Goal: Task Accomplishment & Management: Manage account settings

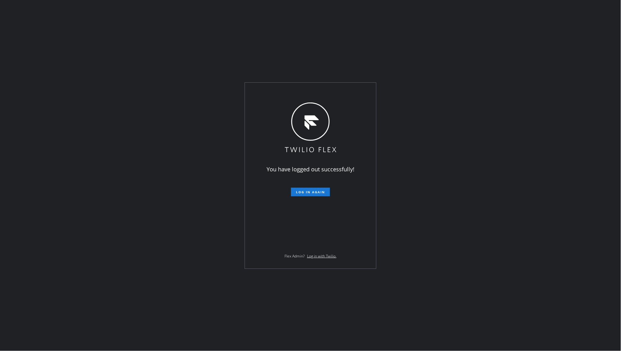
click at [67, 205] on div "You have logged out successfully! Log in again Flex Admin? Log in with Twilio." at bounding box center [310, 175] width 621 height 351
click at [309, 189] on button "Log in again" at bounding box center [310, 192] width 39 height 9
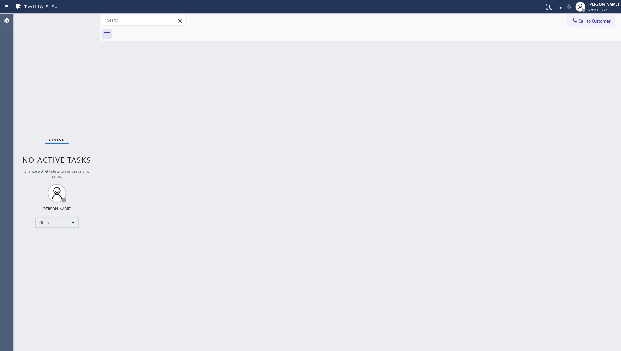
drag, startPoint x: 476, startPoint y: 349, endPoint x: 481, endPoint y: 350, distance: 5.0
click at [481, 350] on div "Back to Dashboard Change Sender ID Customers Technicians Select a contact Outbo…" at bounding box center [360, 183] width 521 height 338
click at [40, 215] on div "Status No active tasks Change activity state to start receiving tasks. JENIZA A…" at bounding box center [57, 183] width 87 height 338
click at [44, 224] on div "Offline" at bounding box center [56, 223] width 43 height 10
click at [45, 239] on li "Available" at bounding box center [57, 238] width 42 height 7
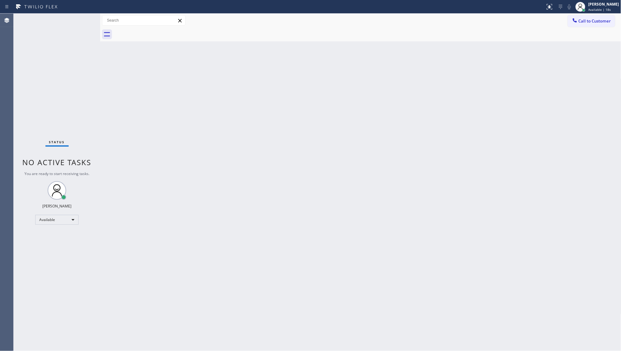
click at [251, 195] on div "Back to Dashboard Change Sender ID Customers Technicians Select a contact Outbo…" at bounding box center [360, 183] width 521 height 338
click at [339, 175] on div "Back to Dashboard Change Sender ID Customers Technicians Select a contact Outbo…" at bounding box center [360, 183] width 521 height 338
click at [66, 81] on div "Status No active tasks You are ready to start receiving tasks. JENIZA ALCAYDE A…" at bounding box center [57, 183] width 87 height 338
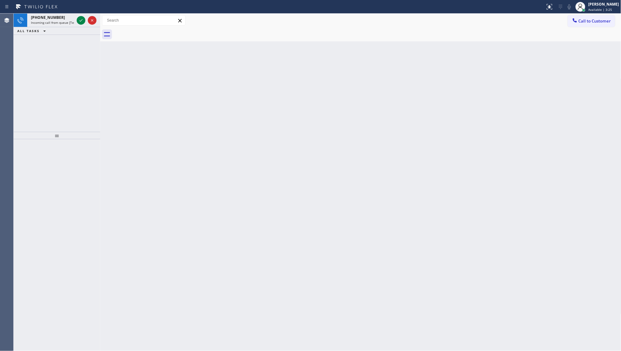
click at [82, 47] on div "+13059035425 Incoming call from queue [Test] All ALL TASKS ALL TASKS ACTIVE TAS…" at bounding box center [57, 73] width 87 height 118
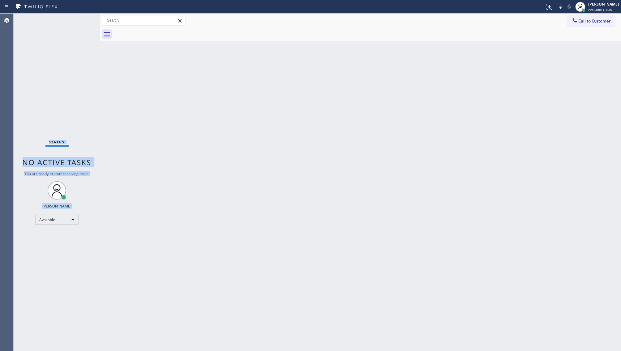
click at [80, 45] on div "Status No active tasks You are ready to start receiving tasks. JENIZA ALCAYDE A…" at bounding box center [57, 183] width 87 height 338
drag, startPoint x: 302, startPoint y: 90, endPoint x: 297, endPoint y: 90, distance: 4.3
click at [298, 90] on div "Back to Dashboard Change Sender ID Customers Technicians Select a contact Outbo…" at bounding box center [360, 183] width 521 height 338
drag, startPoint x: 268, startPoint y: 115, endPoint x: 259, endPoint y: 121, distance: 10.6
click at [265, 118] on div "Back to Dashboard Change Sender ID Customers Technicians Select a contact Outbo…" at bounding box center [360, 183] width 521 height 338
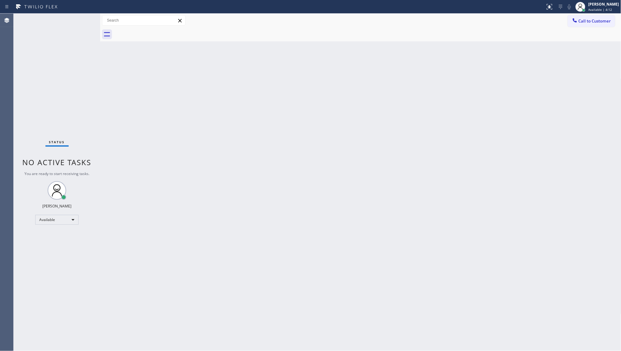
click at [395, 168] on div "Back to Dashboard Change Sender ID Customers Technicians Select a contact Outbo…" at bounding box center [360, 183] width 521 height 338
click at [394, 171] on div "Back to Dashboard Change Sender ID Customers Technicians Select a contact Outbo…" at bounding box center [360, 183] width 521 height 338
click at [62, 47] on div "Status No active tasks You are ready to start receiving tasks. JENIZA ALCAYDE A…" at bounding box center [57, 183] width 87 height 338
click at [74, 47] on div "Status No active tasks You are ready to start receiving tasks. JENIZA ALCAYDE A…" at bounding box center [57, 183] width 87 height 338
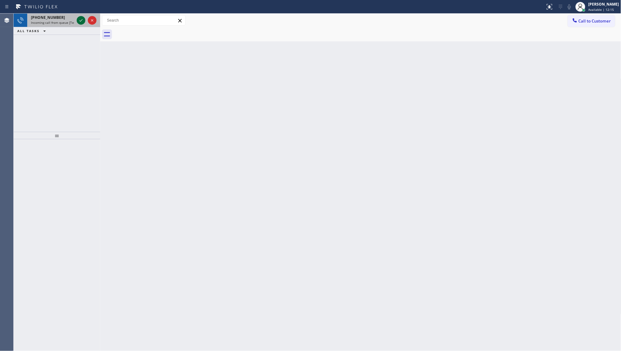
click at [79, 20] on icon at bounding box center [80, 20] width 7 height 7
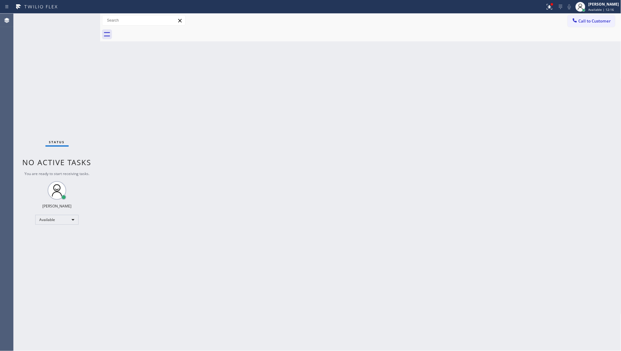
click at [81, 166] on span "No active tasks" at bounding box center [57, 162] width 69 height 10
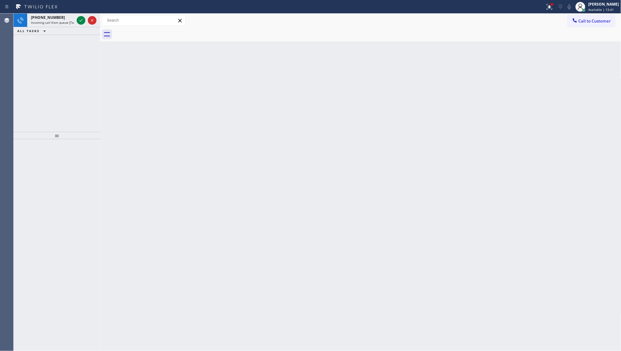
drag, startPoint x: 32, startPoint y: 59, endPoint x: 62, endPoint y: 11, distance: 56.8
click at [32, 58] on div "+15168014287 Incoming call from queue [Test] All ALL TASKS ALL TASKS ACTIVE TAS…" at bounding box center [57, 73] width 87 height 118
click at [81, 22] on icon at bounding box center [80, 20] width 7 height 7
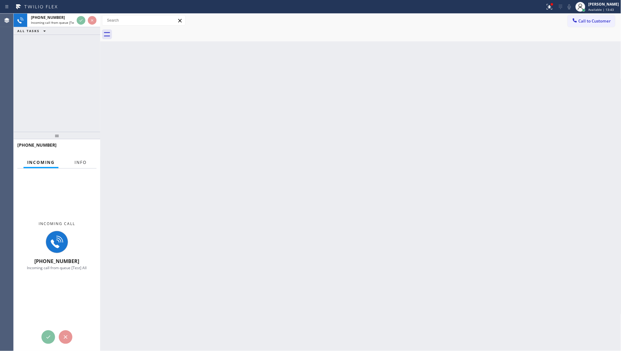
click at [81, 167] on button "Info" at bounding box center [80, 163] width 19 height 12
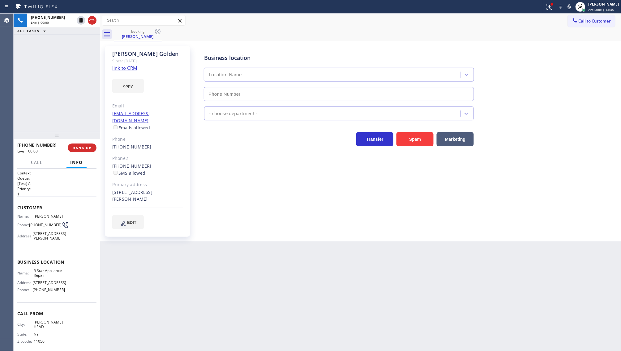
type input "[PHONE_NUMBER]"
click at [124, 67] on link "link to CRM" at bounding box center [124, 68] width 25 height 6
click at [79, 19] on icon at bounding box center [80, 20] width 7 height 7
click at [571, 10] on button at bounding box center [569, 6] width 9 height 9
click at [121, 88] on button "copy" at bounding box center [128, 86] width 32 height 14
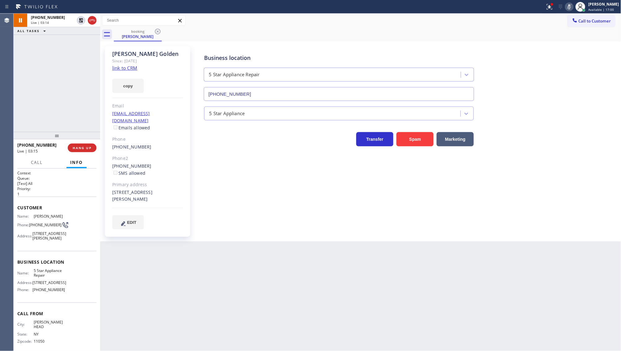
drag, startPoint x: 35, startPoint y: 64, endPoint x: 76, endPoint y: 31, distance: 53.0
click at [55, 50] on div "+15168014287 Live | 03:14 ALL TASKS ALL TASKS ACTIVE TASKS TASKS IN WRAP UP" at bounding box center [57, 73] width 87 height 118
click at [82, 21] on icon at bounding box center [81, 20] width 4 height 4
click at [569, 8] on icon at bounding box center [569, 6] width 3 height 5
click at [52, 73] on div "ALL TASKS ALL TASKS ACTIVE TASKS TASKS IN WRAP UP +15168014287 Wrap up | 00:18" at bounding box center [57, 73] width 87 height 118
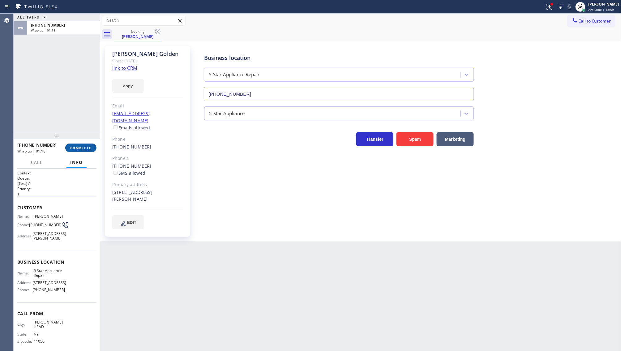
click at [86, 151] on button "COMPLETE" at bounding box center [80, 148] width 31 height 9
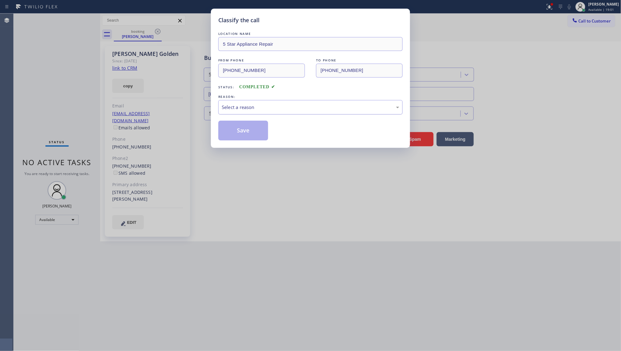
click at [240, 108] on div "Select a reason" at bounding box center [310, 107] width 177 height 7
click at [239, 135] on button "Save" at bounding box center [243, 131] width 50 height 20
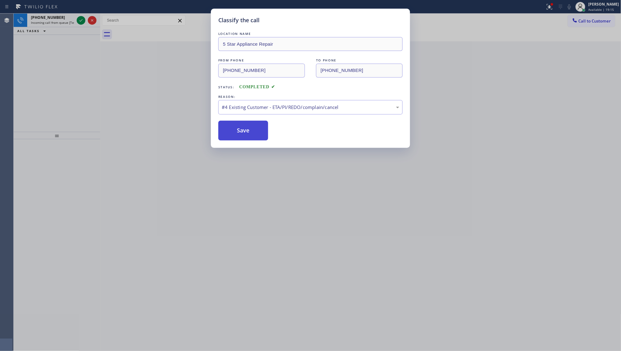
click at [229, 135] on button "Save" at bounding box center [243, 131] width 50 height 20
click at [217, 116] on div "Classify the call LOCATION NAME 5 Star Appliance Repair FROM PHONE (516) 801-42…" at bounding box center [310, 78] width 199 height 139
click at [238, 134] on button "Save" at bounding box center [243, 131] width 50 height 20
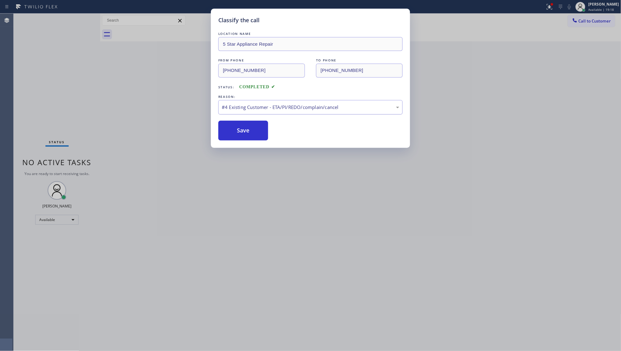
click at [254, 115] on div "#4 Existing Customer - ETA/PI/REDO/complain/cancel" at bounding box center [310, 107] width 184 height 15
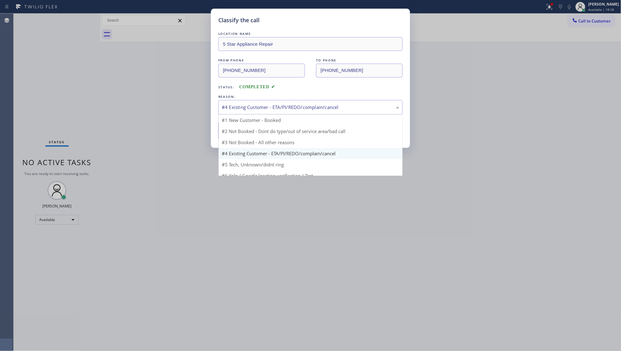
click at [254, 112] on div "#4 Existing Customer - ETA/PI/REDO/complain/cancel" at bounding box center [310, 107] width 184 height 15
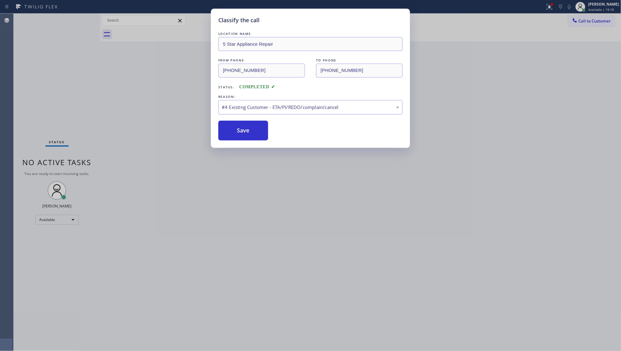
click at [249, 110] on div "#4 Existing Customer - ETA/PI/REDO/complain/cancel" at bounding box center [310, 107] width 177 height 7
drag, startPoint x: 253, startPoint y: 96, endPoint x: 117, endPoint y: 34, distance: 149.4
click at [229, 84] on div "LOCATION NAME 5 Star Appliance Repair FROM PHONE (516) 801-4287 TO PHONE (855) …" at bounding box center [310, 86] width 184 height 110
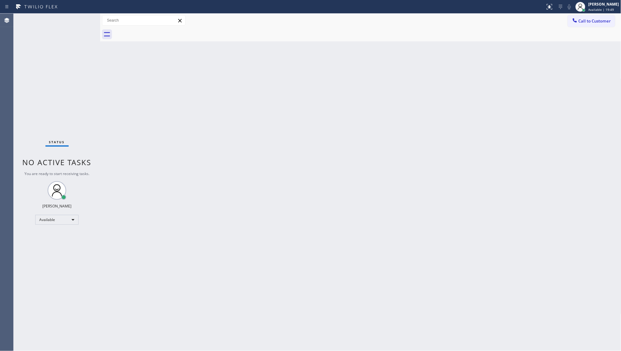
click at [268, 40] on div at bounding box center [367, 35] width 507 height 14
click at [253, 196] on div "Back to Dashboard Change Sender ID Customers Technicians Select a contact Outbo…" at bounding box center [360, 183] width 521 height 338
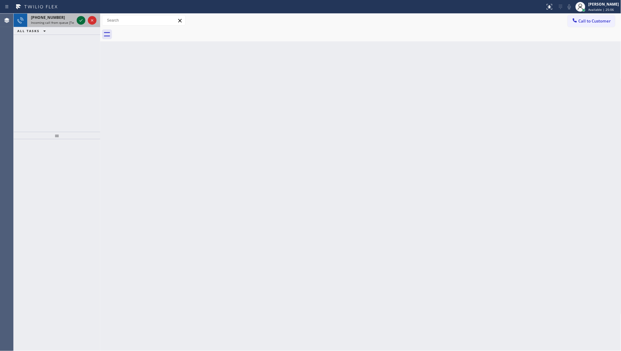
click at [81, 21] on icon at bounding box center [80, 20] width 7 height 7
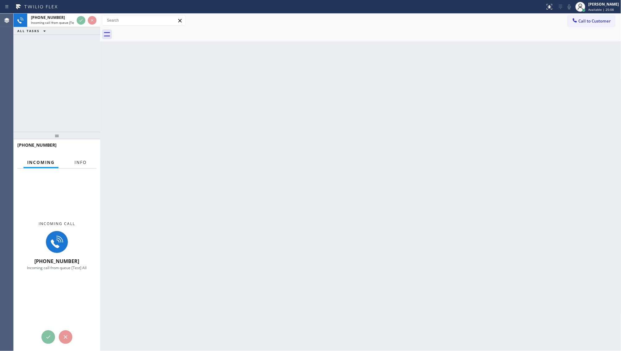
click at [71, 165] on button "Info" at bounding box center [80, 163] width 19 height 12
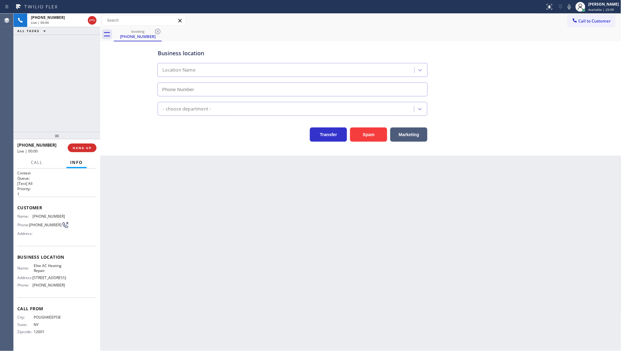
type input "(305) 239-8487"
click at [289, 164] on div "Back to Dashboard Change Sender ID Customers Technicians Select a contact Outbo…" at bounding box center [360, 183] width 521 height 338
drag, startPoint x: 407, startPoint y: 135, endPoint x: 411, endPoint y: 134, distance: 4.5
click at [411, 134] on button "Marketing" at bounding box center [408, 135] width 37 height 14
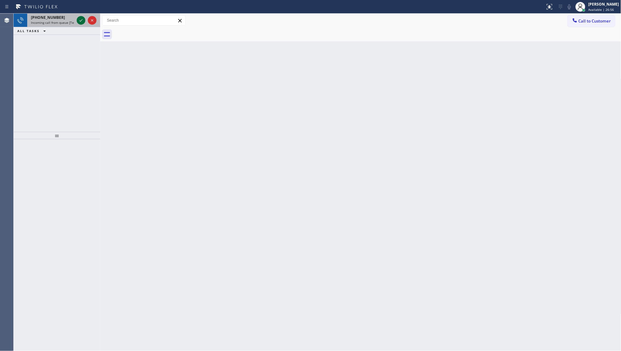
click at [82, 19] on icon at bounding box center [80, 20] width 7 height 7
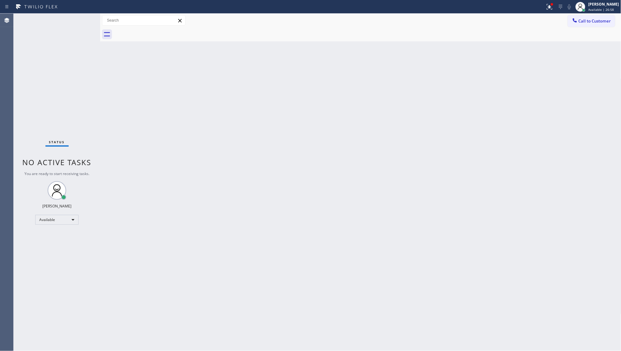
click at [52, 32] on div "Status No active tasks You are ready to start receiving tasks. JENIZA ALCAYDE A…" at bounding box center [57, 183] width 87 height 338
click at [53, 33] on div "Status No active tasks You are ready to start receiving tasks. JENIZA ALCAYDE A…" at bounding box center [57, 183] width 87 height 338
click at [552, 7] on icon at bounding box center [549, 6] width 7 height 7
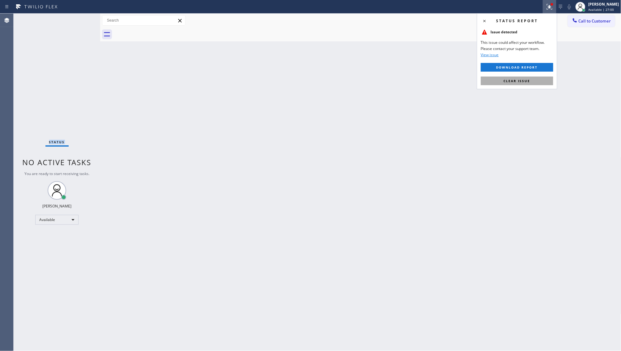
click at [521, 84] on button "Clear issue" at bounding box center [517, 81] width 72 height 9
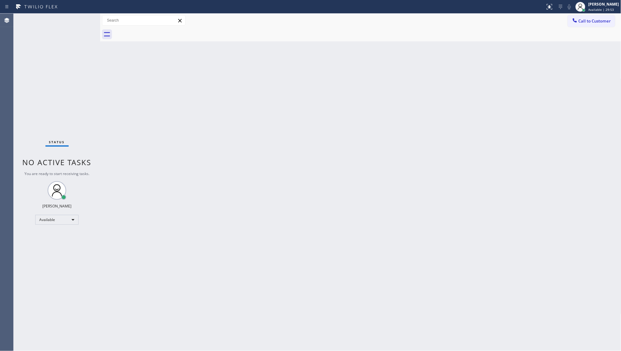
click at [39, 78] on div "Status No active tasks You are ready to start receiving tasks. JENIZA ALCAYDE A…" at bounding box center [57, 183] width 87 height 338
click at [44, 76] on div "Status No active tasks You are ready to start receiving tasks. JENIZA ALCAYDE A…" at bounding box center [57, 183] width 87 height 338
click at [46, 74] on div "Status No active tasks You are ready to start receiving tasks. JENIZA ALCAYDE A…" at bounding box center [57, 183] width 87 height 338
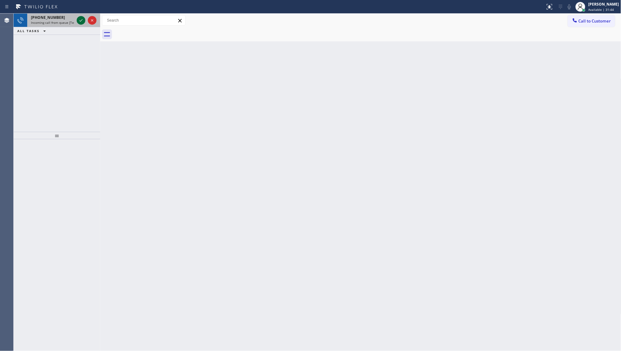
click at [79, 20] on icon at bounding box center [80, 20] width 7 height 7
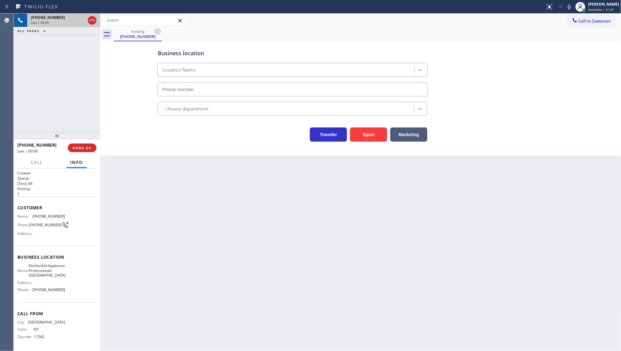
type input "(917) 935-4352"
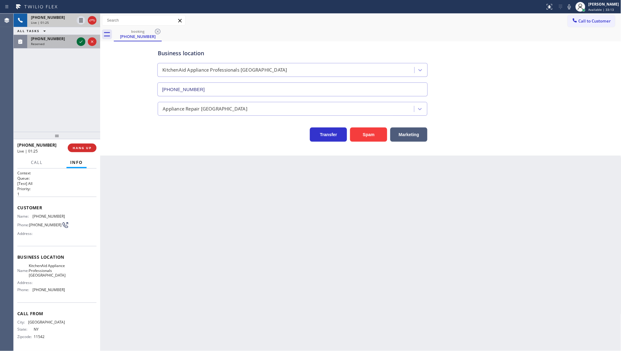
click at [78, 42] on icon at bounding box center [80, 41] width 7 height 7
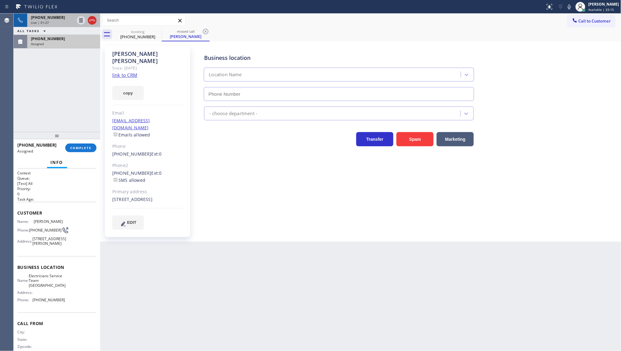
type input "(310) 896-4450"
click at [67, 45] on div "Assigned" at bounding box center [64, 44] width 66 height 4
click at [85, 146] on span "COMPLETE" at bounding box center [80, 148] width 21 height 4
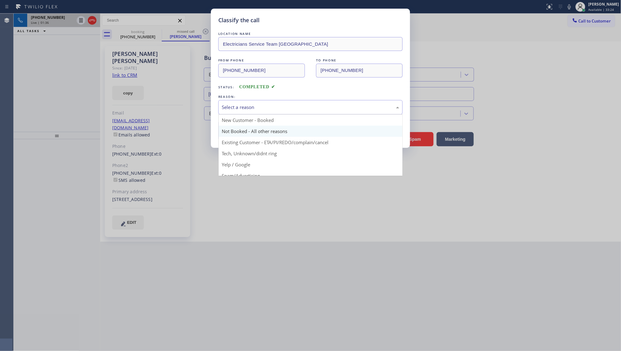
drag, startPoint x: 245, startPoint y: 111, endPoint x: 231, endPoint y: 135, distance: 27.5
click at [240, 115] on div "Select a reason New Customer - Booked Not Booked - All other reasons Existing C…" at bounding box center [310, 107] width 184 height 15
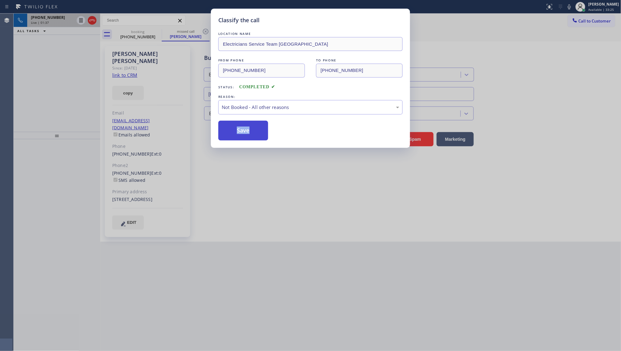
click at [232, 134] on button "Save" at bounding box center [243, 131] width 50 height 20
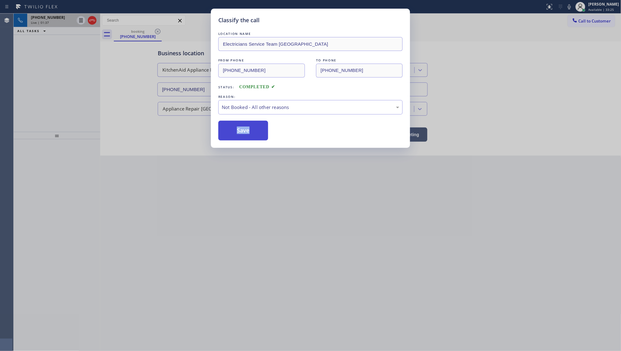
click at [232, 134] on button "Save" at bounding box center [243, 131] width 50 height 20
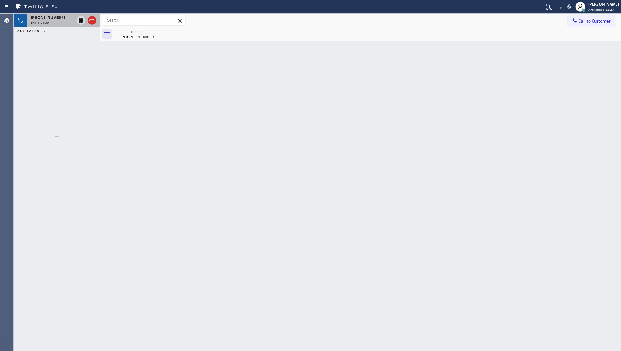
drag, startPoint x: 30, startPoint y: 14, endPoint x: 39, endPoint y: 2, distance: 15.1
click at [31, 14] on div "+15162203287 Live | 01:39" at bounding box center [51, 21] width 48 height 14
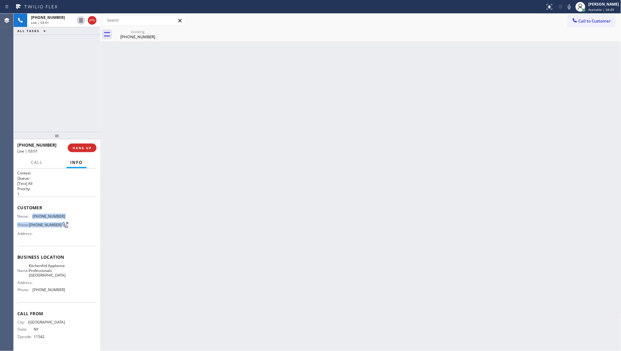
drag, startPoint x: 31, startPoint y: 216, endPoint x: 70, endPoint y: 219, distance: 39.3
click at [70, 219] on div "Name: (516) 220-3287 Phone: (516) 220-3287 Address:" at bounding box center [56, 226] width 79 height 24
drag, startPoint x: 32, startPoint y: 294, endPoint x: 70, endPoint y: 299, distance: 39.0
click at [70, 295] on div "Name: KitchenAid Appliance Professionals New Hyde Park Address: Phone: (917) 93…" at bounding box center [56, 279] width 79 height 31
copy div "(917) 935-4352"
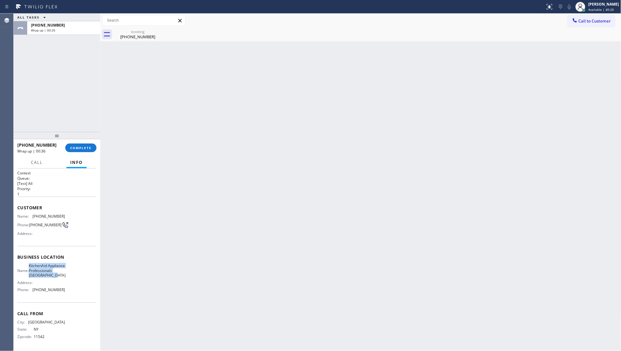
drag, startPoint x: 31, startPoint y: 268, endPoint x: 59, endPoint y: 281, distance: 31.5
click at [59, 278] on div "Name: KitchenAid Appliance Professionals New Hyde Park" at bounding box center [41, 271] width 48 height 14
copy span "KitchenAid Appliance Professionals New Hyde Park"
click at [79, 144] on button "COMPLETE" at bounding box center [80, 148] width 31 height 9
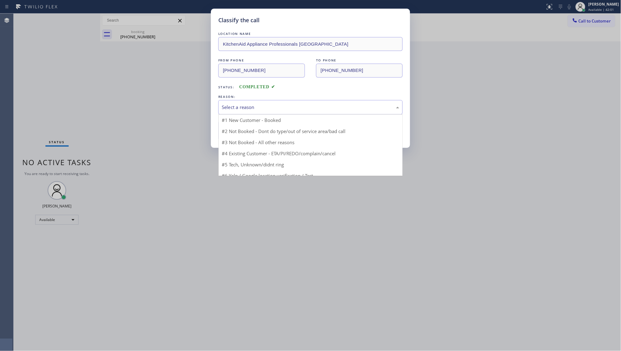
click at [235, 108] on div "Select a reason" at bounding box center [310, 107] width 177 height 7
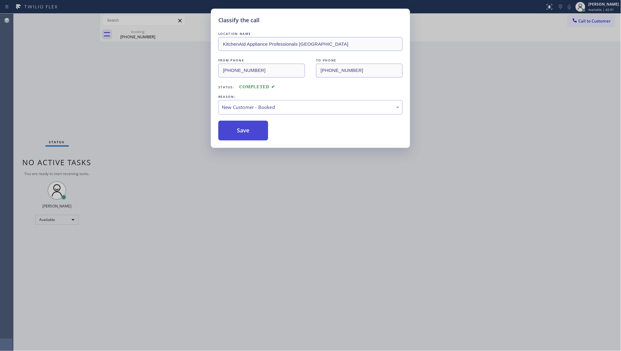
click at [231, 132] on button "Save" at bounding box center [243, 131] width 50 height 20
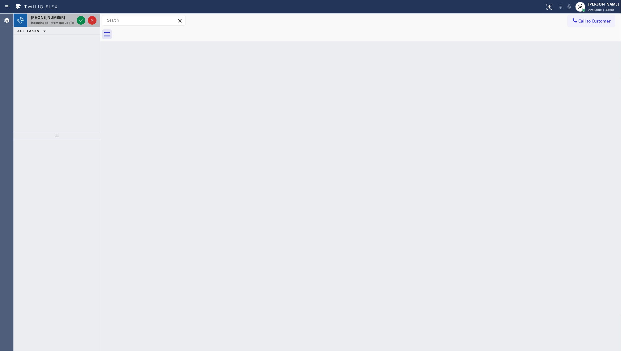
click at [87, 23] on div at bounding box center [86, 21] width 22 height 14
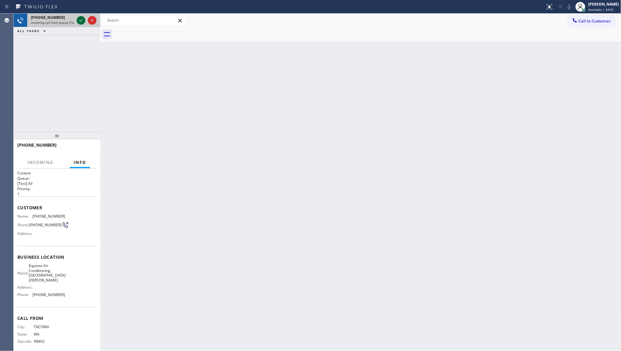
drag, startPoint x: 77, startPoint y: 19, endPoint x: 80, endPoint y: 20, distance: 4.0
click at [79, 20] on div at bounding box center [81, 20] width 9 height 7
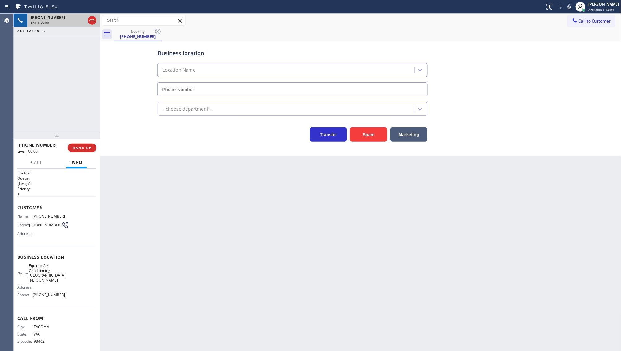
type input "(424) 401-3484"
click at [360, 134] on button "Spam" at bounding box center [368, 135] width 37 height 14
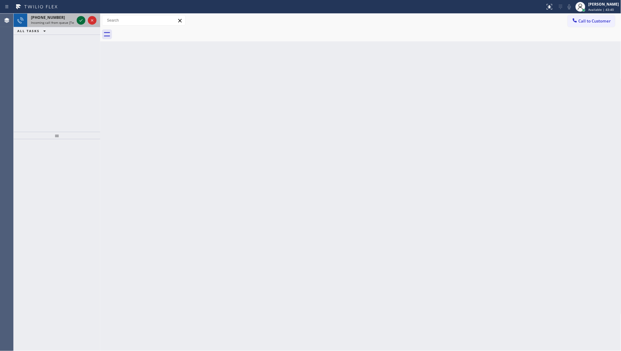
click at [81, 21] on icon at bounding box center [80, 20] width 3 height 2
click at [80, 19] on icon at bounding box center [80, 20] width 7 height 7
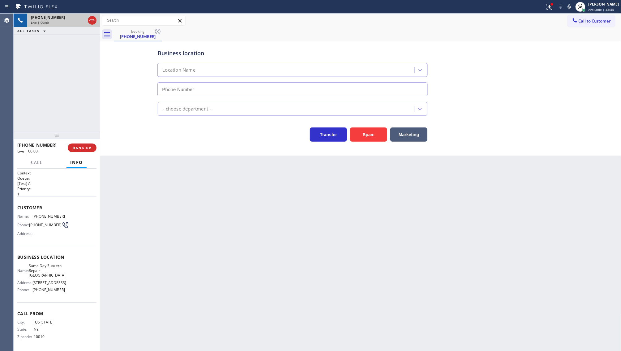
type input "(929) 416-6656"
click at [548, 9] on icon at bounding box center [550, 7] width 6 height 6
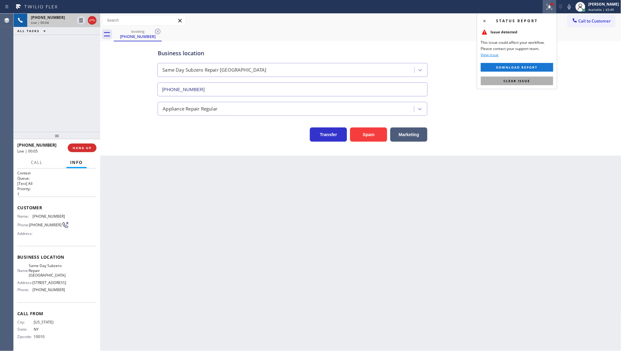
click at [530, 79] on button "Clear issue" at bounding box center [517, 81] width 72 height 9
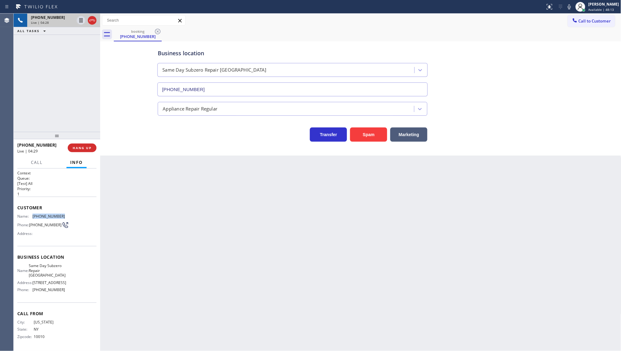
drag, startPoint x: 32, startPoint y: 214, endPoint x: 70, endPoint y: 218, distance: 38.5
click at [70, 218] on div "Name: (646) 339-4876 Phone: (646) 339-4876 Address:" at bounding box center [56, 226] width 79 height 24
copy div "(646) 339-4876"
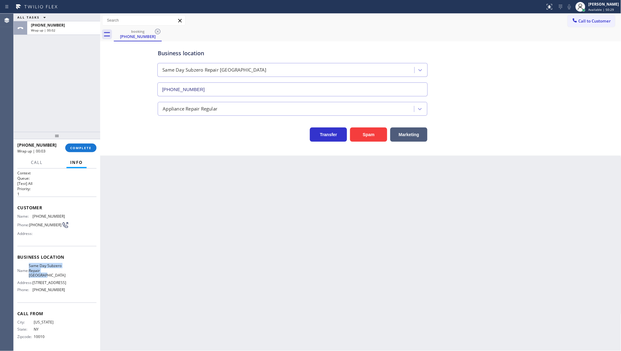
drag, startPoint x: 33, startPoint y: 267, endPoint x: 62, endPoint y: 278, distance: 31.3
click at [62, 278] on div "Name: Same Day Subzero Repair Brooklyn Address: 713-723 Nostrand Ave, Phone: (9…" at bounding box center [56, 279] width 79 height 31
copy span "Same Day Subzero Repair Brooklyn"
drag, startPoint x: 31, startPoint y: 289, endPoint x: 67, endPoint y: 293, distance: 36.4
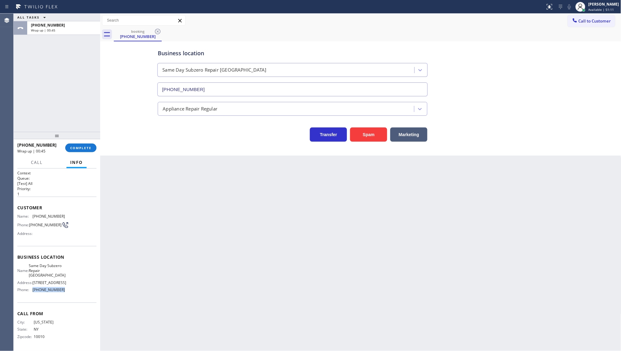
click at [67, 293] on div "Name: Same Day Subzero Repair Brooklyn Address: 713-723 Nostrand Ave, Phone: (9…" at bounding box center [56, 279] width 79 height 31
copy div "(929) 416-6656"
drag, startPoint x: 33, startPoint y: 210, endPoint x: 71, endPoint y: 211, distance: 38.3
click at [71, 214] on div "Name: (646) 339-4876 Phone: (646) 339-4876 Address:" at bounding box center [56, 226] width 79 height 24
copy span "(646) 339-4876"
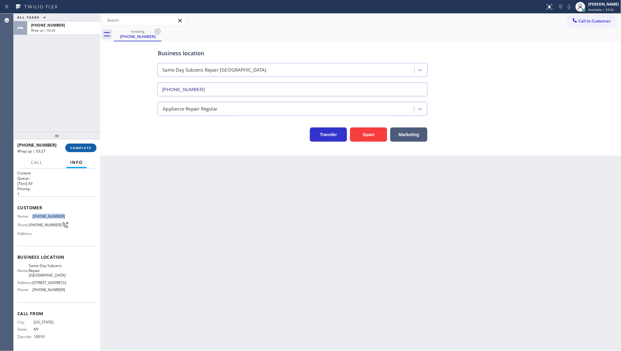
click at [77, 144] on button "COMPLETE" at bounding box center [80, 148] width 31 height 9
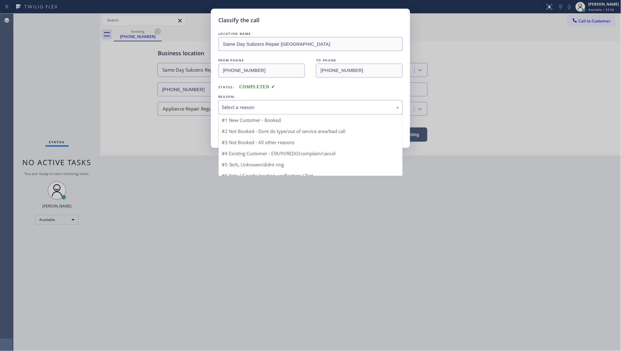
click at [230, 108] on div "Select a reason" at bounding box center [310, 107] width 177 height 7
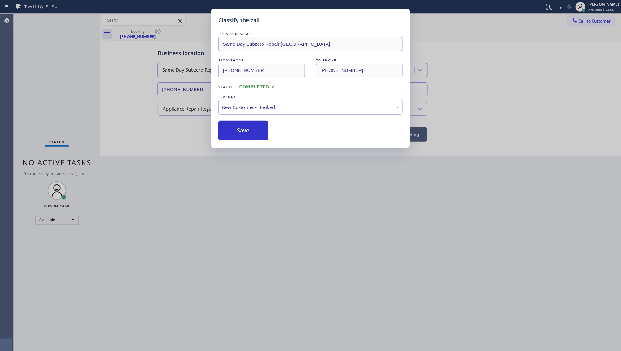
drag, startPoint x: 228, startPoint y: 125, endPoint x: 131, endPoint y: 16, distance: 146.1
click at [228, 123] on button "Save" at bounding box center [243, 131] width 50 height 20
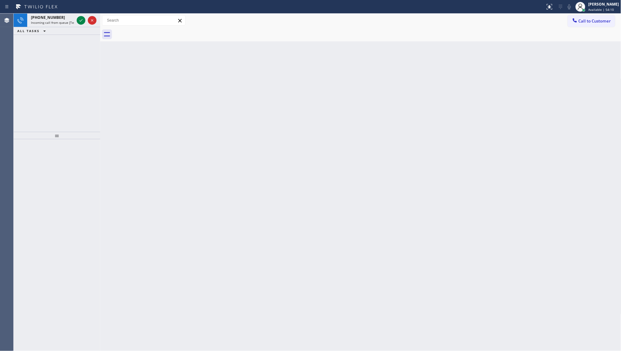
click at [83, 53] on div "+13863810189 Incoming call from queue [Test] All ALL TASKS ALL TASKS ACTIVE TAS…" at bounding box center [57, 73] width 87 height 118
click at [83, 52] on div "+13863810189 Incoming call from queue [Test] All ALL TASKS ALL TASKS ACTIVE TAS…" at bounding box center [57, 73] width 87 height 118
click at [80, 45] on div "+13863810189 Incoming call from queue [Test] All ALL TASKS ALL TASKS ACTIVE TAS…" at bounding box center [57, 73] width 87 height 118
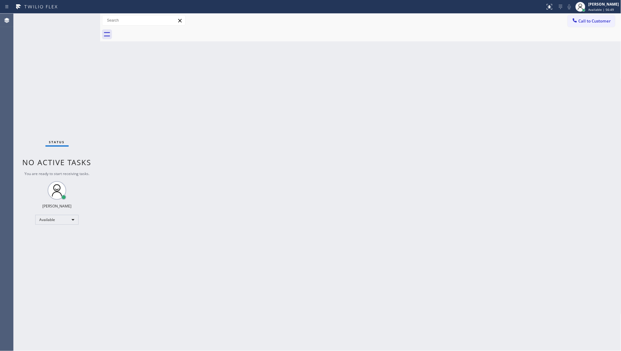
click at [79, 46] on div "Status No active tasks You are ready to start receiving tasks. JENIZA ALCAYDE A…" at bounding box center [57, 183] width 87 height 338
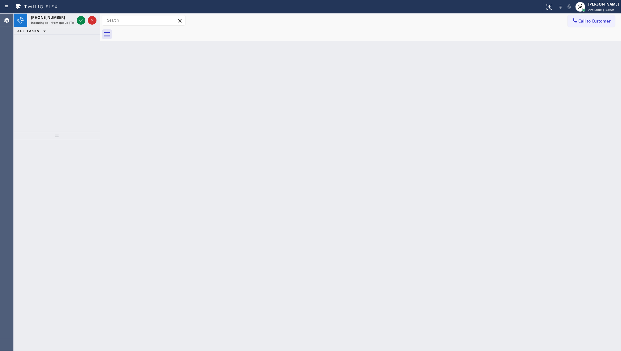
click at [64, 51] on div "+12152095276 Incoming call from queue [Test] All ALL TASKS ALL TASKS ACTIVE TAS…" at bounding box center [57, 73] width 87 height 118
click at [80, 22] on icon at bounding box center [80, 20] width 7 height 7
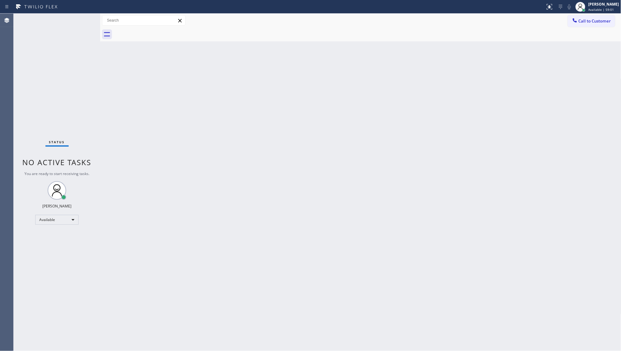
click at [81, 21] on div "Status No active tasks You are ready to start receiving tasks. JENIZA ALCAYDE A…" at bounding box center [57, 183] width 87 height 338
click at [549, 7] on icon at bounding box center [549, 6] width 4 height 2
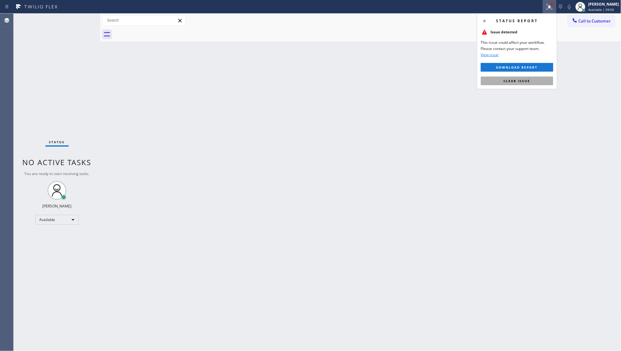
click at [534, 81] on button "Clear issue" at bounding box center [517, 81] width 72 height 9
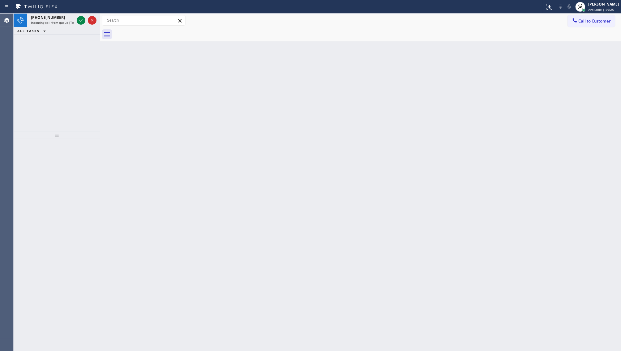
click at [3, 39] on div "Agent Desktop" at bounding box center [6, 183] width 13 height 338
click at [75, 19] on div "+13614081243 Incoming call from queue [Test] All" at bounding box center [51, 21] width 48 height 14
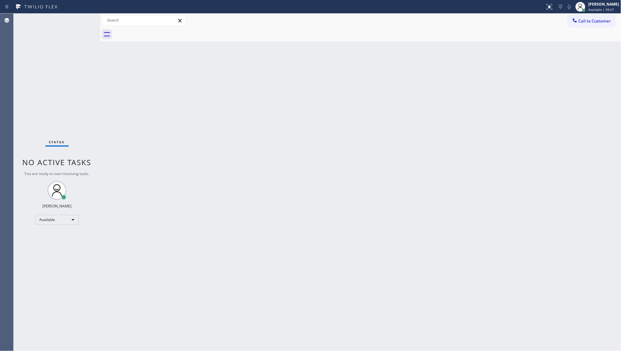
click at [76, 18] on div "Status No active tasks You are ready to start receiving tasks. JENIZA ALCAYDE A…" at bounding box center [57, 183] width 87 height 338
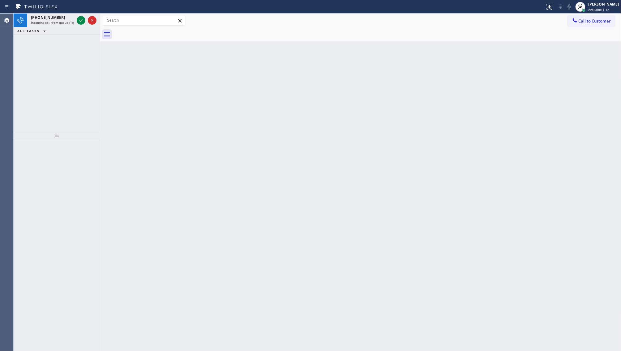
click at [76, 69] on div "+12672510068 Incoming call from queue [Test] All ALL TASKS ALL TASKS ACTIVE TAS…" at bounding box center [57, 73] width 87 height 118
click at [81, 19] on icon at bounding box center [80, 20] width 7 height 7
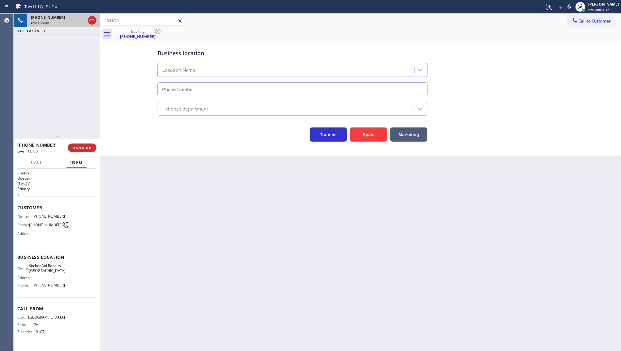
type input "(267) 656-7354"
click at [72, 145] on button "HANG UP" at bounding box center [82, 148] width 29 height 9
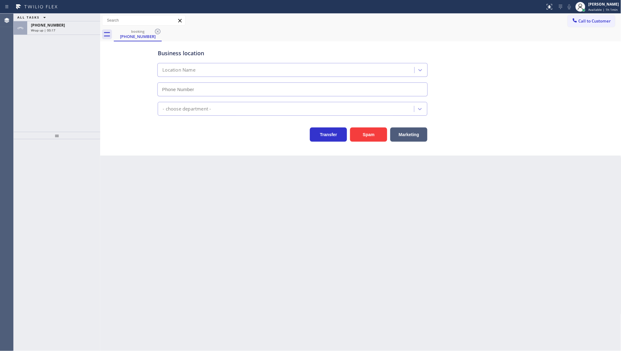
type input "[PHONE_NUMBER]"
click at [50, 29] on span "Wrap up | 00:27" at bounding box center [43, 30] width 24 height 4
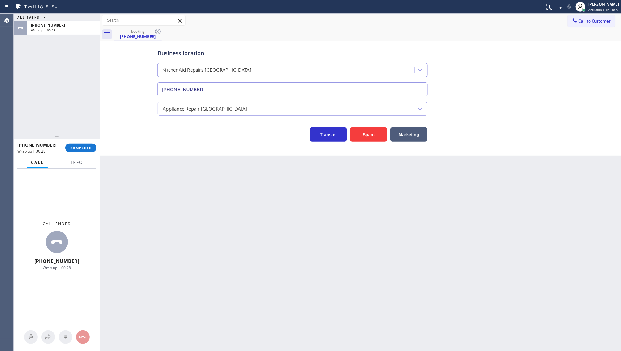
click at [79, 143] on div "+12672510068 Wrap up | 00:28 COMPLETE" at bounding box center [56, 148] width 79 height 16
click at [80, 151] on button "COMPLETE" at bounding box center [80, 148] width 31 height 9
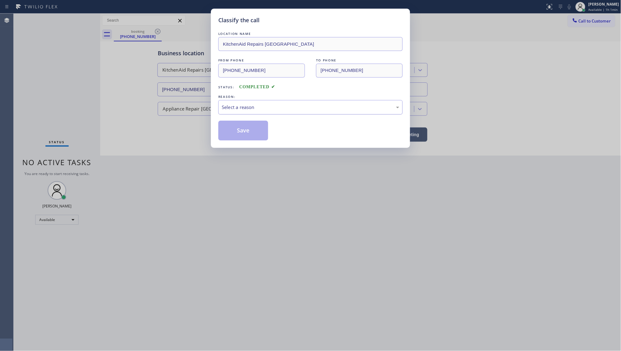
click at [238, 104] on div "Select a reason" at bounding box center [310, 107] width 177 height 7
click at [241, 128] on button "Save" at bounding box center [243, 131] width 50 height 20
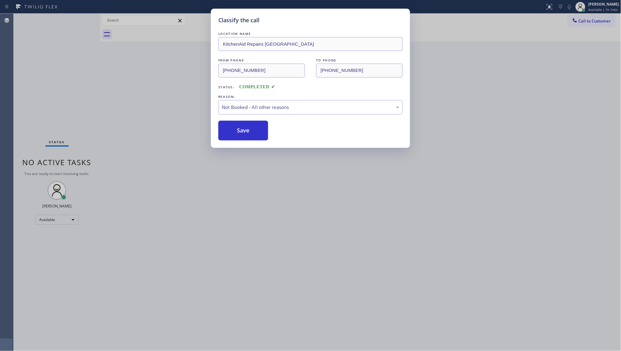
click at [241, 128] on button "Save" at bounding box center [243, 131] width 50 height 20
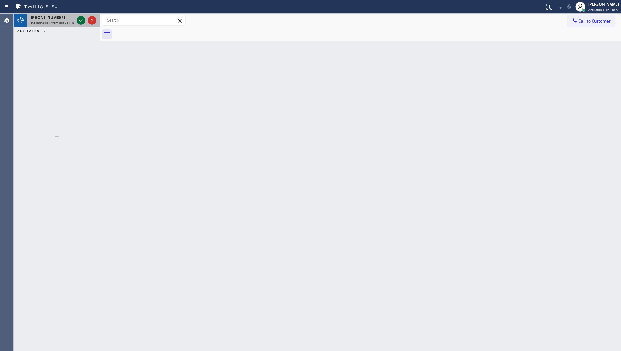
click at [77, 19] on icon at bounding box center [80, 20] width 7 height 7
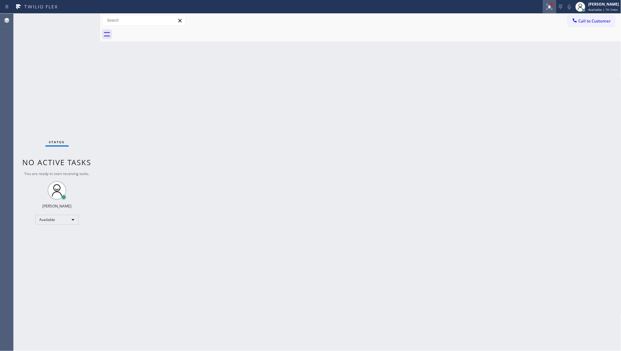
click at [547, 7] on icon at bounding box center [549, 6] width 7 height 7
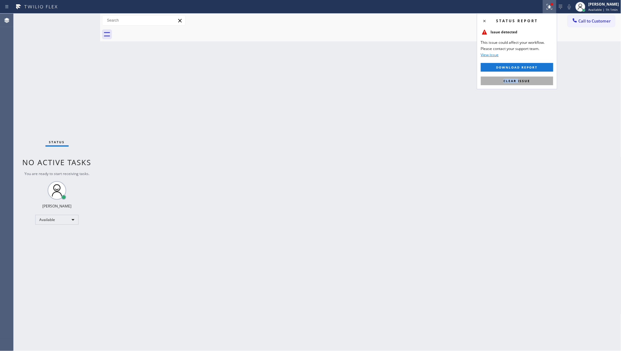
click at [518, 79] on div "Status report Issue detected This issue could affect your workflow. Please cont…" at bounding box center [517, 51] width 80 height 76
click at [517, 80] on span "Clear issue" at bounding box center [517, 81] width 27 height 4
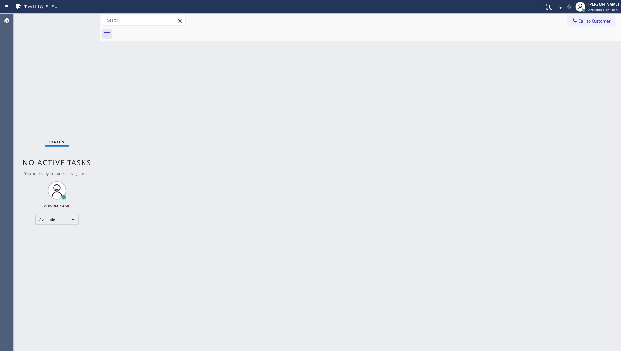
click at [517, 80] on div "Back to Dashboard Change Sender ID Customers Technicians Select a contact Outbo…" at bounding box center [360, 183] width 521 height 338
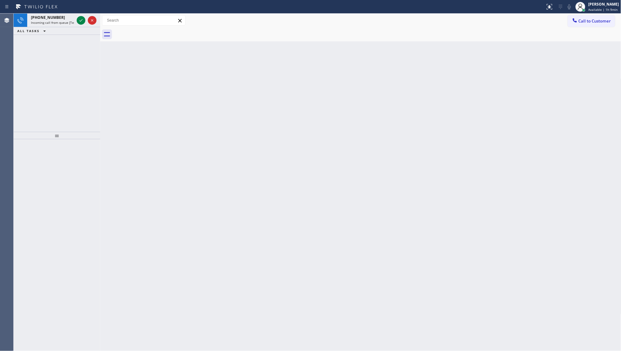
click at [54, 45] on div "+18015608579 Incoming call from queue [Test] All ALL TASKS ALL TASKS ACTIVE TAS…" at bounding box center [57, 73] width 87 height 118
drag, startPoint x: 77, startPoint y: 22, endPoint x: 82, endPoint y: 19, distance: 5.8
click at [81, 21] on icon at bounding box center [80, 20] width 7 height 7
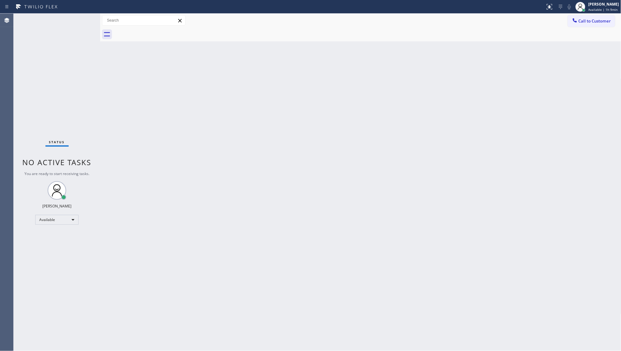
click at [82, 19] on div "Status No active tasks You are ready to start receiving tasks. JENIZA ALCAYDE A…" at bounding box center [57, 183] width 87 height 338
click at [79, 19] on div "Status No active tasks You are ready to start receiving tasks. JENIZA ALCAYDE A…" at bounding box center [57, 183] width 87 height 338
click at [552, 7] on icon at bounding box center [548, 6] width 7 height 7
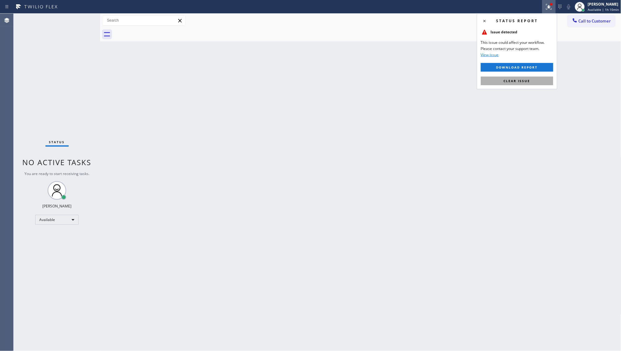
click at [537, 77] on button "Clear issue" at bounding box center [517, 81] width 72 height 9
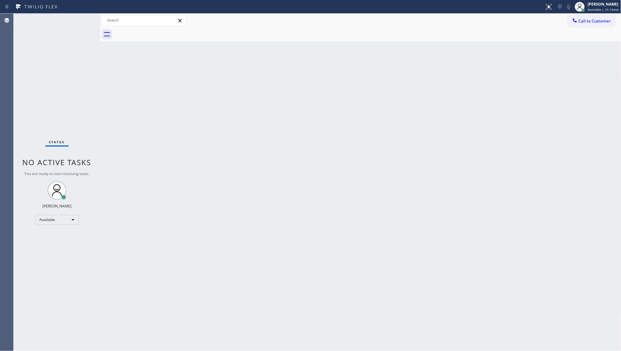
drag, startPoint x: 137, startPoint y: 53, endPoint x: 135, endPoint y: 68, distance: 15.6
click at [135, 56] on div "Back to Dashboard Change Sender ID Customers Technicians Select a contact Outbo…" at bounding box center [360, 183] width 521 height 338
click at [145, 82] on div "Back to Dashboard Change Sender ID Customers Technicians Select a contact Outbo…" at bounding box center [360, 183] width 521 height 338
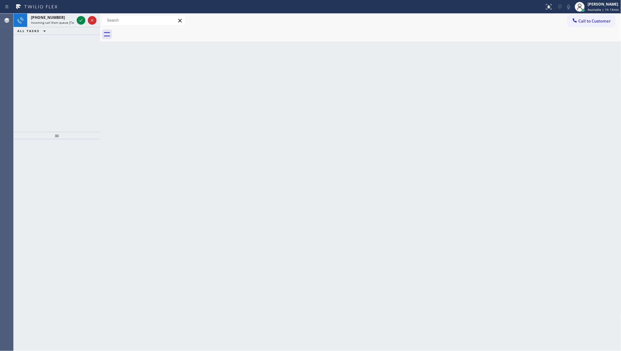
drag, startPoint x: 44, startPoint y: 43, endPoint x: 66, endPoint y: 23, distance: 29.8
click at [44, 43] on div "+14402122608 Incoming call from queue [Test] All ALL TASKS ALL TASKS ACTIVE TAS…" at bounding box center [57, 73] width 87 height 118
click at [80, 17] on icon at bounding box center [80, 20] width 7 height 7
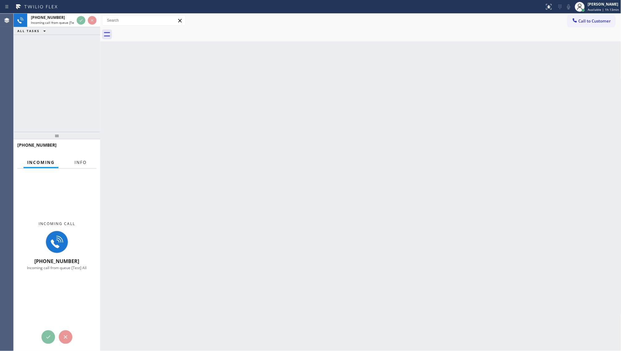
click at [78, 158] on button "Info" at bounding box center [80, 163] width 19 height 12
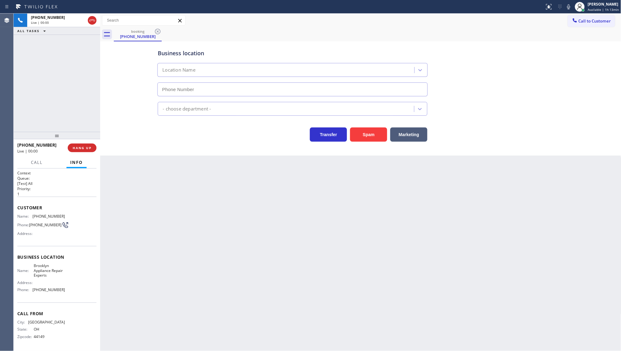
type input "(347) 757-4373"
drag, startPoint x: 30, startPoint y: 214, endPoint x: 64, endPoint y: 216, distance: 34.1
click at [64, 216] on div "Name: (440) 212-2608 Phone: (440) 212-2608 Address:" at bounding box center [56, 226] width 79 height 24
copy div "(440) 212-2608"
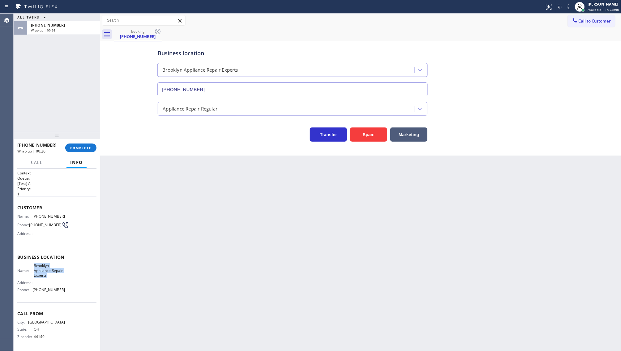
drag, startPoint x: 32, startPoint y: 265, endPoint x: 64, endPoint y: 277, distance: 33.9
click at [64, 277] on div "Name: Brooklyn Appliance Repair Experts Address: Phone: (347) 757-4373" at bounding box center [56, 279] width 79 height 31
copy span "Brooklyn Appliance Repair Experts"
drag, startPoint x: 34, startPoint y: 291, endPoint x: 58, endPoint y: 293, distance: 23.9
click at [58, 292] on span "(347) 757-4373" at bounding box center [48, 290] width 32 height 5
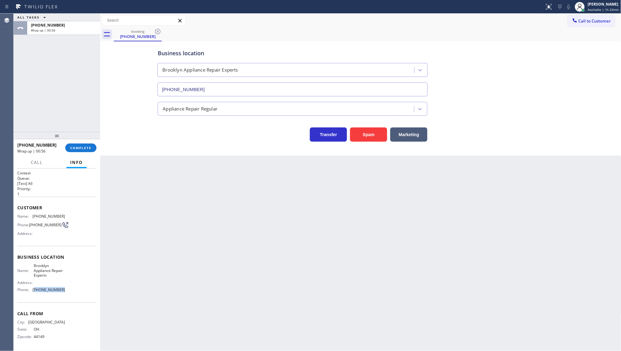
copy span "347) 757-4373"
click at [56, 93] on div "ALL TASKS ALL TASKS ACTIVE TASKS TASKS IN WRAP UP +14402122608 Wrap up | 03:59" at bounding box center [57, 73] width 87 height 118
click at [71, 148] on span "COMPLETE" at bounding box center [80, 148] width 21 height 4
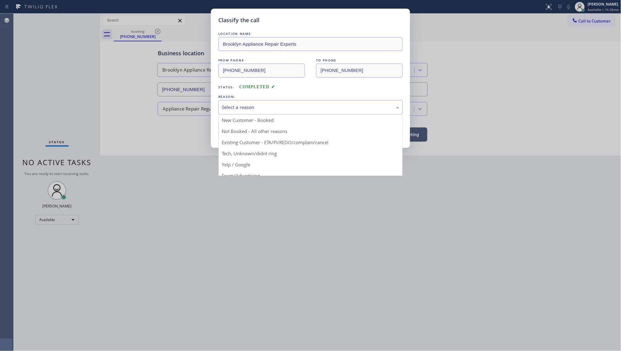
click at [229, 113] on div "Select a reason" at bounding box center [310, 107] width 184 height 15
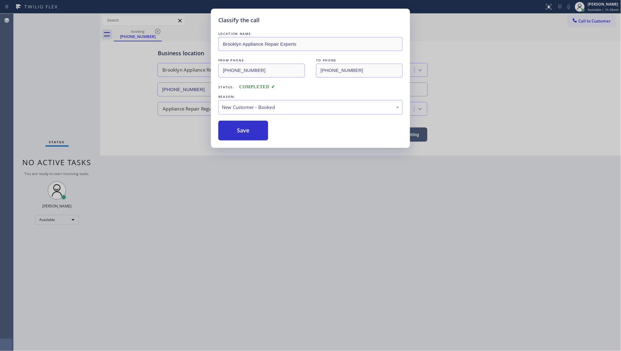
drag, startPoint x: 229, startPoint y: 124, endPoint x: 226, endPoint y: 118, distance: 6.3
click at [226, 118] on div "LOCATION NAME Brooklyn Appliance Repair Experts FROM PHONE (440) 212-2608 TO PH…" at bounding box center [310, 86] width 184 height 110
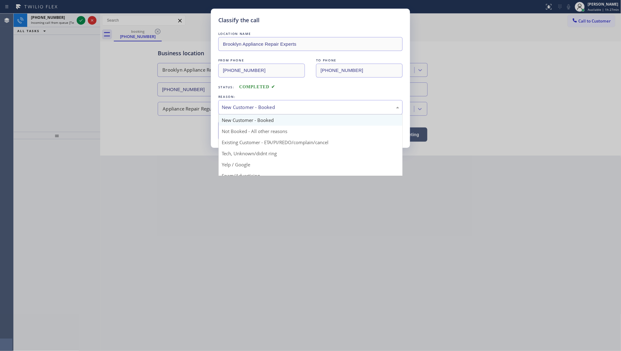
click at [246, 108] on div "New Customer - Booked" at bounding box center [310, 107] width 177 height 7
click at [243, 106] on div "New Customer - Booked" at bounding box center [310, 107] width 177 height 7
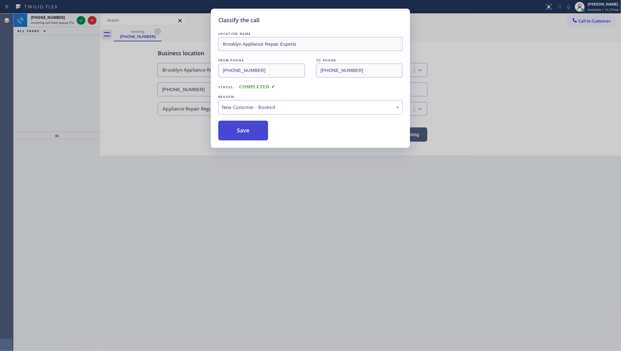
click at [238, 121] on button "Save" at bounding box center [243, 131] width 50 height 20
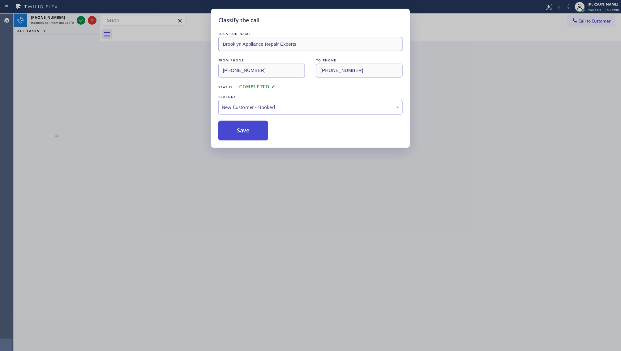
click at [235, 128] on button "Save" at bounding box center [243, 131] width 50 height 20
click at [234, 129] on button "Save" at bounding box center [243, 131] width 50 height 20
click at [234, 130] on div "Back to Dashboard Change Sender ID Customers Technicians Select a contact Outbo…" at bounding box center [360, 183] width 521 height 338
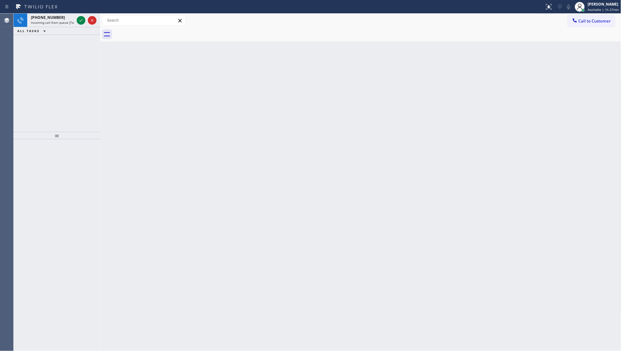
click at [234, 133] on div "Back to Dashboard Change Sender ID Customers Technicians Select a contact Outbo…" at bounding box center [360, 183] width 521 height 338
click at [82, 22] on icon at bounding box center [80, 20] width 7 height 7
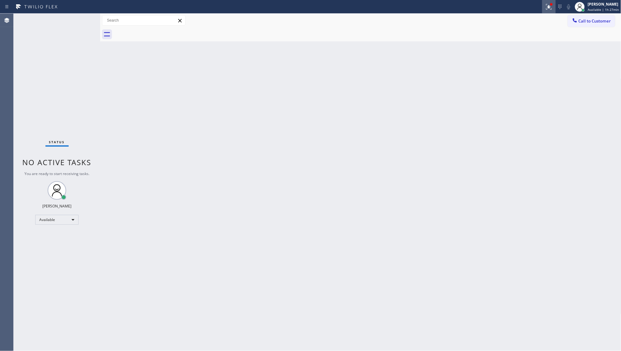
click at [546, 7] on div at bounding box center [549, 6] width 14 height 7
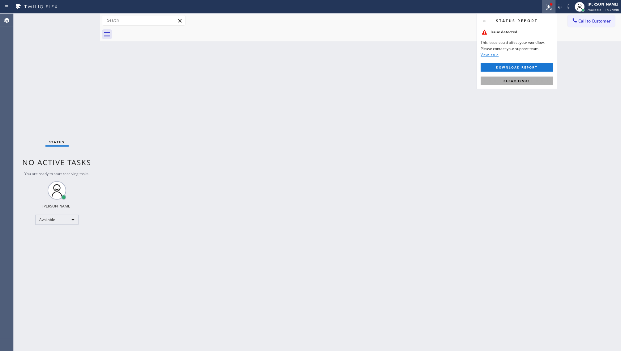
click at [537, 79] on button "Clear issue" at bounding box center [517, 81] width 72 height 9
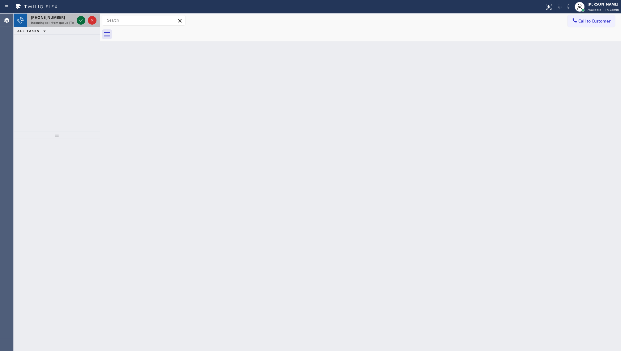
click at [82, 23] on icon at bounding box center [80, 20] width 7 height 7
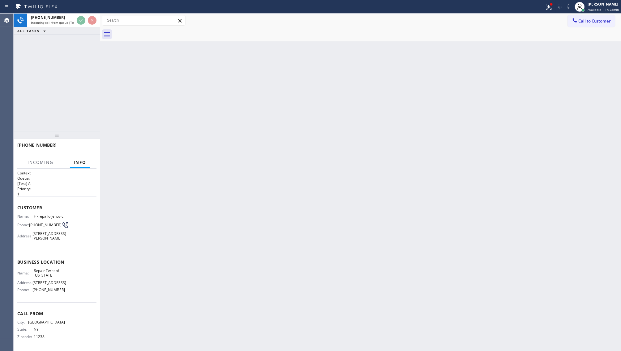
click at [94, 122] on div "+17184042372 Incoming call from queue [Test] All ALL TASKS ALL TASKS ACTIVE TAS…" at bounding box center [57, 73] width 87 height 118
drag, startPoint x: 94, startPoint y: 122, endPoint x: 82, endPoint y: 140, distance: 21.0
click at [92, 129] on div "+17184042372 Incoming call from queue [Test] All ALL TASKS ALL TASKS ACTIVE TAS…" at bounding box center [57, 73] width 87 height 118
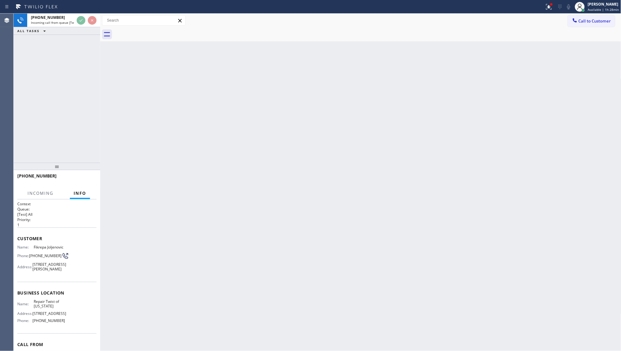
drag, startPoint x: 84, startPoint y: 138, endPoint x: 101, endPoint y: 183, distance: 48.5
click at [102, 175] on div "+17184042372 Incoming call from queue [Test] All ALL TASKS ALL TASKS ACTIVE TAS…" at bounding box center [317, 183] width 607 height 338
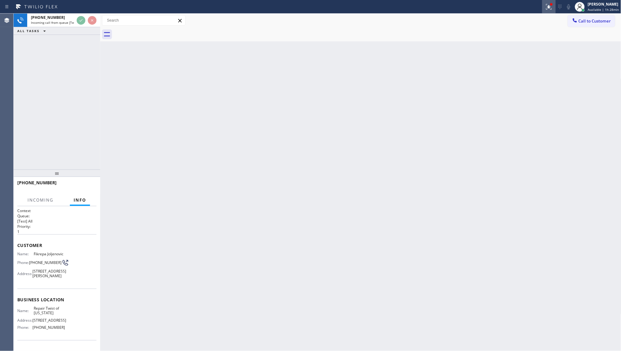
click at [546, 8] on button at bounding box center [549, 7] width 14 height 14
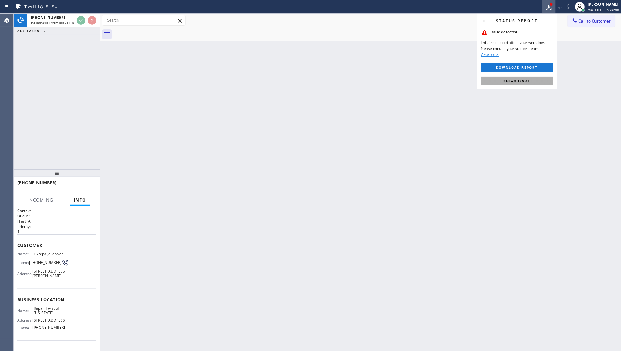
click at [524, 83] on button "Clear issue" at bounding box center [517, 81] width 72 height 9
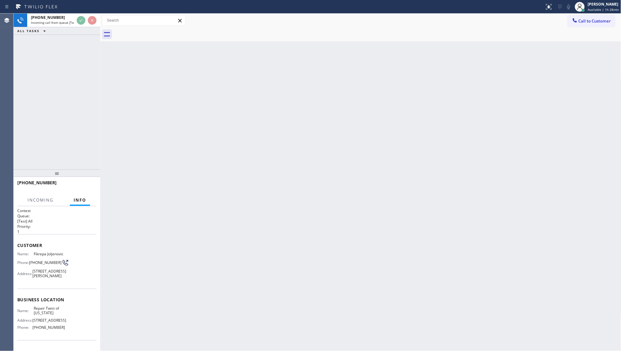
drag, startPoint x: 444, startPoint y: 85, endPoint x: 449, endPoint y: 81, distance: 6.4
click at [449, 81] on div "Back to Dashboard Change Sender ID Customers Technicians Select a contact Outbo…" at bounding box center [360, 183] width 521 height 338
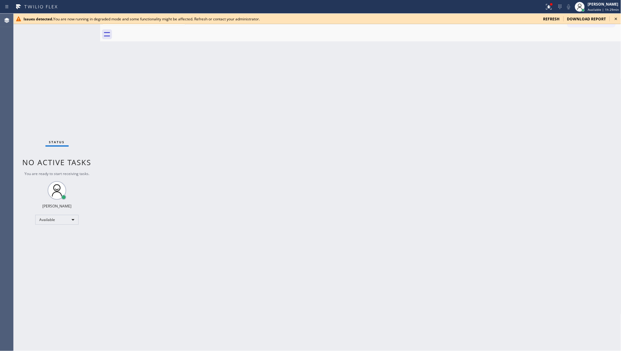
click at [180, 78] on div "Back to Dashboard Change Sender ID Customers Technicians Select a contact Outbo…" at bounding box center [360, 183] width 521 height 338
click at [617, 18] on icon at bounding box center [615, 18] width 7 height 7
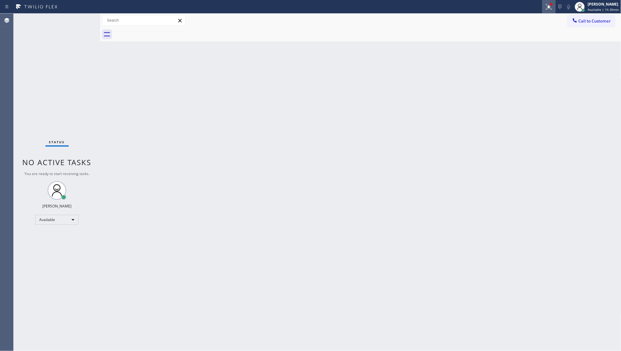
click at [549, 6] on icon at bounding box center [548, 6] width 7 height 7
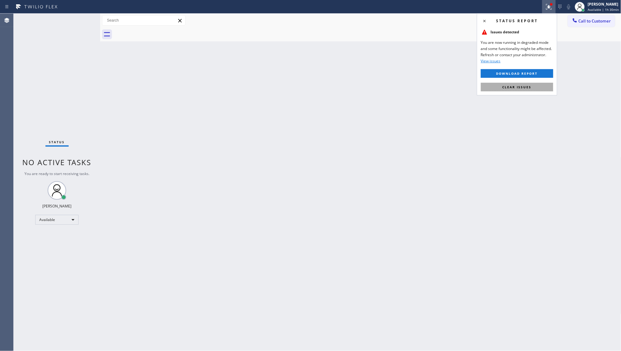
click at [544, 86] on button "Clear issues" at bounding box center [517, 87] width 72 height 9
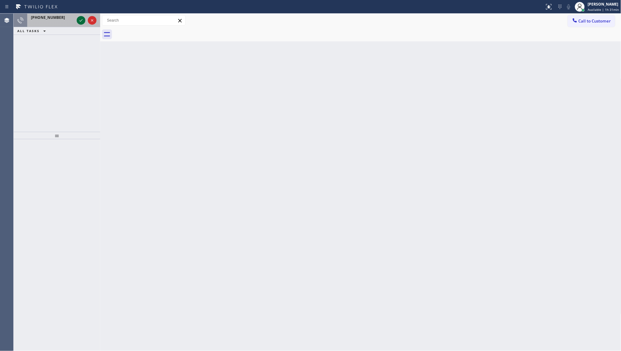
click at [80, 21] on icon at bounding box center [80, 20] width 3 height 2
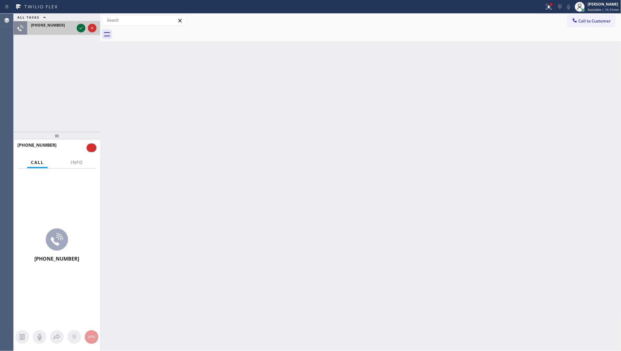
click at [79, 29] on icon at bounding box center [80, 27] width 7 height 7
click at [82, 166] on button "Info" at bounding box center [76, 163] width 19 height 12
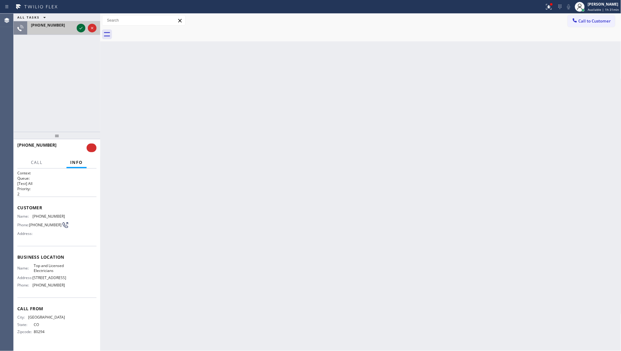
click at [81, 29] on icon at bounding box center [80, 27] width 7 height 7
click at [81, 28] on icon at bounding box center [80, 27] width 7 height 7
drag, startPoint x: 81, startPoint y: 28, endPoint x: 80, endPoint y: 60, distance: 31.2
click at [81, 55] on div "ALL TASKS ALL TASKS ACTIVE TASKS TASKS IN WRAP UP [PHONE_NUMBER]" at bounding box center [57, 73] width 87 height 118
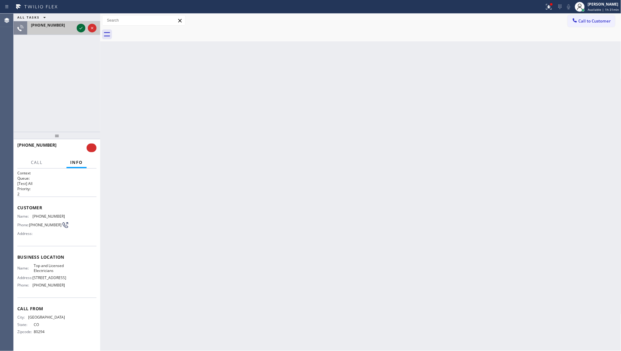
click at [81, 25] on icon at bounding box center [80, 27] width 7 height 7
drag, startPoint x: 81, startPoint y: 25, endPoint x: 81, endPoint y: 32, distance: 7.1
click at [81, 32] on div at bounding box center [86, 28] width 22 height 14
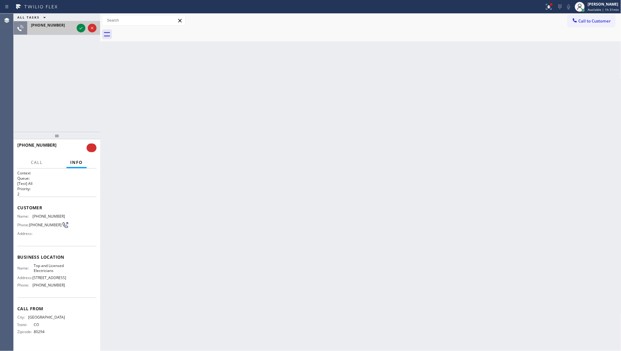
click at [81, 32] on div at bounding box center [86, 28] width 22 height 14
click at [81, 28] on icon at bounding box center [80, 28] width 3 height 2
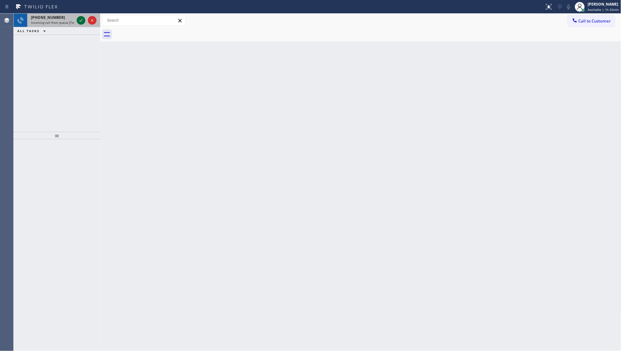
click at [80, 23] on icon at bounding box center [80, 20] width 7 height 7
click at [80, 22] on icon at bounding box center [80, 20] width 7 height 7
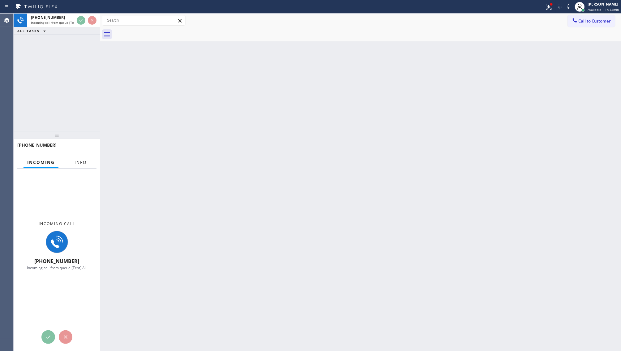
click at [82, 160] on span "Info" at bounding box center [81, 163] width 12 height 6
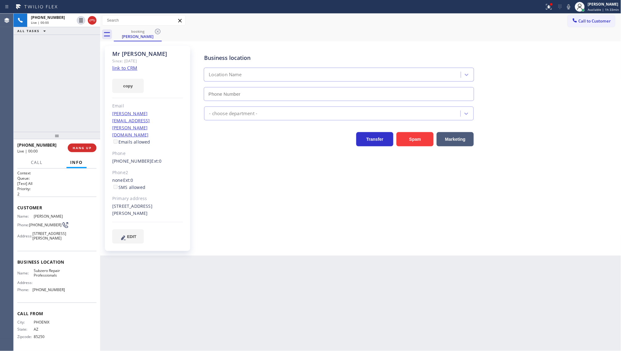
type input "[PHONE_NUMBER]"
click at [129, 65] on link "link to CRM" at bounding box center [124, 68] width 25 height 6
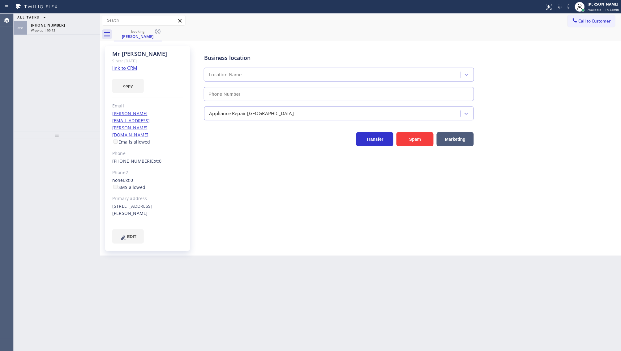
type input "[PHONE_NUMBER]"
click at [38, 32] on div "[PHONE_NUMBER] Wrap up | 01:57" at bounding box center [62, 28] width 70 height 14
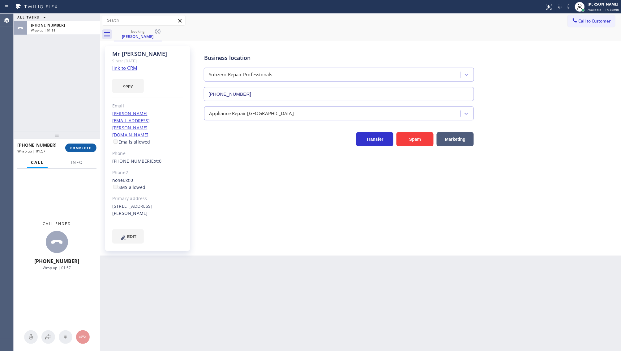
click at [79, 150] on span "COMPLETE" at bounding box center [80, 148] width 21 height 4
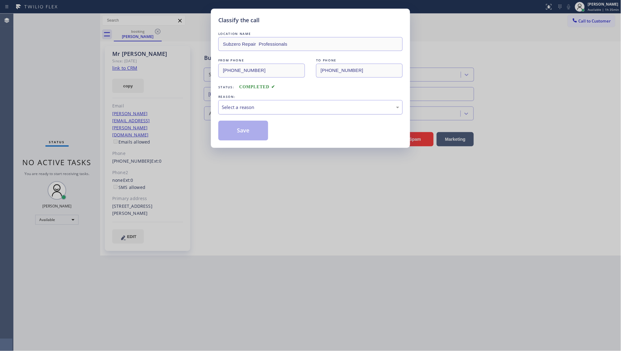
click at [235, 111] on div "Select a reason" at bounding box center [310, 107] width 177 height 7
click at [236, 130] on button "Save" at bounding box center [243, 131] width 50 height 20
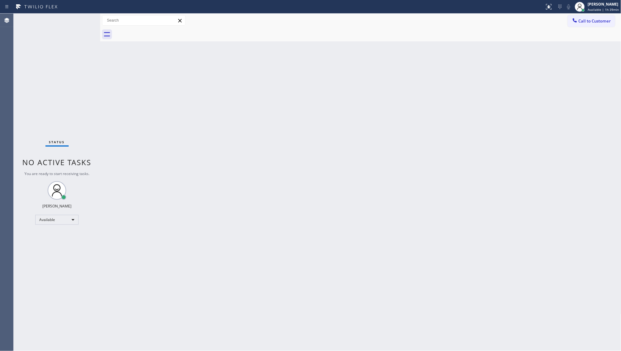
click at [81, 18] on div "Status No active tasks You are ready to start receiving tasks. JENIZA ALCAYDE A…" at bounding box center [57, 183] width 87 height 338
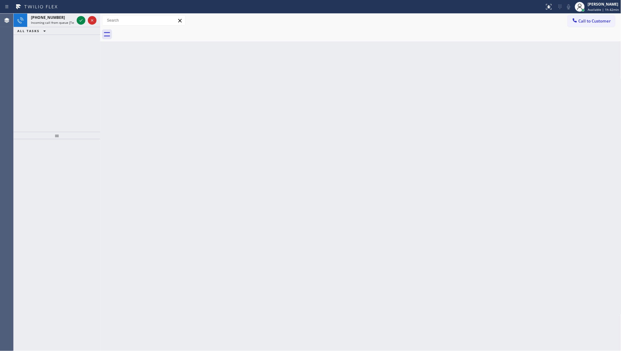
drag, startPoint x: 52, startPoint y: 50, endPoint x: 70, endPoint y: 32, distance: 25.6
click at [56, 44] on div "+13234019857 Incoming call from queue [Test] All ALL TASKS ALL TASKS ACTIVE TAS…" at bounding box center [57, 73] width 87 height 118
click at [79, 22] on icon at bounding box center [80, 20] width 7 height 7
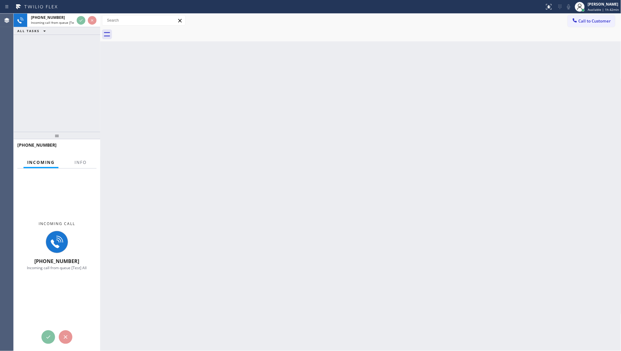
click at [87, 169] on div "Incoming call +13234019857 Incoming call from queue [Test] All" at bounding box center [57, 246] width 87 height 154
click at [87, 159] on button "Info" at bounding box center [80, 163] width 19 height 12
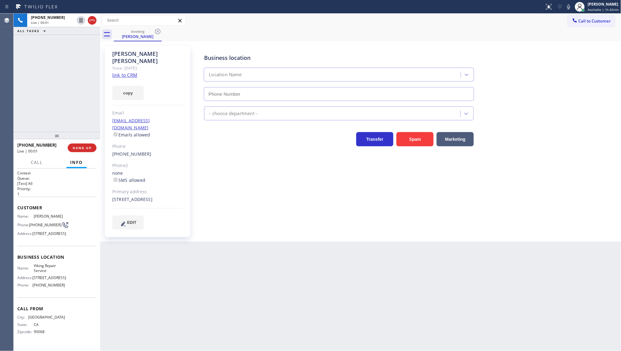
type input "(323) 416-2342"
click at [125, 72] on link "link to CRM" at bounding box center [124, 75] width 25 height 6
click at [570, 6] on icon at bounding box center [568, 6] width 3 height 5
drag, startPoint x: 21, startPoint y: 121, endPoint x: 175, endPoint y: 80, distance: 159.3
click at [27, 119] on div "+13234019857 Live | 01:40 ALL TASKS ALL TASKS ACTIVE TASKS TASKS IN WRAP UP" at bounding box center [57, 73] width 87 height 118
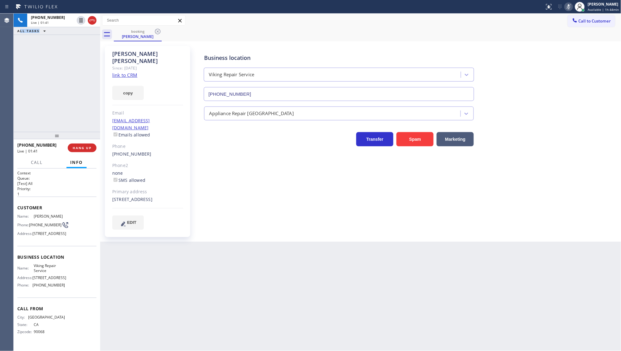
click at [571, 5] on icon at bounding box center [568, 6] width 7 height 7
click at [87, 149] on span "HANG UP" at bounding box center [82, 148] width 19 height 4
click at [87, 149] on span "COMPLETE" at bounding box center [80, 148] width 21 height 4
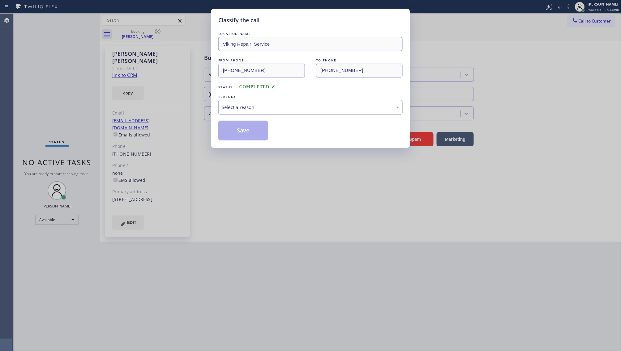
click at [234, 109] on div "Select a reason" at bounding box center [310, 107] width 177 height 7
click at [232, 133] on button "Save" at bounding box center [243, 131] width 50 height 20
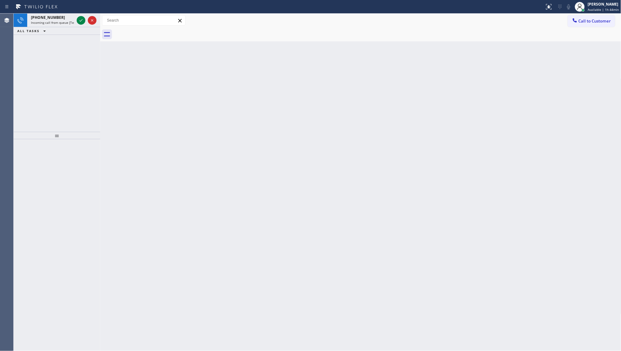
click at [43, 49] on div "+13237598358 Incoming call from queue [Test] All ALL TASKS ALL TASKS ACTIVE TAS…" at bounding box center [57, 73] width 87 height 118
click at [82, 19] on icon at bounding box center [80, 20] width 7 height 7
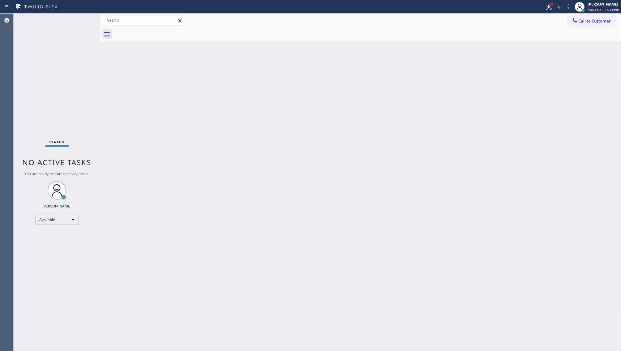
click at [552, 5] on div at bounding box center [551, 4] width 4 height 4
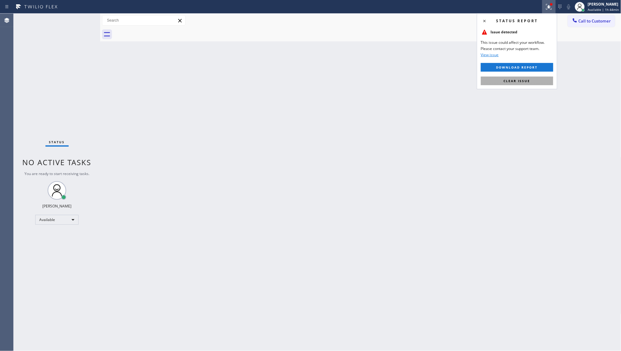
click at [534, 79] on button "Clear issue" at bounding box center [517, 81] width 72 height 9
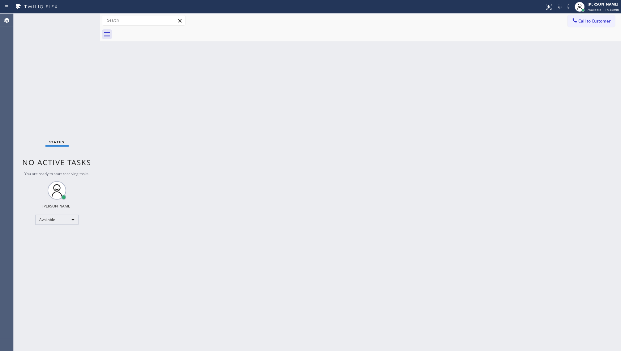
click at [39, 79] on div "Status No active tasks You are ready to start receiving tasks. JENIZA ALCAYDE A…" at bounding box center [57, 183] width 87 height 338
click at [32, 83] on div "Status No active tasks You are ready to start receiving tasks. JENIZA ALCAYDE A…" at bounding box center [57, 183] width 87 height 338
click at [82, 22] on div "Status No active tasks You are ready to start receiving tasks. JENIZA ALCAYDE A…" at bounding box center [57, 183] width 87 height 338
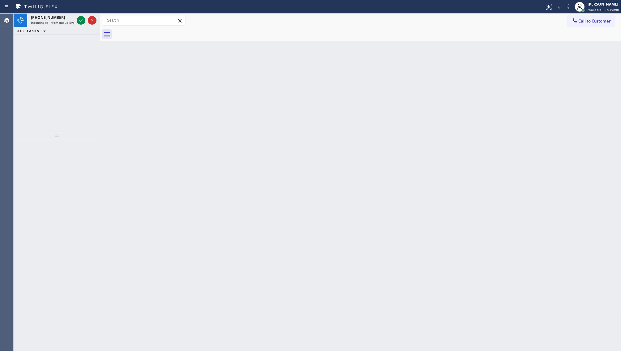
click at [74, 28] on div "ALL TASKS ALL TASKS ACTIVE TASKS TASKS IN WRAP UP" at bounding box center [57, 31] width 87 height 8
click at [80, 20] on icon at bounding box center [80, 20] width 7 height 7
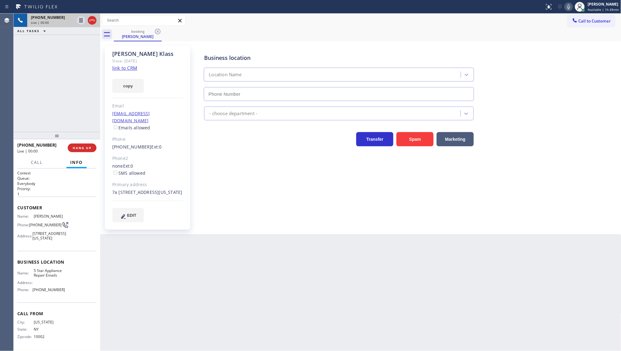
type input "(844) 735-4685"
click at [128, 70] on link "link to CRM" at bounding box center [124, 68] width 25 height 6
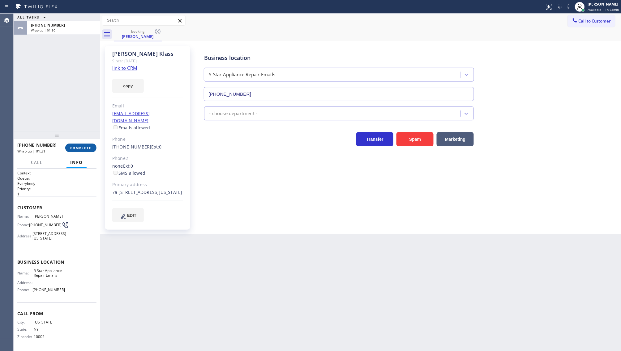
click at [82, 148] on span "COMPLETE" at bounding box center [80, 148] width 21 height 4
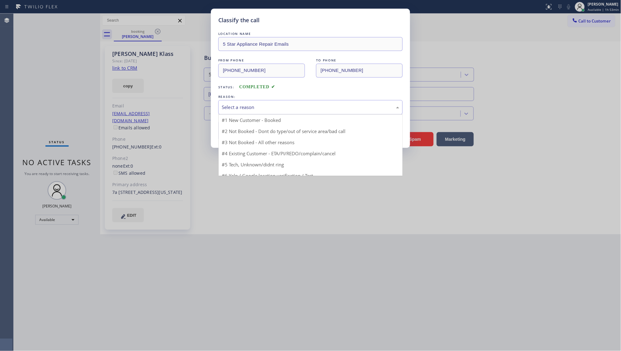
click at [242, 109] on div "Select a reason" at bounding box center [310, 107] width 177 height 7
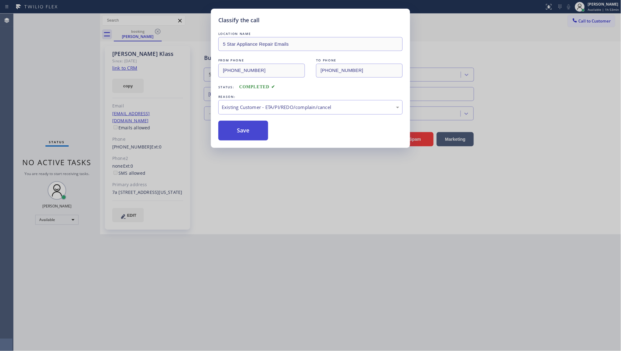
click at [236, 138] on button "Save" at bounding box center [243, 131] width 50 height 20
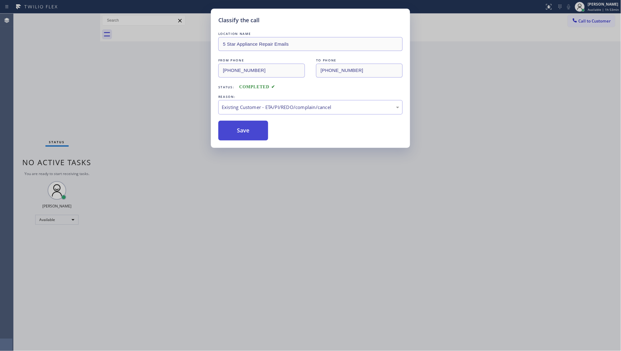
click at [236, 137] on button "Save" at bounding box center [243, 131] width 50 height 20
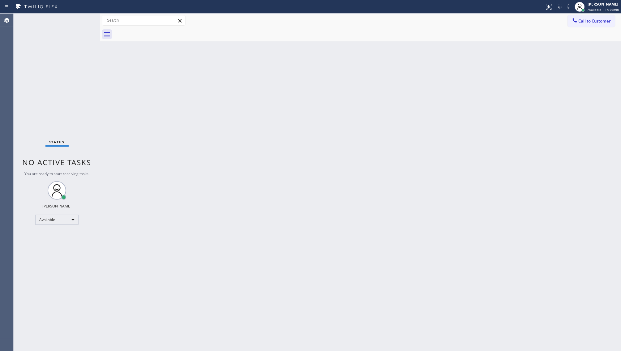
drag, startPoint x: 14, startPoint y: 138, endPoint x: 319, endPoint y: 125, distance: 304.8
click at [319, 125] on div "Back to Dashboard Change Sender ID Customers Technicians Select a contact Outbo…" at bounding box center [360, 183] width 521 height 338
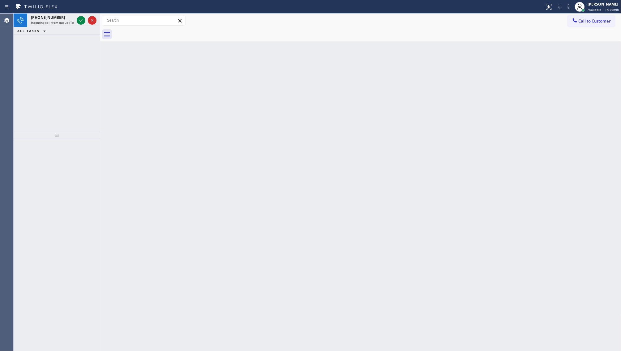
drag, startPoint x: 92, startPoint y: 46, endPoint x: 86, endPoint y: 38, distance: 10.8
click at [92, 46] on div "+15167246434 Incoming call from queue [Test] All ALL TASKS ALL TASKS ACTIVE TAS…" at bounding box center [57, 73] width 87 height 118
drag, startPoint x: 80, startPoint y: 33, endPoint x: 77, endPoint y: 35, distance: 4.1
click at [78, 35] on div "+15167246434 Incoming call from queue [Test] All ALL TASKS ALL TASKS ACTIVE TAS…" at bounding box center [57, 73] width 87 height 118
click at [75, 32] on div "ALL TASKS ALL TASKS ACTIVE TASKS TASKS IN WRAP UP" at bounding box center [57, 31] width 87 height 8
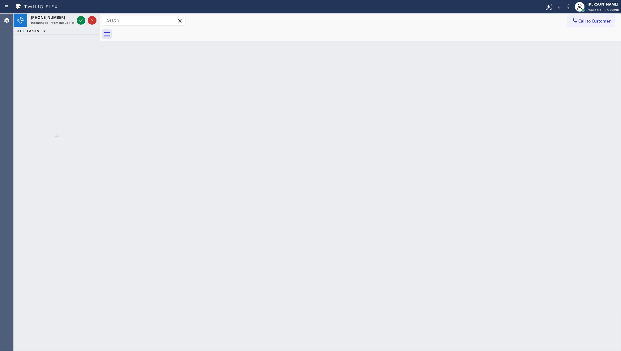
click at [72, 29] on div "ALL TASKS ALL TASKS ACTIVE TASKS TASKS IN WRAP UP" at bounding box center [57, 31] width 87 height 8
click at [57, 17] on div "+15167246434" at bounding box center [52, 17] width 43 height 5
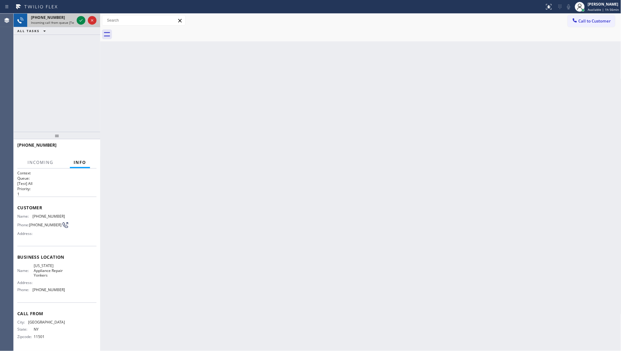
click at [57, 17] on div "+15167246434" at bounding box center [52, 17] width 43 height 5
click at [70, 22] on span "Incoming call from queue [Test] All" at bounding box center [56, 22] width 51 height 4
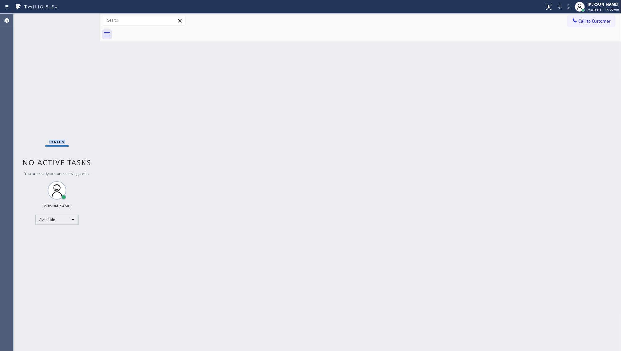
click at [70, 22] on div "Status No active tasks You are ready to start receiving tasks. JENIZA ALCAYDE A…" at bounding box center [57, 183] width 87 height 338
click at [67, 24] on div "Status No active tasks You are ready to start receiving tasks. JENIZA ALCAYDE A…" at bounding box center [57, 183] width 87 height 338
click at [67, 25] on div "Status No active tasks You are ready to start receiving tasks. JENIZA ALCAYDE A…" at bounding box center [57, 183] width 87 height 338
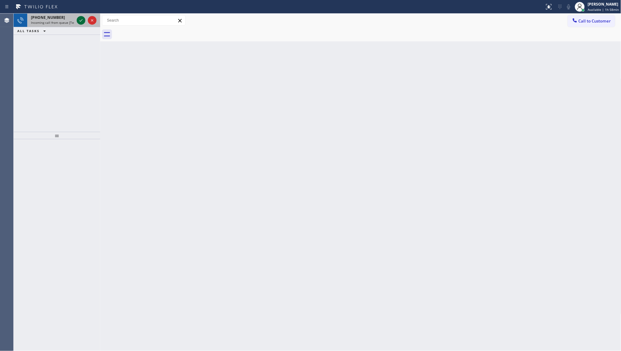
click at [78, 22] on icon at bounding box center [80, 20] width 7 height 7
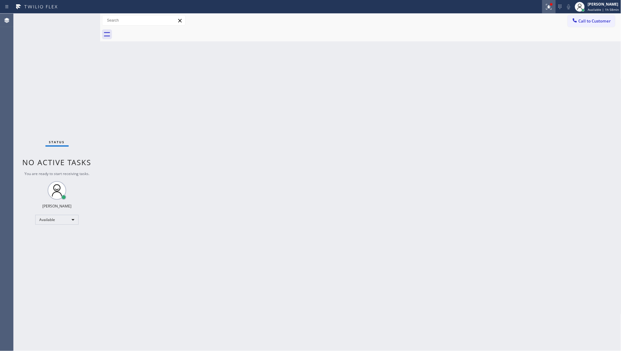
click at [549, 4] on icon at bounding box center [548, 6] width 7 height 7
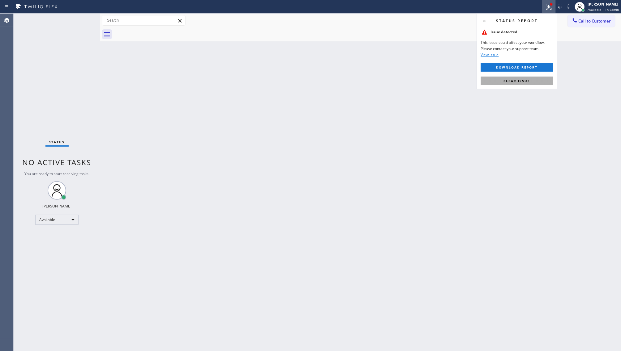
click at [543, 84] on button "Clear issue" at bounding box center [517, 81] width 72 height 9
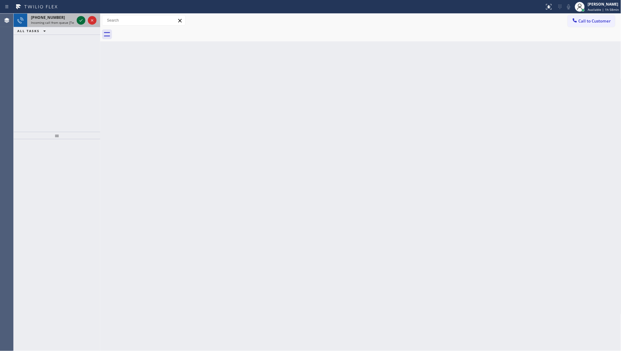
drag, startPoint x: 76, startPoint y: 18, endPoint x: 80, endPoint y: 20, distance: 4.0
click at [77, 19] on div at bounding box center [81, 20] width 9 height 7
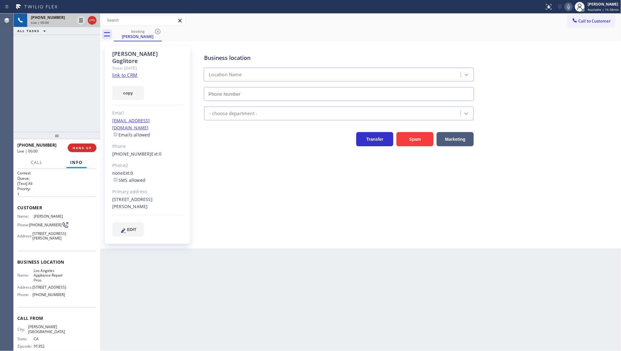
type input "(213) 246-2033"
click at [117, 72] on link "link to CRM" at bounding box center [124, 75] width 25 height 6
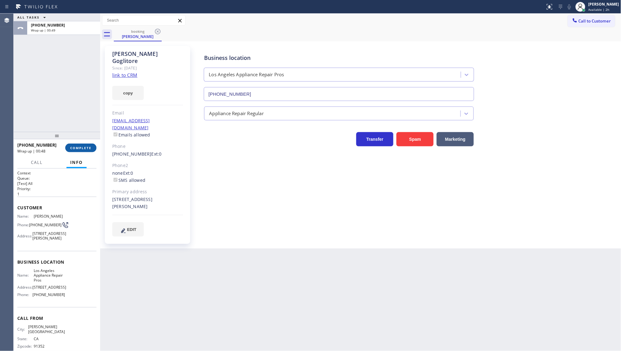
click at [79, 145] on button "COMPLETE" at bounding box center [80, 148] width 31 height 9
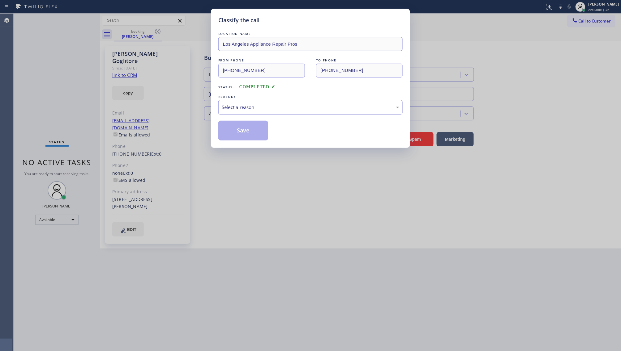
click at [226, 107] on div "Select a reason" at bounding box center [310, 107] width 177 height 7
click at [232, 136] on button "Save" at bounding box center [243, 131] width 50 height 20
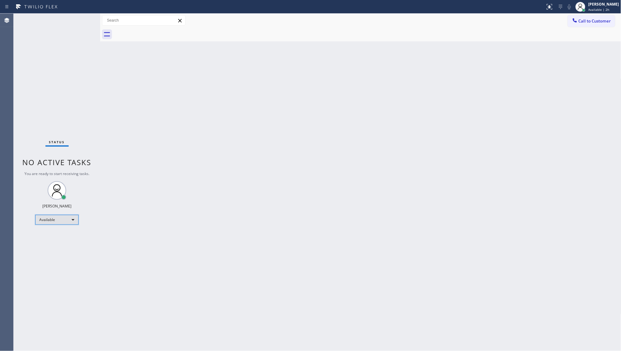
click at [42, 223] on div "Available" at bounding box center [56, 220] width 43 height 10
click at [52, 251] on li "Break" at bounding box center [57, 251] width 42 height 7
click at [31, 78] on div "Status No active tasks Change activity state to start receiving tasks. JENIZA A…" at bounding box center [57, 183] width 87 height 338
click at [595, 286] on div "Back to Dashboard Change Sender ID Customers Technicians Select a contact Outbo…" at bounding box center [360, 183] width 521 height 338
click at [384, 166] on div "Back to Dashboard Change Sender ID Customers Technicians Select a contact Outbo…" at bounding box center [360, 183] width 521 height 338
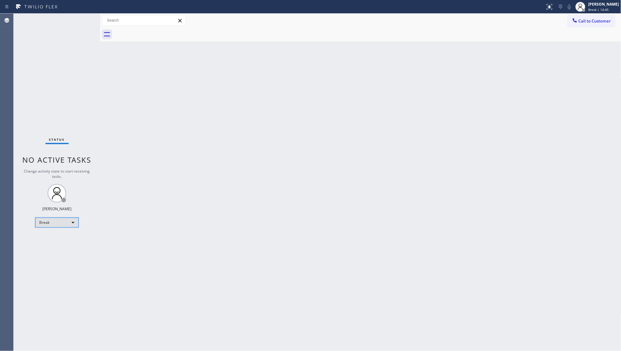
click at [46, 223] on div "Break" at bounding box center [56, 223] width 43 height 10
click at [49, 240] on li "Available" at bounding box center [57, 238] width 42 height 7
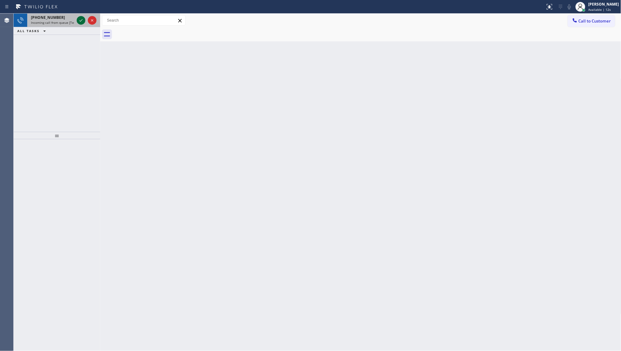
click at [81, 20] on icon at bounding box center [80, 20] width 7 height 7
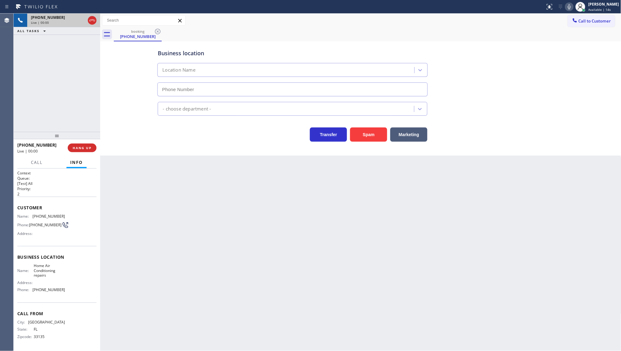
type input "(305) 680-5172"
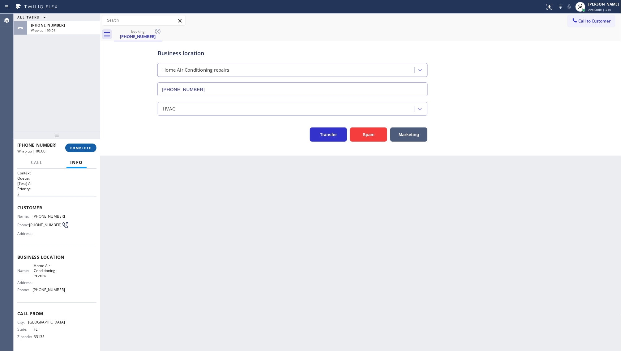
click at [77, 147] on span "COMPLETE" at bounding box center [80, 148] width 21 height 4
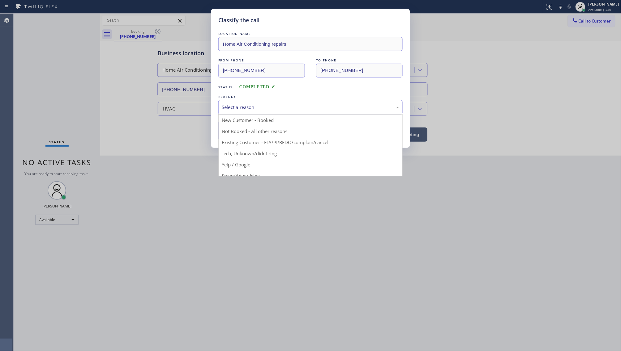
click at [252, 102] on div "Select a reason" at bounding box center [310, 107] width 184 height 15
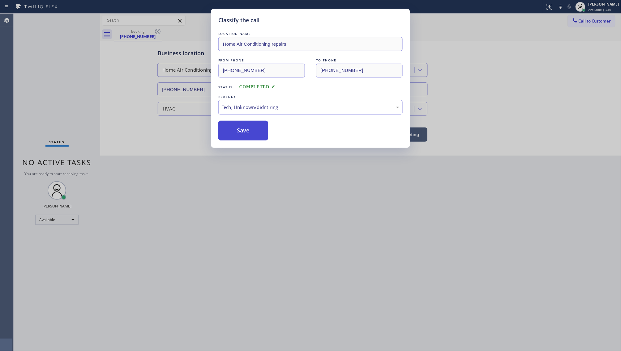
click at [248, 141] on div "Classify the call LOCATION NAME Home Air Conditioning repairs FROM PHONE (305) …" at bounding box center [310, 78] width 199 height 139
click at [249, 130] on button "Save" at bounding box center [243, 131] width 50 height 20
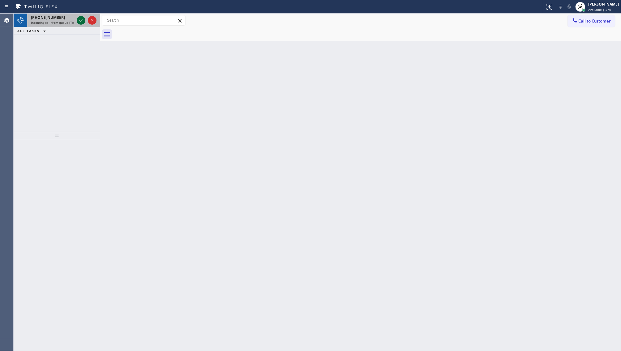
click at [79, 18] on icon at bounding box center [80, 20] width 7 height 7
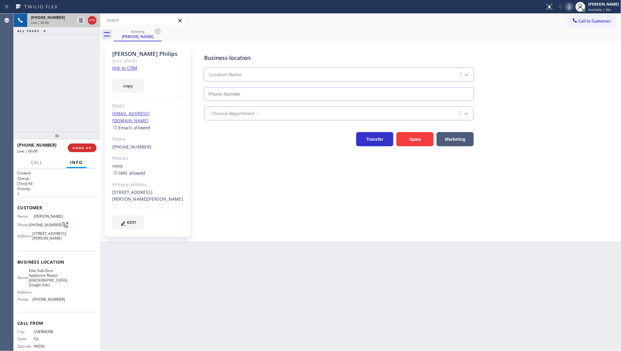
type input "(650) 977-4405"
click at [122, 70] on link "link to CRM" at bounding box center [124, 68] width 25 height 6
click at [132, 87] on button "copy" at bounding box center [128, 86] width 32 height 14
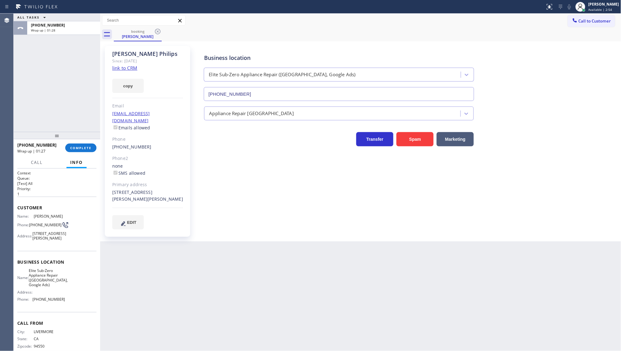
click at [76, 141] on div "+19255255562 Wrap up | 01:27 COMPLETE" at bounding box center [56, 148] width 79 height 16
click at [76, 146] on span "COMPLETE" at bounding box center [80, 148] width 21 height 4
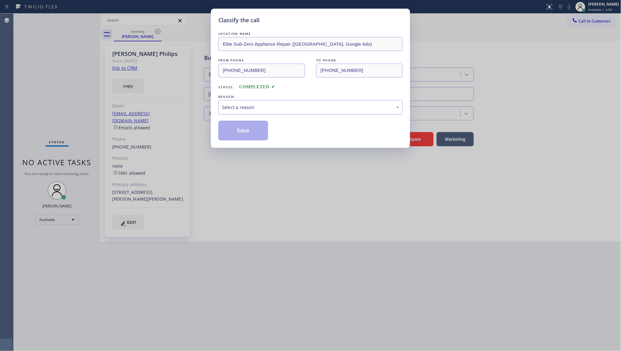
click at [238, 110] on div "Select a reason" at bounding box center [310, 107] width 177 height 7
click at [233, 135] on button "Save" at bounding box center [243, 131] width 50 height 20
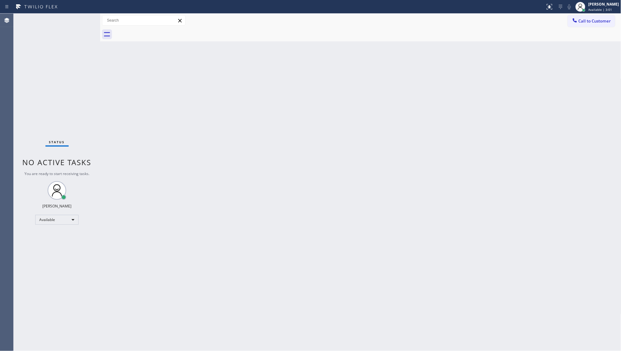
drag, startPoint x: 385, startPoint y: 131, endPoint x: 553, endPoint y: 121, distance: 168.2
click at [389, 130] on div "Back to Dashboard Change Sender ID Customers Technicians Select a contact Outbo…" at bounding box center [360, 183] width 521 height 338
click at [221, 195] on div "Back to Dashboard Change Sender ID Customers Technicians Select a contact Outbo…" at bounding box center [360, 183] width 521 height 338
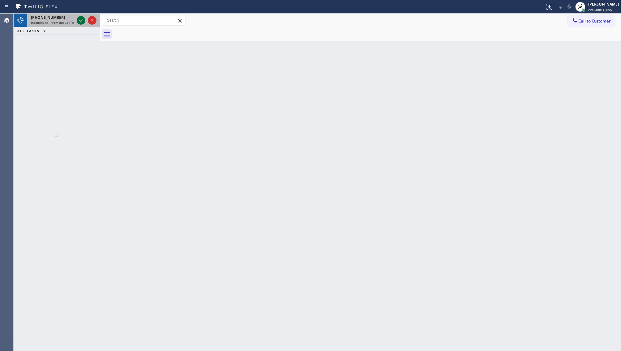
click at [79, 18] on icon at bounding box center [80, 20] width 7 height 7
click at [548, 5] on icon at bounding box center [549, 6] width 7 height 7
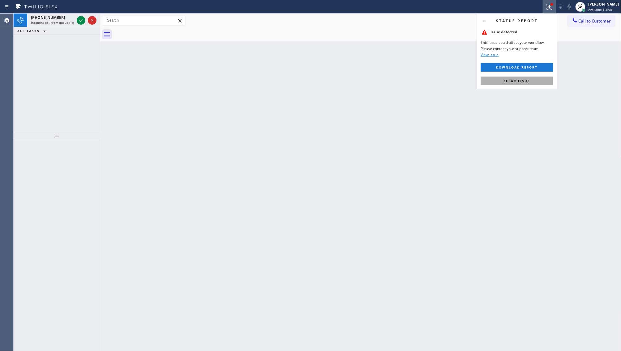
click at [538, 79] on button "Clear issue" at bounding box center [517, 81] width 72 height 9
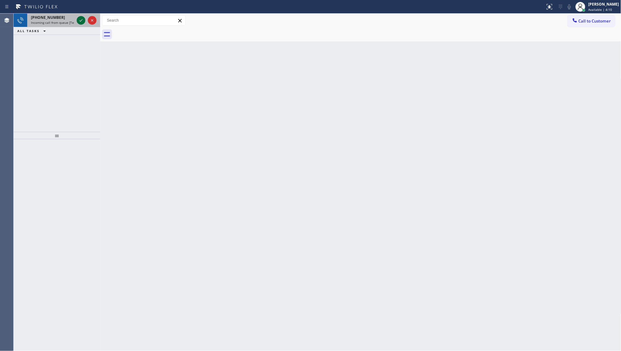
click at [77, 22] on icon at bounding box center [80, 20] width 7 height 7
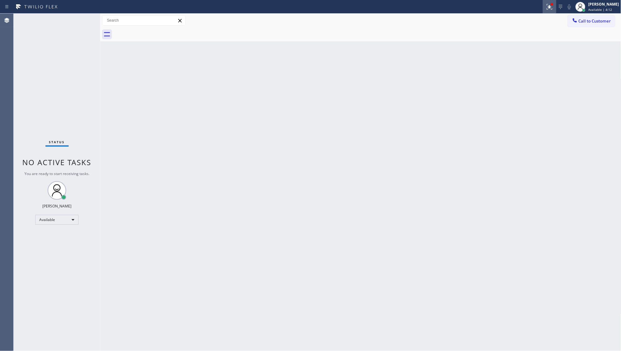
click at [552, 8] on icon at bounding box center [549, 6] width 7 height 7
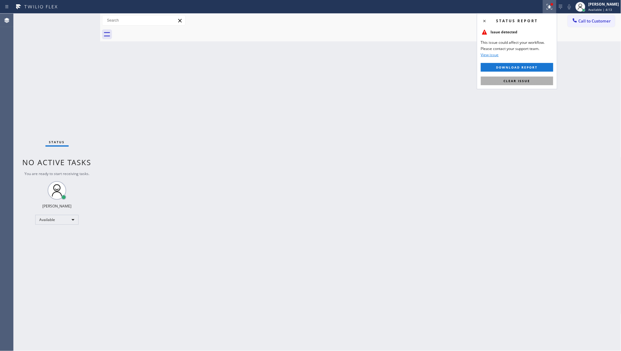
click at [542, 81] on button "Clear issue" at bounding box center [517, 81] width 72 height 9
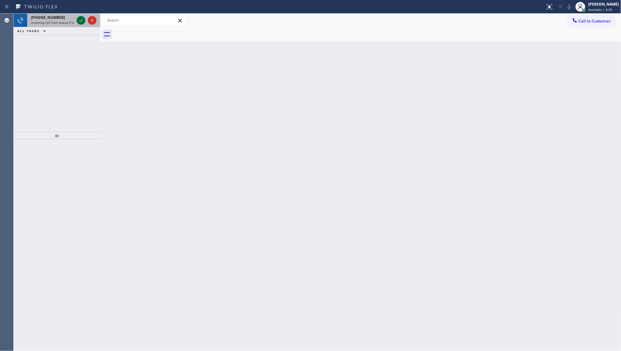
click at [82, 21] on icon at bounding box center [80, 20] width 7 height 7
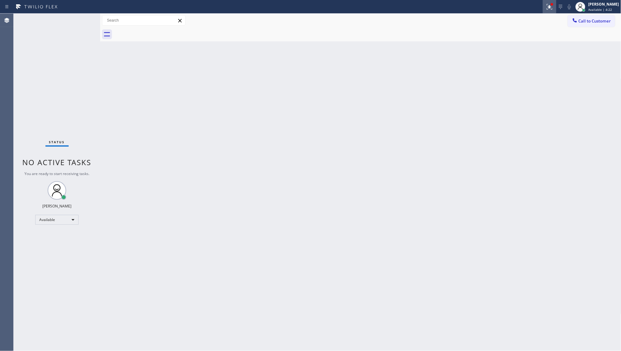
click at [556, 8] on div at bounding box center [550, 6] width 14 height 7
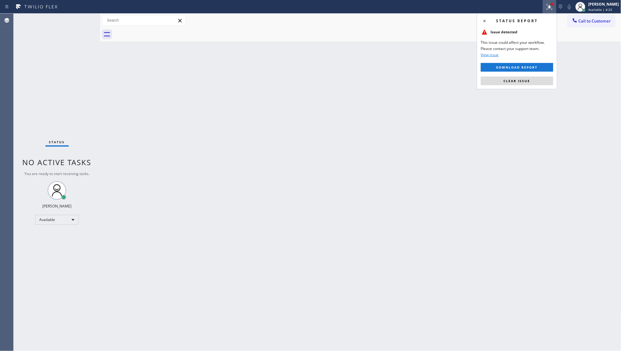
drag, startPoint x: 547, startPoint y: 83, endPoint x: 550, endPoint y: 81, distance: 3.6
click at [547, 83] on button "Clear issue" at bounding box center [517, 81] width 72 height 9
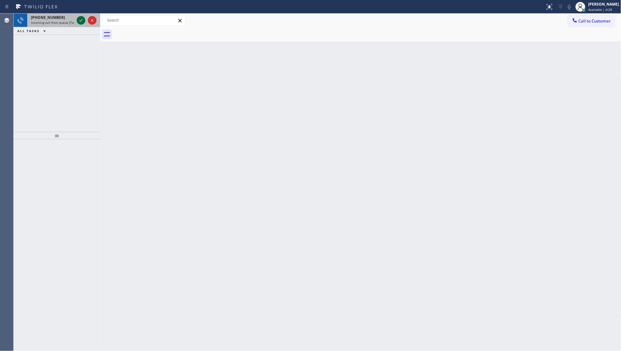
click at [79, 23] on icon at bounding box center [80, 20] width 7 height 7
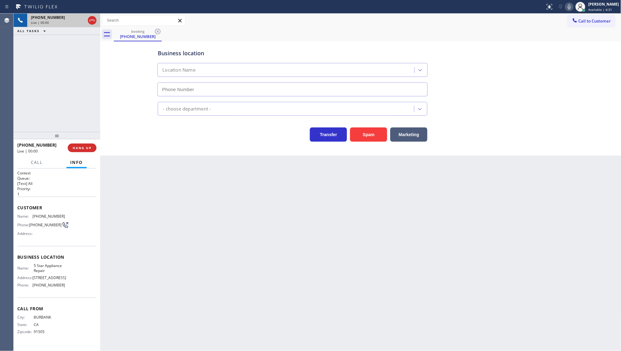
type input "[PHONE_NUMBER]"
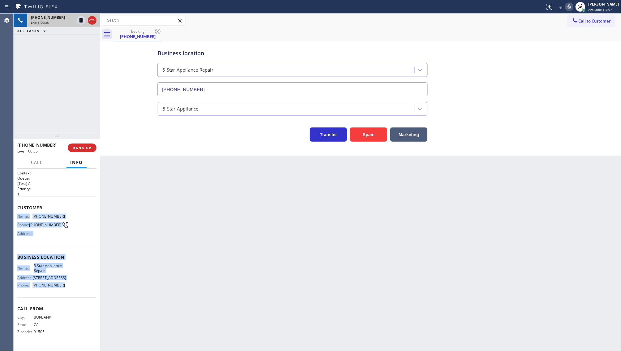
drag, startPoint x: 16, startPoint y: 212, endPoint x: 75, endPoint y: 286, distance: 94.1
click at [75, 286] on div "Context Queue: [Test] All Priority: 1 Customer Name: (323) 445-7139 Phone: (323…" at bounding box center [57, 260] width 87 height 183
copy div "Name: (323) 445-7139 Phone: (323) 445-7139 Address: Business location Name: 5 S…"
click at [37, 158] on button "Call" at bounding box center [36, 163] width 19 height 12
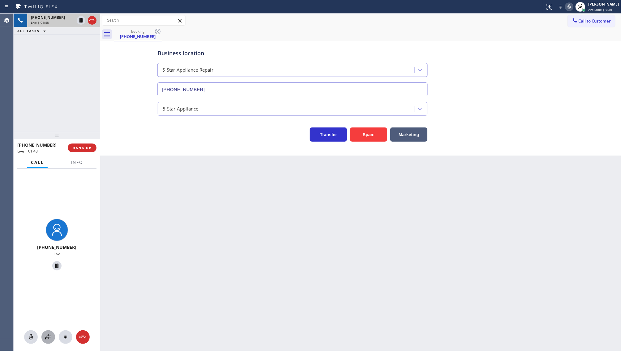
click at [51, 339] on icon at bounding box center [48, 337] width 7 height 7
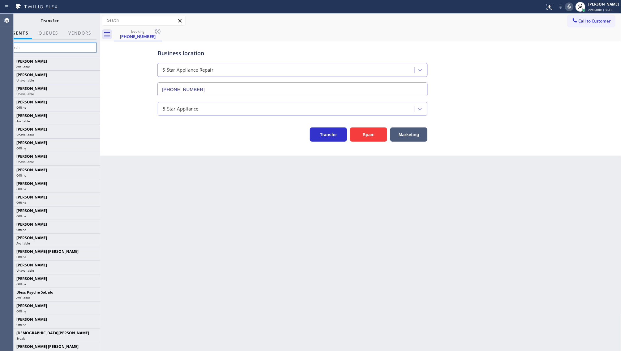
click at [76, 50] on input "text" at bounding box center [49, 48] width 93 height 10
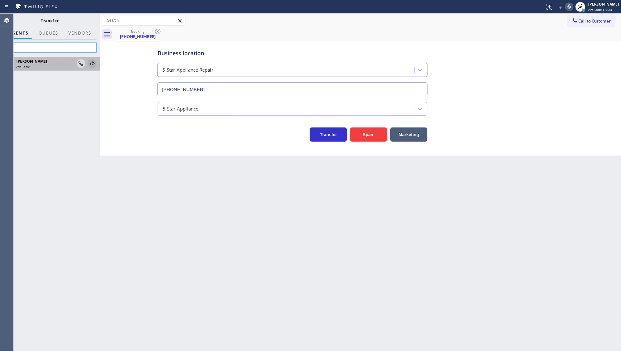
type input "fil"
click at [90, 62] on icon at bounding box center [91, 63] width 7 height 7
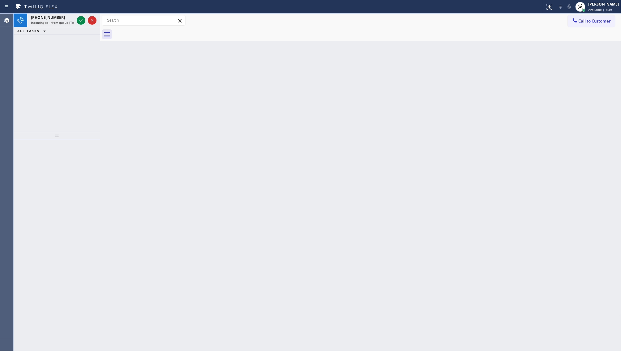
drag, startPoint x: 60, startPoint y: 53, endPoint x: 65, endPoint y: 47, distance: 7.2
click at [61, 53] on div "+16462654270 Incoming call from queue [Test] All ALL TASKS ALL TASKS ACTIVE TAS…" at bounding box center [57, 73] width 87 height 118
click at [79, 18] on icon at bounding box center [80, 20] width 7 height 7
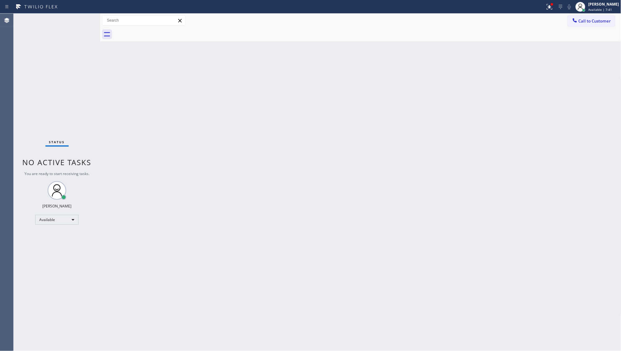
click at [89, 162] on span "No active tasks" at bounding box center [57, 162] width 69 height 10
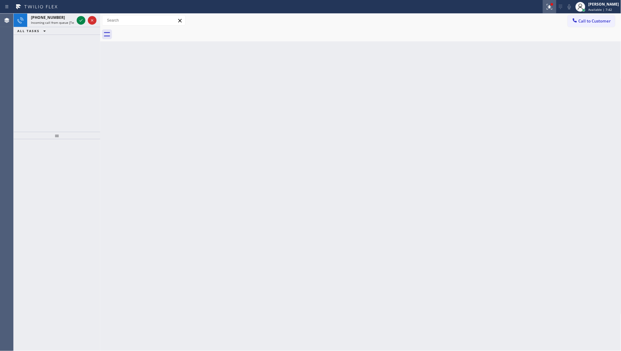
click at [556, 7] on div at bounding box center [550, 6] width 14 height 7
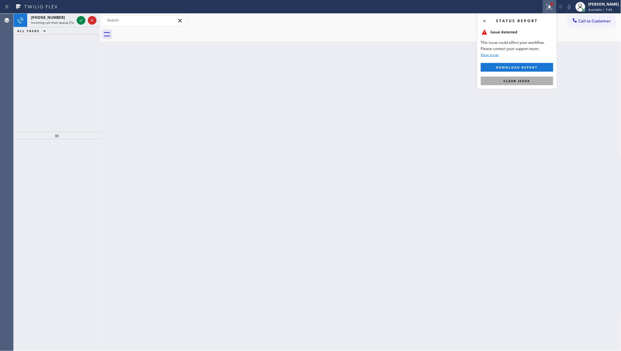
click at [541, 85] on button "Clear issue" at bounding box center [517, 81] width 72 height 9
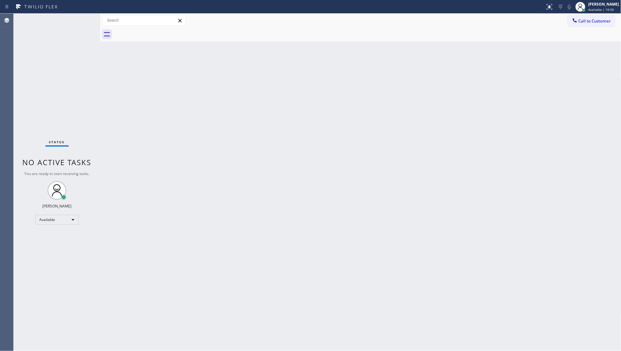
drag, startPoint x: 265, startPoint y: 169, endPoint x: 127, endPoint y: 2, distance: 216.4
click at [258, 157] on div "Back to Dashboard Change Sender ID Customers Technicians Select a contact Outbo…" at bounding box center [360, 183] width 521 height 338
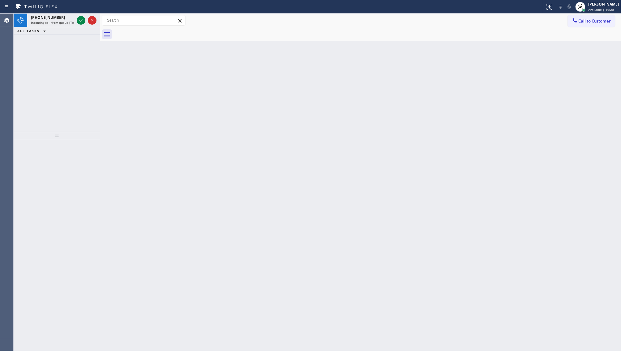
click at [42, 47] on div "+12532952881 Incoming call from queue [Test] All ALL TASKS ALL TASKS ACTIVE TAS…" at bounding box center [57, 73] width 87 height 118
click at [81, 17] on icon at bounding box center [80, 20] width 7 height 7
click at [82, 21] on icon at bounding box center [80, 20] width 7 height 7
click at [79, 22] on icon at bounding box center [80, 20] width 7 height 7
click at [554, 6] on div at bounding box center [550, 6] width 14 height 7
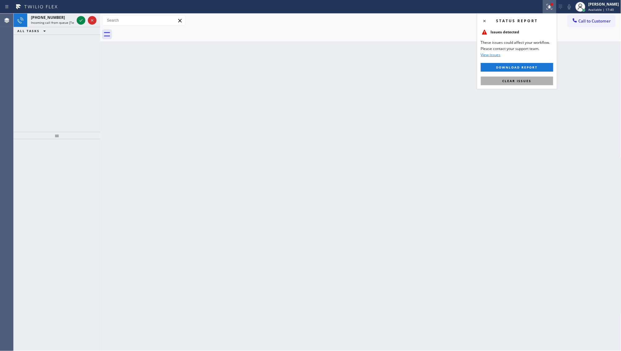
click at [528, 82] on span "Clear issues" at bounding box center [516, 81] width 29 height 4
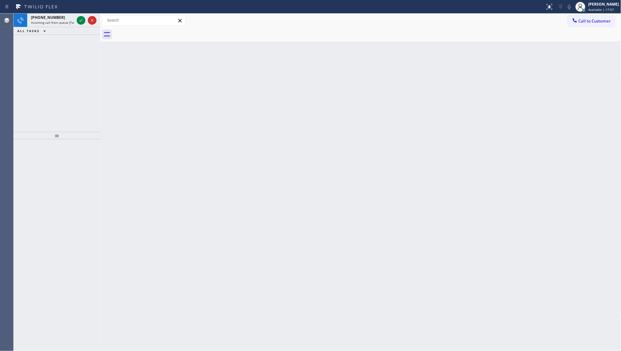
drag, startPoint x: 37, startPoint y: 53, endPoint x: 39, endPoint y: 49, distance: 4.0
click at [37, 53] on div "+16267252200 Incoming call from queue [Test] All ALL TASKS ALL TASKS ACTIVE TAS…" at bounding box center [57, 73] width 87 height 118
click at [81, 19] on icon at bounding box center [80, 20] width 7 height 7
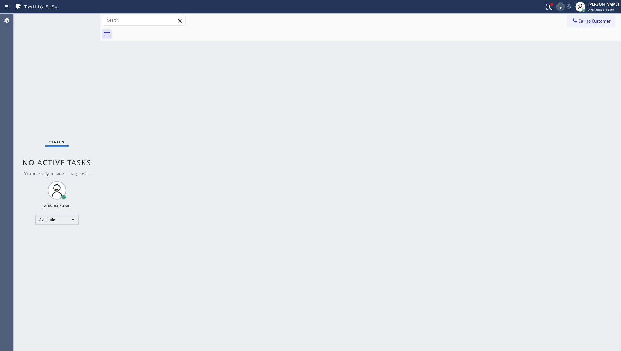
click at [558, 6] on icon at bounding box center [560, 6] width 7 height 7
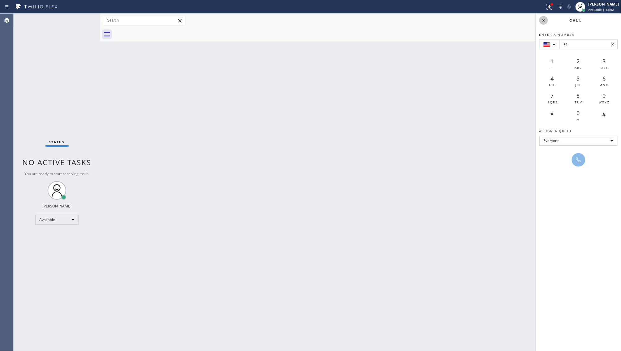
click at [540, 19] on icon at bounding box center [543, 20] width 7 height 7
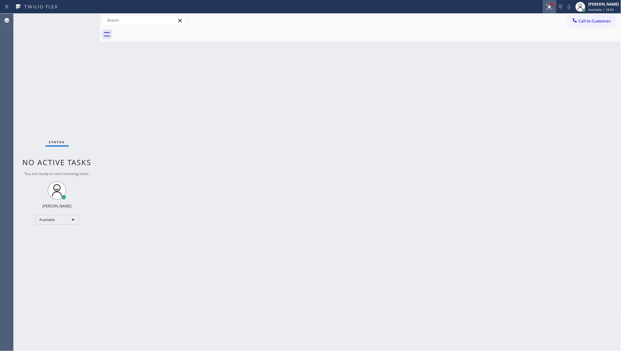
click at [547, 6] on icon at bounding box center [549, 6] width 7 height 7
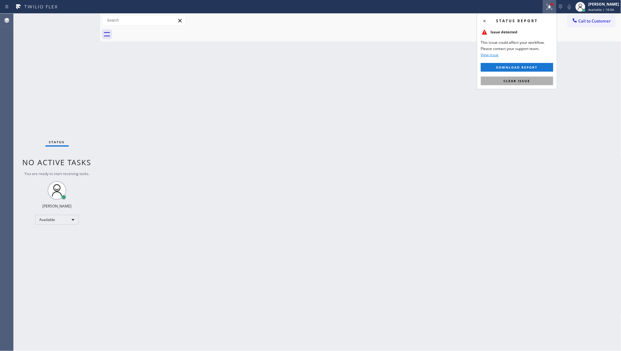
click at [519, 83] on span "Clear issue" at bounding box center [517, 81] width 27 height 4
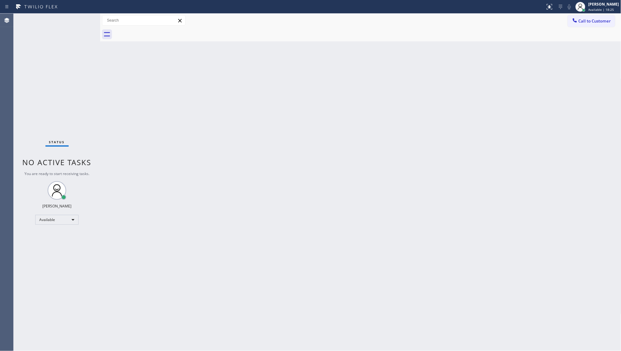
click at [540, 61] on div "Back to Dashboard Change Sender ID Customers Technicians Select a contact Outbo…" at bounding box center [360, 183] width 521 height 338
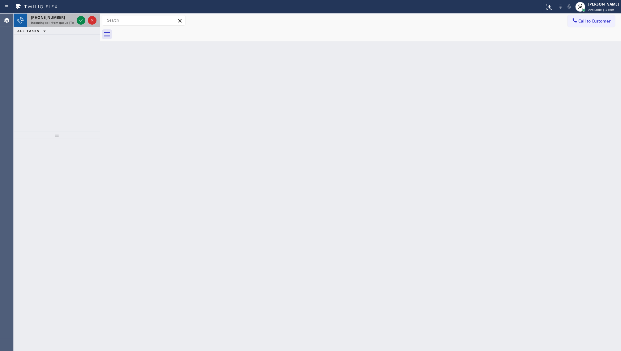
drag, startPoint x: 55, startPoint y: 41, endPoint x: 68, endPoint y: 16, distance: 27.9
click at [61, 32] on div "+16503058445 Incoming call from queue [Test] All ALL TASKS ALL TASKS ACTIVE TAS…" at bounding box center [57, 73] width 87 height 118
click at [81, 19] on icon at bounding box center [80, 20] width 7 height 7
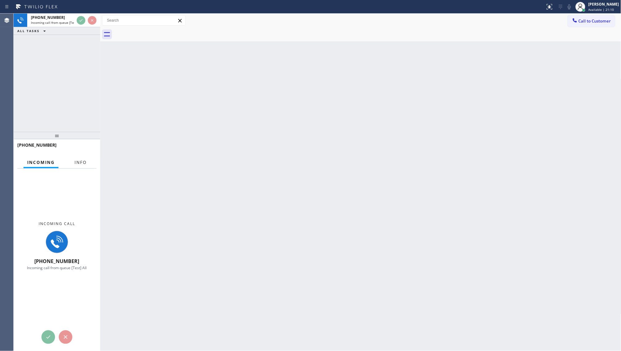
click at [81, 163] on span "Info" at bounding box center [81, 163] width 12 height 6
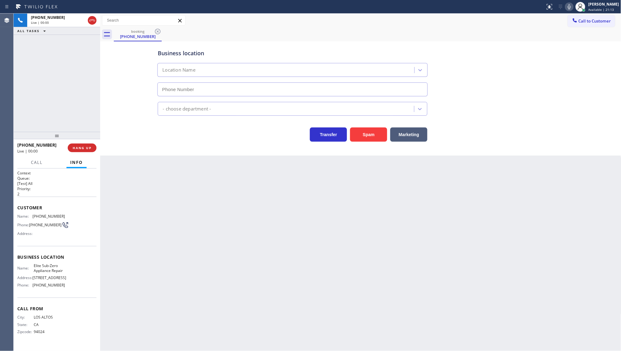
type input "(415) 965-3694"
click at [569, 6] on icon at bounding box center [568, 6] width 7 height 7
click at [566, 7] on div at bounding box center [569, 6] width 9 height 7
drag, startPoint x: 33, startPoint y: 215, endPoint x: 69, endPoint y: 219, distance: 36.3
click at [69, 219] on div "Name: (650) 305-8445 Phone: (650) 305-8445 Address:" at bounding box center [56, 226] width 79 height 24
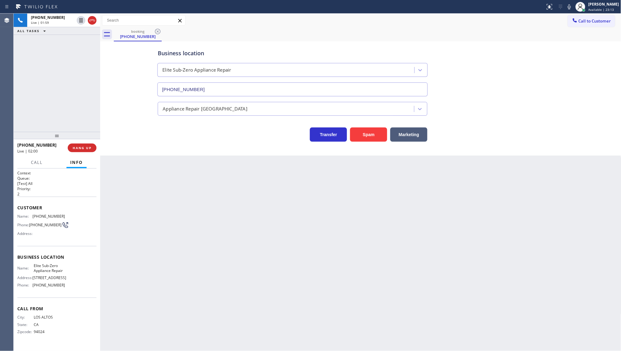
drag, startPoint x: 52, startPoint y: 241, endPoint x: 49, endPoint y: 232, distance: 8.7
click at [51, 237] on div "Customer Name: (650) 305-8445 Phone: (650) 305-8445 Address:" at bounding box center [56, 221] width 79 height 49
drag, startPoint x: 32, startPoint y: 215, endPoint x: 62, endPoint y: 217, distance: 30.3
click at [62, 217] on div "Name: (650) 305-8445 Phone: (650) 305-8445 Address:" at bounding box center [56, 226] width 79 height 24
copy div "(650) 305-8445"
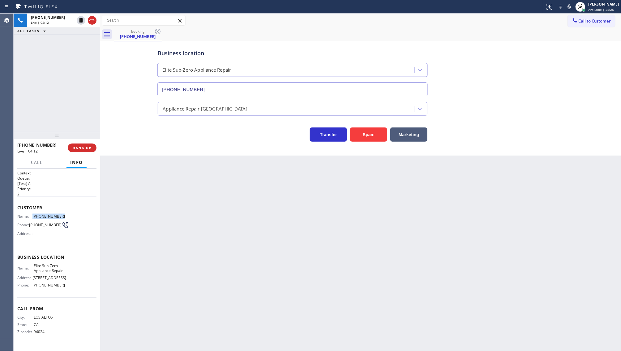
copy div "(650) 305-8445"
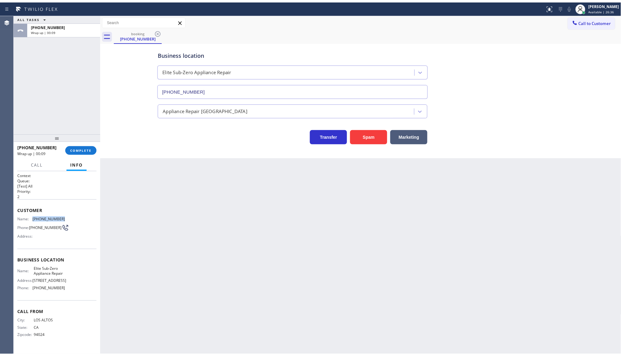
scroll to position [1, 0]
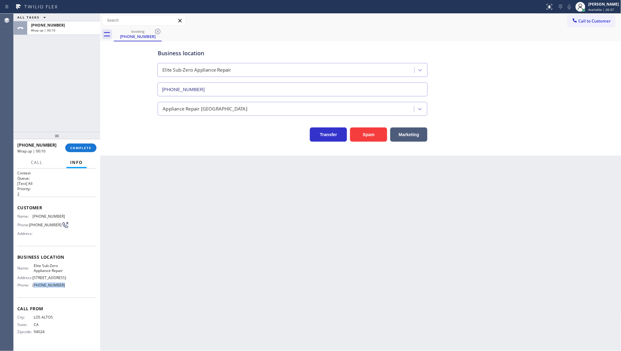
drag, startPoint x: 34, startPoint y: 288, endPoint x: 74, endPoint y: 296, distance: 40.9
click at [74, 296] on div "Business location Name: Elite Sub-Zero Appliance Repair Address: 2055 Grant Rd …" at bounding box center [56, 272] width 79 height 52
copy span "415) 965-3694"
drag, startPoint x: 30, startPoint y: 265, endPoint x: 52, endPoint y: 277, distance: 24.5
click at [52, 273] on div "Name: Elite Sub-Zero Appliance Repair" at bounding box center [41, 269] width 48 height 10
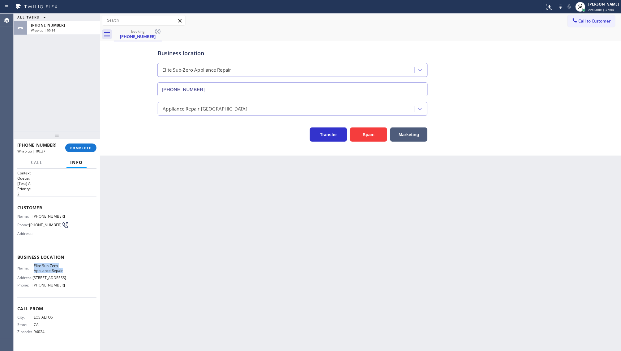
copy span "Elite Sub-Zero Appliance Repair"
click at [75, 147] on span "COMPLETE" at bounding box center [80, 148] width 21 height 4
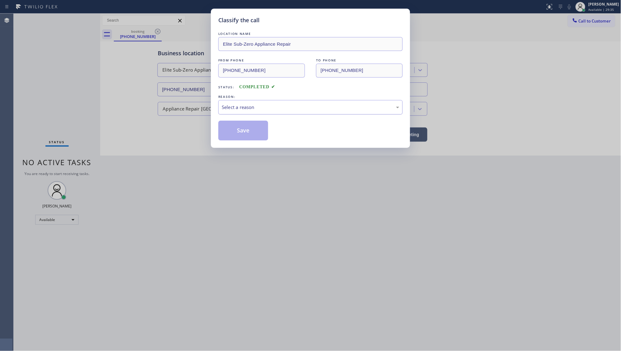
click at [241, 106] on div "Select a reason" at bounding box center [310, 107] width 177 height 7
click at [239, 129] on button "Save" at bounding box center [243, 131] width 50 height 20
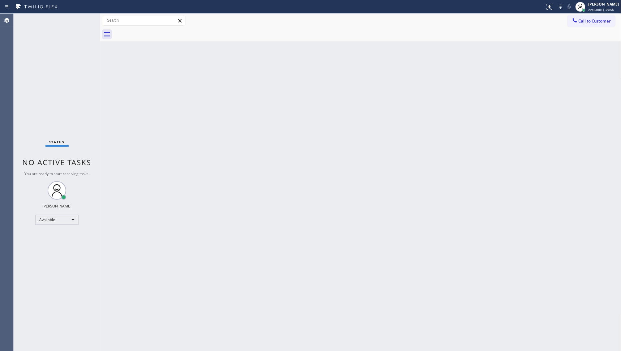
click at [96, 225] on div "Status No active tasks You are ready to start receiving tasks. JENIZA ALCAYDE A…" at bounding box center [57, 183] width 87 height 338
click at [87, 27] on div "Status No active tasks You are ready to start receiving tasks. JENIZA ALCAYDE A…" at bounding box center [57, 183] width 87 height 338
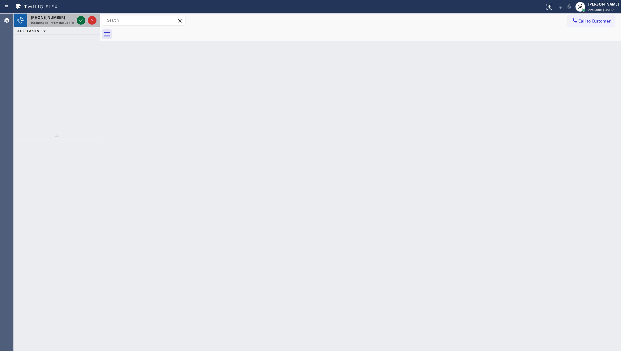
click at [81, 19] on icon at bounding box center [80, 20] width 7 height 7
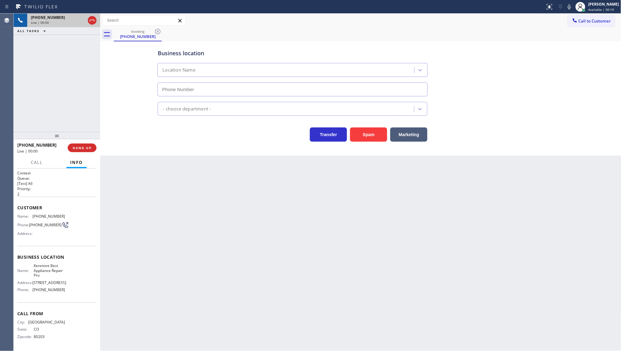
type input "(720) 408-2931"
click at [87, 148] on span "HANG UP" at bounding box center [82, 148] width 19 height 4
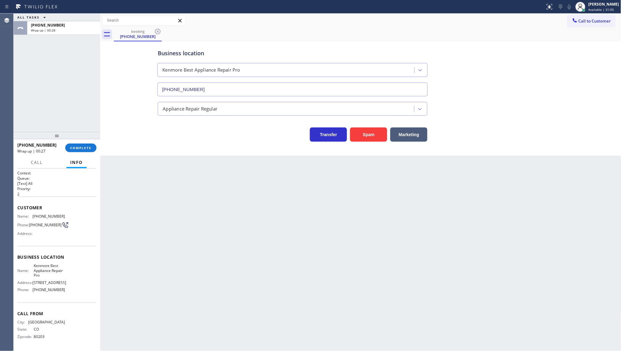
click at [77, 65] on div "ALL TASKS ALL TASKS ACTIVE TASKS TASKS IN WRAP UP +17202922598 Wrap up | 00:28" at bounding box center [57, 73] width 87 height 118
click at [85, 152] on button "COMPLETE" at bounding box center [80, 148] width 31 height 9
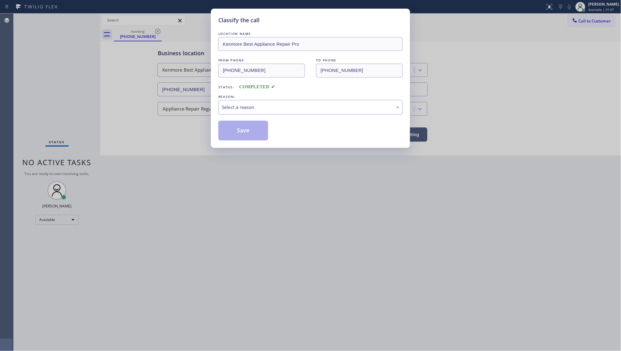
click at [244, 105] on div "Select a reason" at bounding box center [310, 107] width 177 height 7
drag, startPoint x: 236, startPoint y: 154, endPoint x: 237, endPoint y: 135, distance: 18.9
click at [237, 135] on button "Save" at bounding box center [243, 131] width 50 height 20
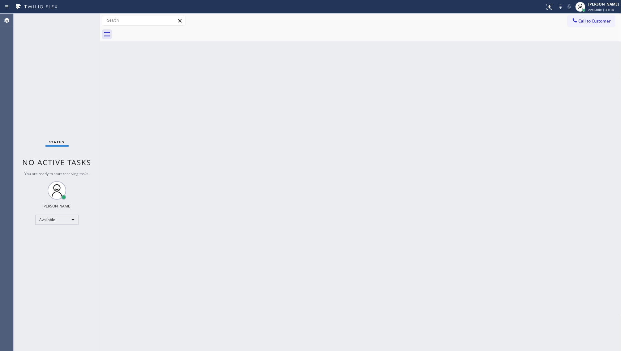
click at [260, 114] on div "Back to Dashboard Change Sender ID Customers Technicians Select a contact Outbo…" at bounding box center [360, 183] width 521 height 338
click at [302, 124] on div "Back to Dashboard Change Sender ID Customers Technicians Select a contact Outbo…" at bounding box center [360, 183] width 521 height 338
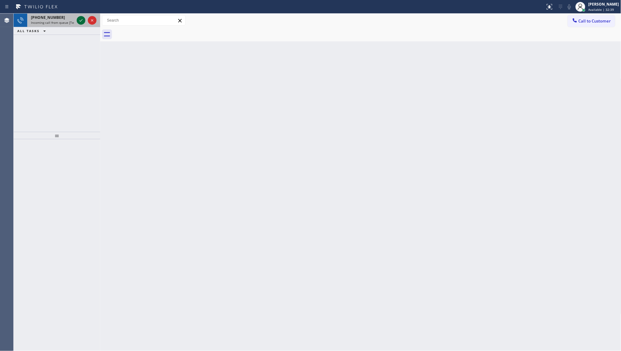
click at [79, 20] on icon at bounding box center [80, 20] width 7 height 7
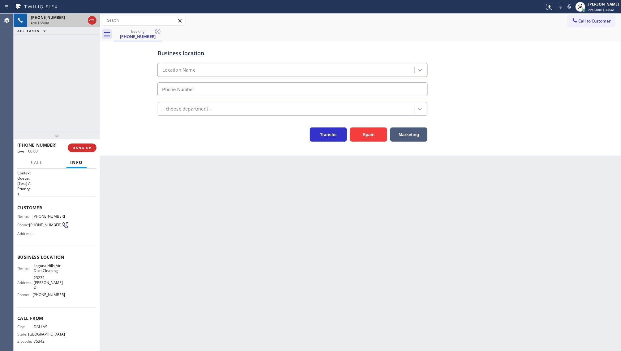
type input "(949) 202-5109"
click at [362, 135] on button "Spam" at bounding box center [368, 135] width 37 height 14
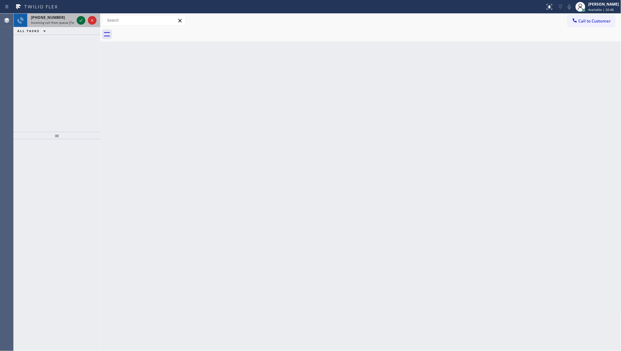
click at [84, 21] on icon at bounding box center [80, 20] width 7 height 7
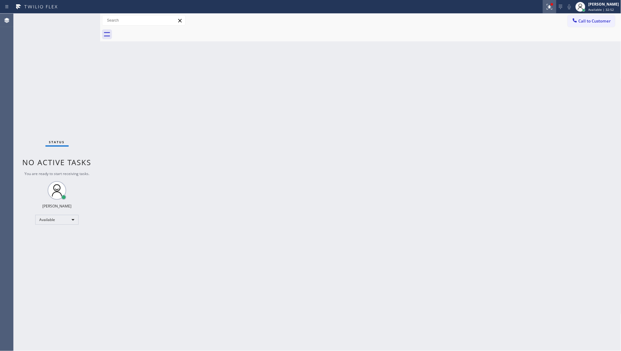
click at [549, 9] on icon at bounding box center [549, 6] width 7 height 7
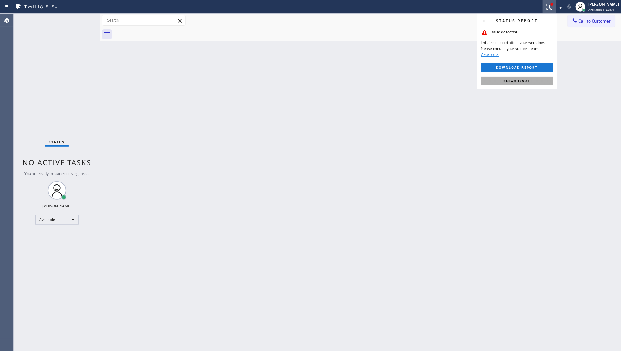
click at [513, 77] on button "Clear issue" at bounding box center [517, 81] width 72 height 9
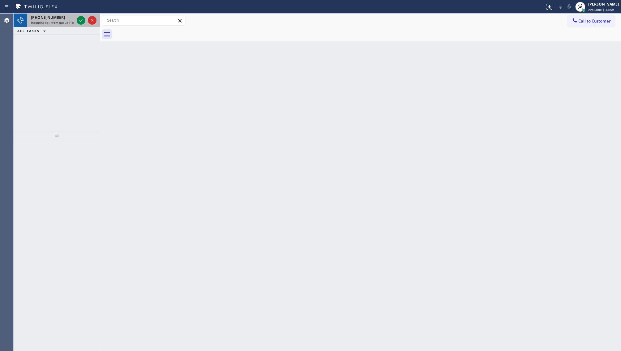
click at [86, 19] on div at bounding box center [86, 21] width 22 height 14
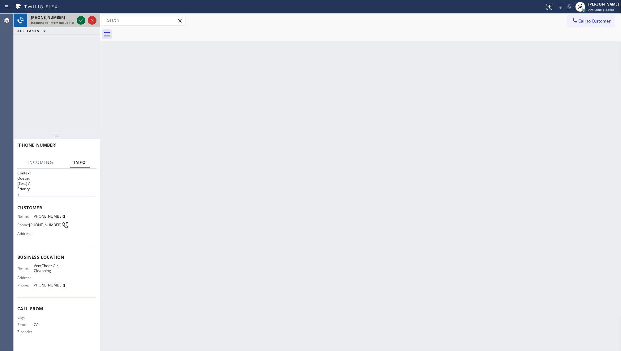
click at [81, 22] on icon at bounding box center [80, 20] width 7 height 7
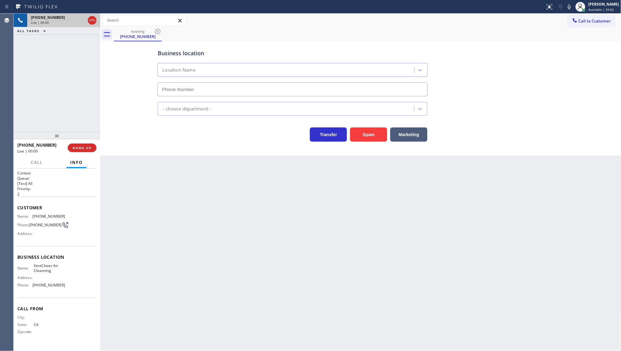
type input "(424) 577-5410"
click at [354, 130] on button "Spam" at bounding box center [368, 135] width 37 height 14
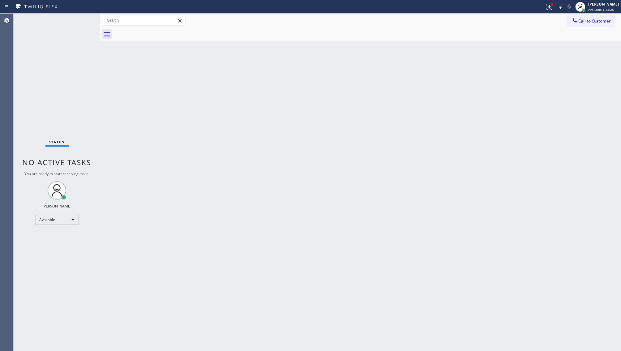
click at [79, 25] on div "Status No active tasks You are ready to start receiving tasks. JENIZA ALCAYDE A…" at bounding box center [57, 183] width 87 height 338
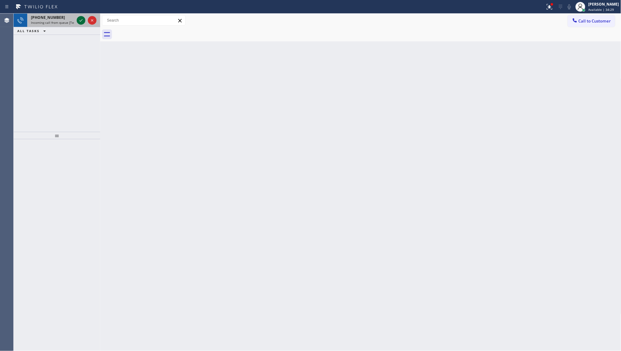
click at [80, 18] on icon at bounding box center [80, 20] width 7 height 7
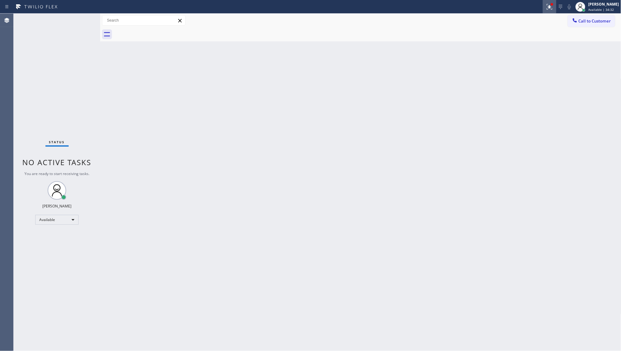
click at [549, 8] on icon at bounding box center [549, 6] width 7 height 7
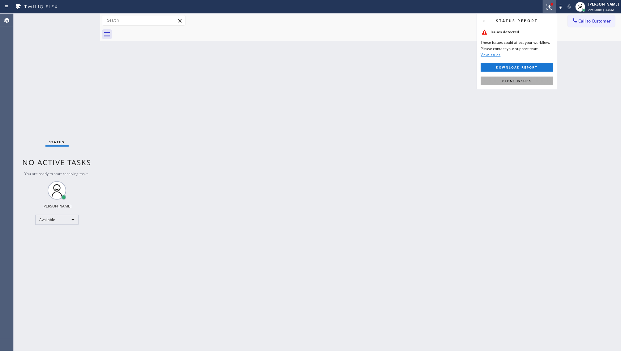
click at [534, 78] on button "Clear issues" at bounding box center [517, 81] width 72 height 9
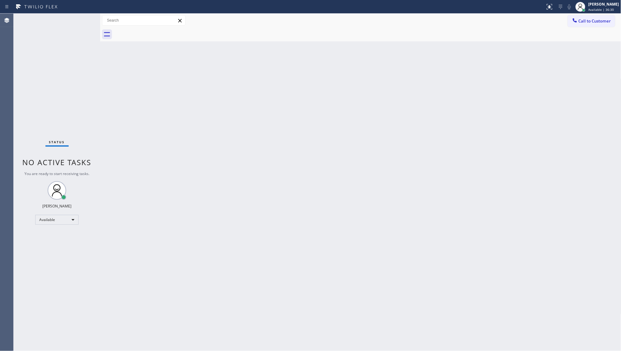
drag, startPoint x: 194, startPoint y: 138, endPoint x: 253, endPoint y: 155, distance: 60.9
click at [193, 143] on div "Back to Dashboard Change Sender ID Customers Technicians Select a contact Outbo…" at bounding box center [360, 183] width 521 height 338
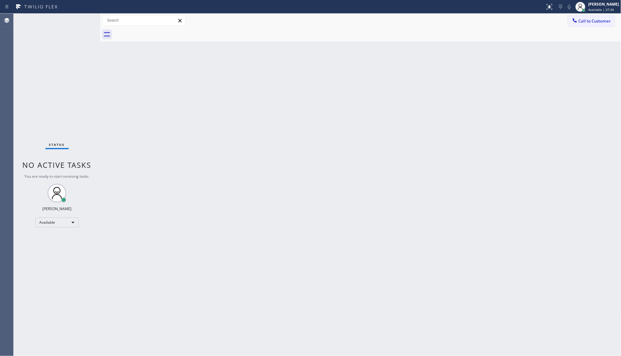
click at [75, 24] on div "Status No active tasks You are ready to start receiving tasks. JENIZA ALCAYDE A…" at bounding box center [57, 185] width 87 height 343
click at [89, 31] on div "ALL TASKS ALL TASKS ACTIVE TASKS TASKS IN WRAP UP" at bounding box center [57, 31] width 87 height 8
click at [53, 24] on div "Status No active tasks You are ready to start receiving tasks. JENIZA ALCAYDE A…" at bounding box center [57, 185] width 87 height 343
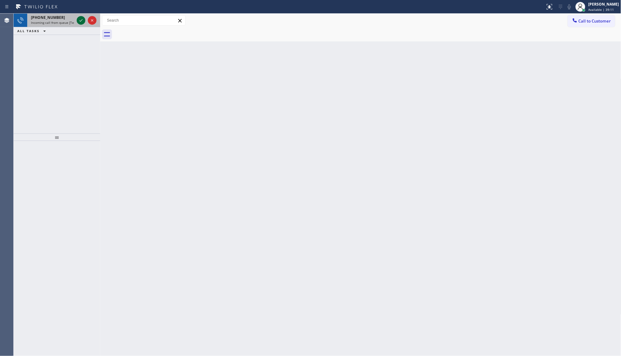
click at [81, 19] on icon at bounding box center [80, 20] width 7 height 7
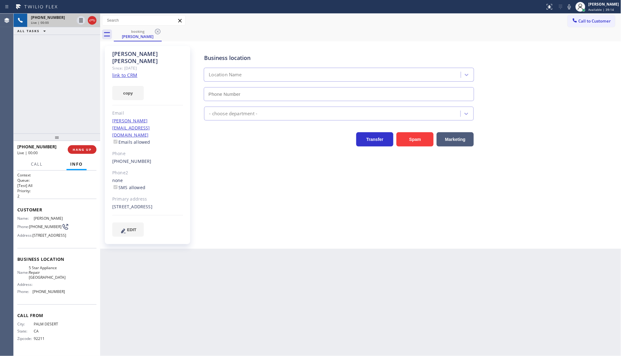
type input "(760) 284-6828"
click at [127, 72] on link "link to CRM" at bounding box center [124, 75] width 25 height 6
click at [573, 8] on div at bounding box center [569, 6] width 9 height 7
click at [569, 6] on icon at bounding box center [568, 6] width 7 height 7
drag, startPoint x: 55, startPoint y: 53, endPoint x: 50, endPoint y: 9, distance: 45.1
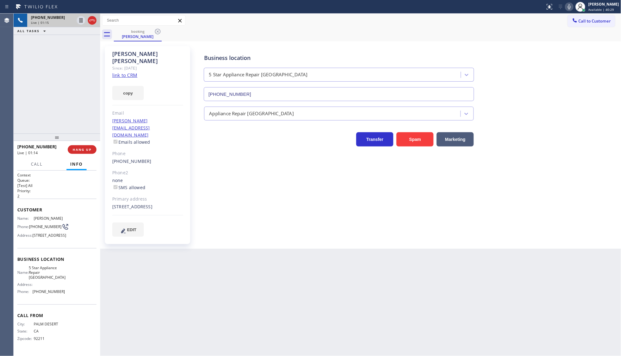
click at [56, 46] on div "+17605785959 Live | 01:15 ALL TASKS ALL TASKS ACTIVE TASKS TASKS IN WRAP UP" at bounding box center [57, 74] width 87 height 120
click at [84, 155] on div "+17605785959 Wrap up | 00:01 COMPLETE" at bounding box center [56, 150] width 79 height 16
click at [84, 151] on span "COMPLETE" at bounding box center [80, 149] width 21 height 4
click at [88, 158] on div "+17605785959 Wrap up | 00:02 COMPLETE" at bounding box center [57, 149] width 87 height 17
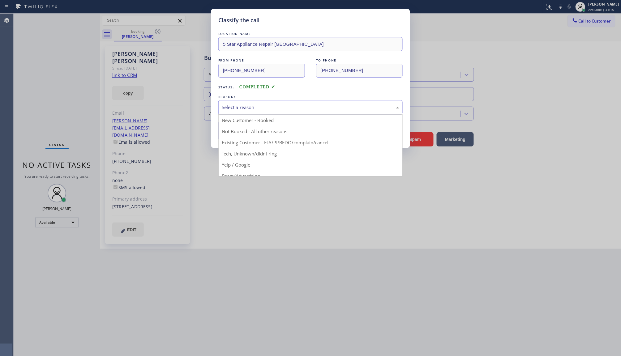
click at [278, 110] on div "Select a reason" at bounding box center [310, 107] width 177 height 7
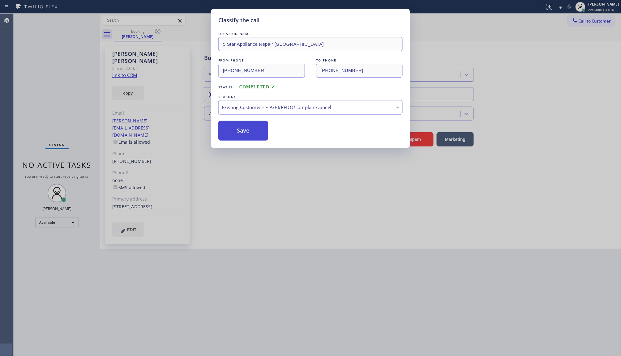
click at [228, 127] on button "Save" at bounding box center [243, 131] width 50 height 20
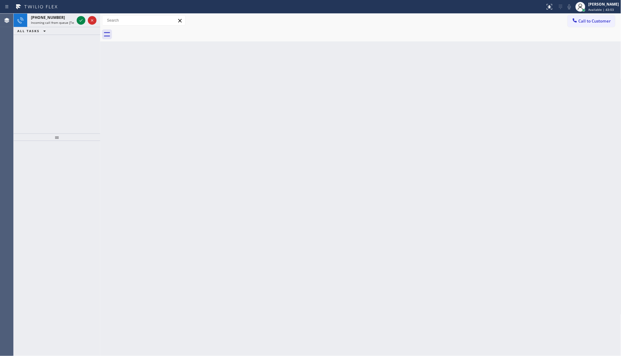
drag, startPoint x: 42, startPoint y: 92, endPoint x: 64, endPoint y: 52, distance: 45.8
click at [42, 92] on div "+14255591291 Incoming call from queue [Test] All ALL TASKS ALL TASKS ACTIVE TAS…" at bounding box center [57, 74] width 87 height 120
click at [80, 17] on icon at bounding box center [80, 20] width 7 height 7
click at [59, 36] on div "+12102000286 Incoming call from queue [Test] All ALL TASKS ALL TASKS ACTIVE TAS…" at bounding box center [57, 74] width 87 height 120
click at [77, 19] on icon at bounding box center [80, 20] width 7 height 7
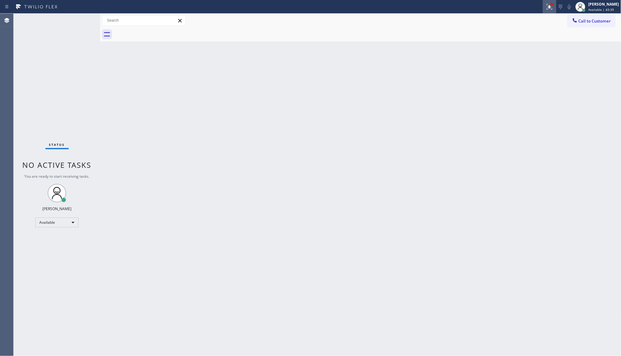
click at [551, 2] on button at bounding box center [550, 7] width 14 height 14
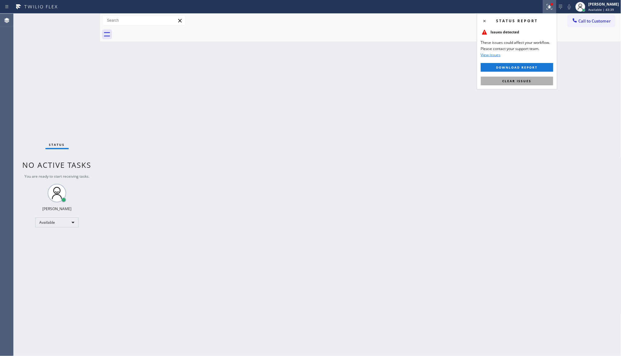
click at [539, 83] on button "Clear issues" at bounding box center [517, 81] width 72 height 9
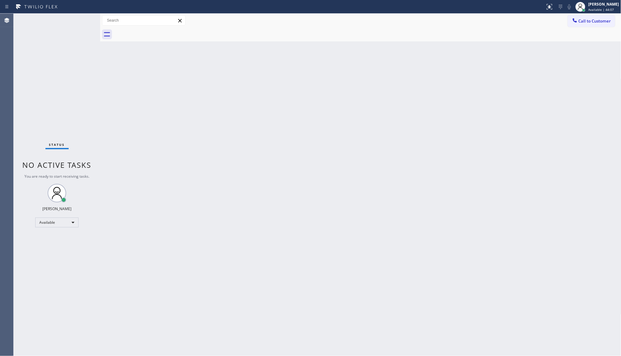
click at [96, 102] on div "Status No active tasks You are ready to start receiving tasks. JENIZA ALCAYDE A…" at bounding box center [57, 185] width 87 height 343
click at [265, 134] on div "Back to Dashboard Change Sender ID Customers Technicians Select a contact Outbo…" at bounding box center [360, 185] width 521 height 343
click at [73, 64] on div "+12532951654 Incoming call from queue [Test] All ALL TASKS ALL TASKS ACTIVE TAS…" at bounding box center [57, 74] width 87 height 120
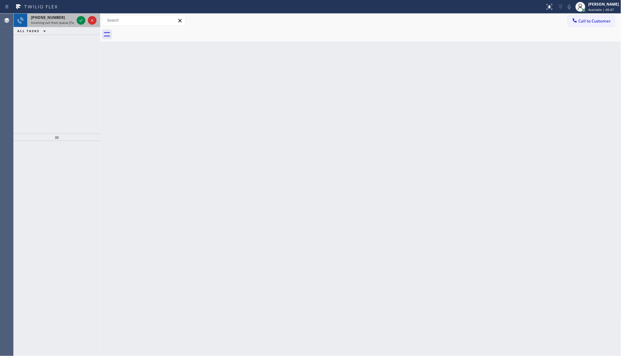
click at [83, 15] on div at bounding box center [86, 21] width 22 height 14
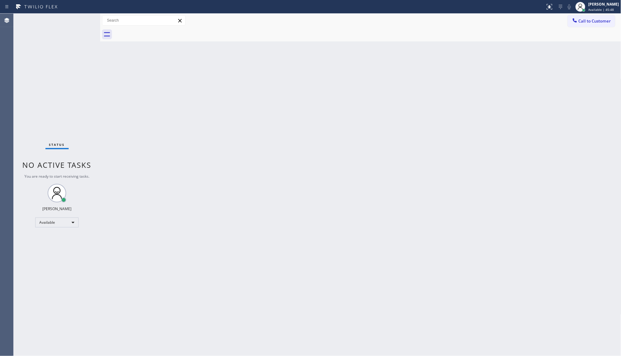
click at [83, 21] on div "Status No active tasks You are ready to start receiving tasks. JENIZA ALCAYDE A…" at bounding box center [57, 185] width 87 height 343
click at [60, 275] on div "Status No active tasks You are ready to start receiving tasks. JENIZA ALCAYDE A…" at bounding box center [57, 185] width 87 height 343
click at [506, 136] on div "Back to Dashboard Change Sender ID Customers Technicians Select a contact Outbo…" at bounding box center [360, 185] width 521 height 343
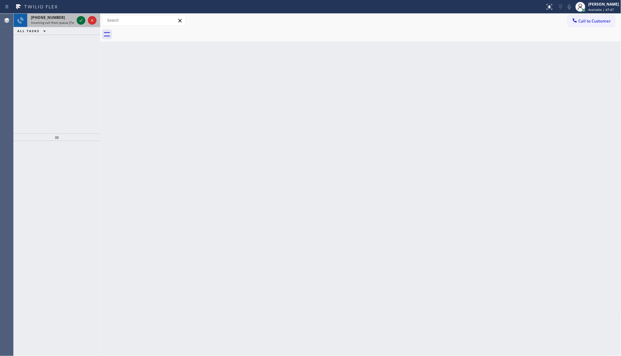
click at [80, 19] on icon at bounding box center [80, 20] width 7 height 7
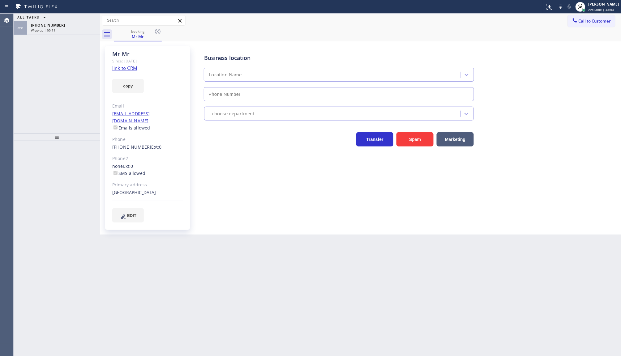
type input "[PHONE_NUMBER]"
drag, startPoint x: 59, startPoint y: 36, endPoint x: 63, endPoint y: 30, distance: 6.4
click at [63, 30] on div "ALL TASKS ALL TASKS ACTIVE TASKS TASKS IN WRAP UP [PHONE_NUMBER] Wrap up | 00:22" at bounding box center [57, 74] width 87 height 120
click at [120, 72] on div "copy" at bounding box center [147, 82] width 71 height 21
click at [121, 70] on link "link to CRM" at bounding box center [124, 68] width 25 height 6
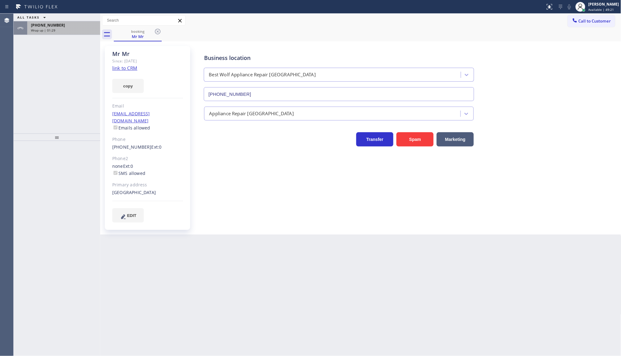
click at [66, 26] on div "+17608984989" at bounding box center [64, 25] width 66 height 5
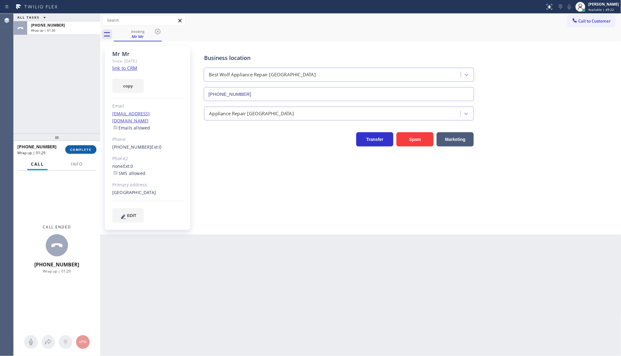
click at [84, 150] on span "COMPLETE" at bounding box center [80, 149] width 21 height 4
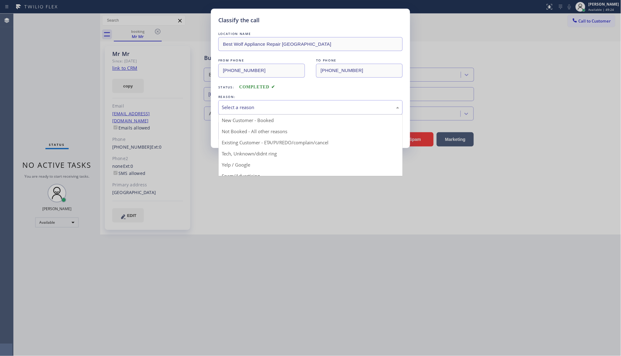
click at [239, 108] on div "Select a reason" at bounding box center [310, 107] width 177 height 7
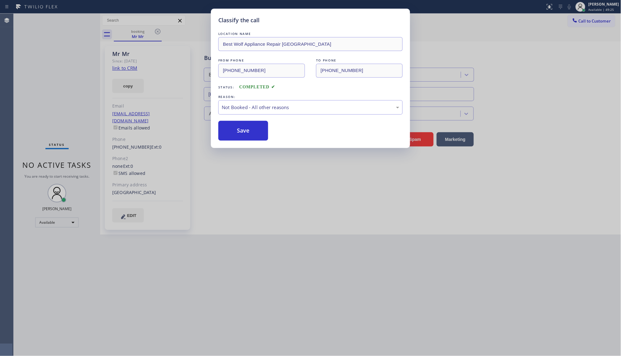
click at [238, 135] on button "Save" at bounding box center [243, 131] width 50 height 20
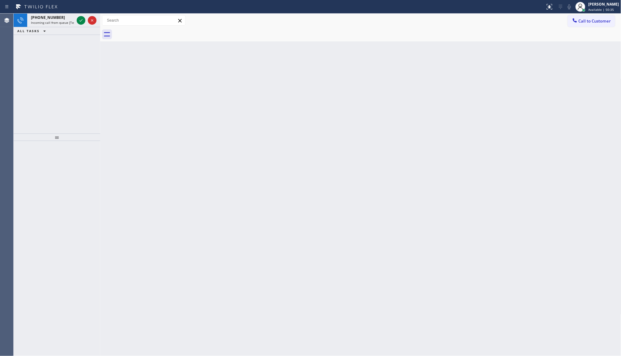
click at [59, 49] on div "+12132529953 Incoming call from queue [Test] All ALL TASKS ALL TASKS ACTIVE TAS…" at bounding box center [57, 74] width 87 height 120
click at [82, 23] on icon at bounding box center [80, 20] width 7 height 7
click at [81, 159] on div "Status No active tasks You are ready to start receiving tasks. JENIZA ALCAYDE A…" at bounding box center [57, 185] width 87 height 343
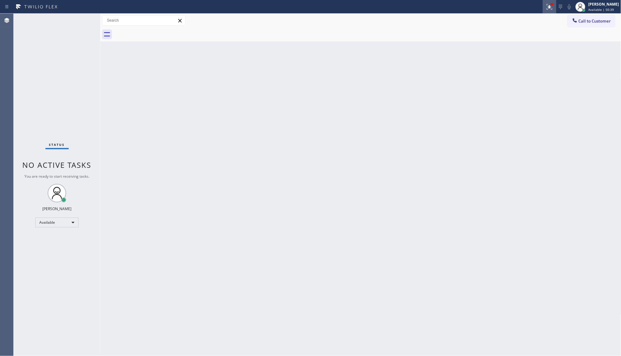
click at [549, 5] on icon at bounding box center [549, 6] width 7 height 7
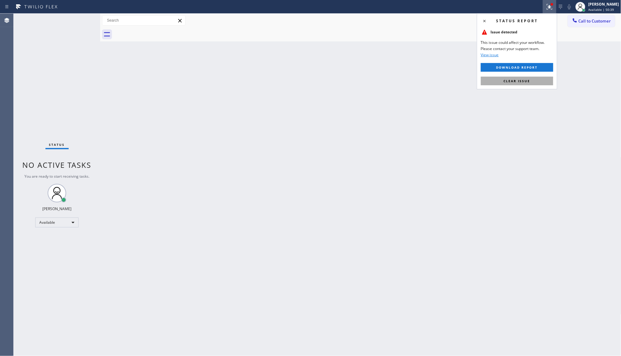
click at [531, 79] on button "Clear issue" at bounding box center [517, 81] width 72 height 9
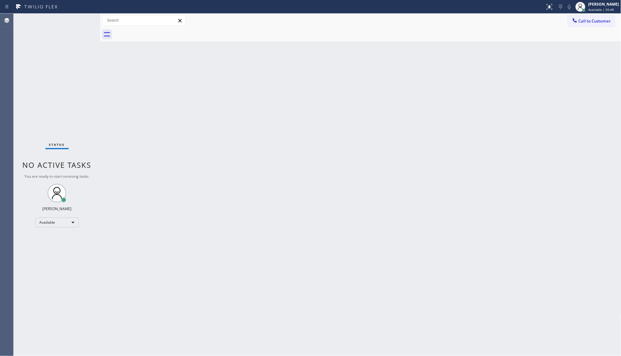
drag, startPoint x: 80, startPoint y: 22, endPoint x: 76, endPoint y: 22, distance: 4.0
click at [80, 22] on div "Status No active tasks You are ready to start receiving tasks. JENIZA ALCAYDE A…" at bounding box center [57, 185] width 87 height 343
drag, startPoint x: 57, startPoint y: 57, endPoint x: 83, endPoint y: 32, distance: 36.5
click at [75, 46] on div "+19492071366 Incoming call from queue [Test] All ALL TASKS ALL TASKS ACTIVE TAS…" at bounding box center [57, 74] width 87 height 120
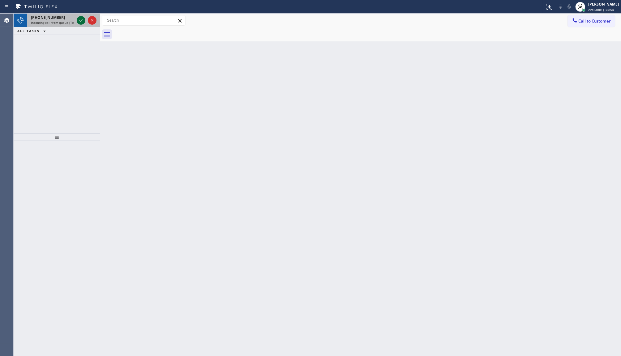
click at [81, 19] on icon at bounding box center [80, 20] width 7 height 7
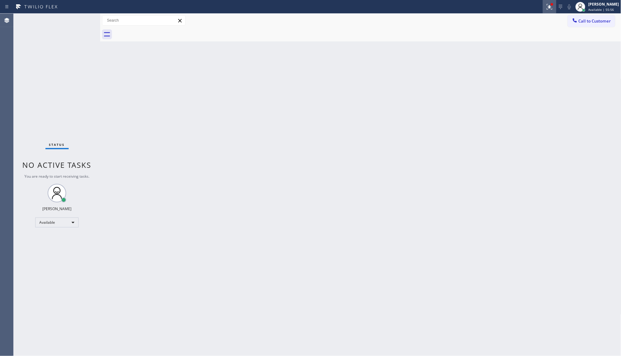
click at [552, 6] on icon at bounding box center [549, 6] width 7 height 7
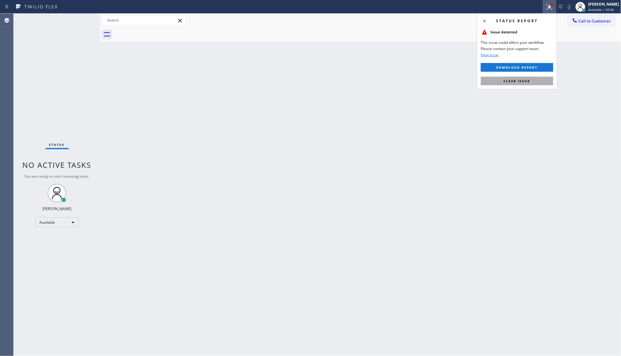
click at [534, 79] on button "Clear issue" at bounding box center [517, 81] width 72 height 9
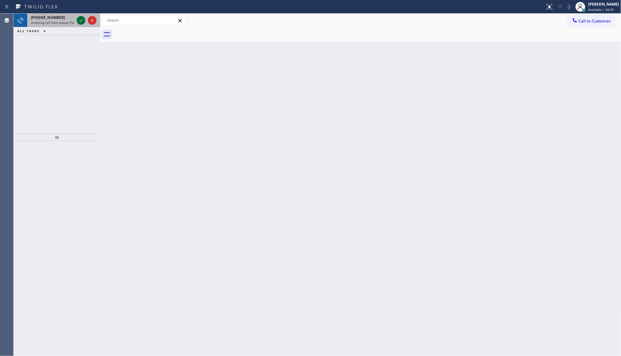
click at [85, 19] on div at bounding box center [81, 20] width 9 height 7
click at [78, 20] on icon at bounding box center [80, 20] width 7 height 7
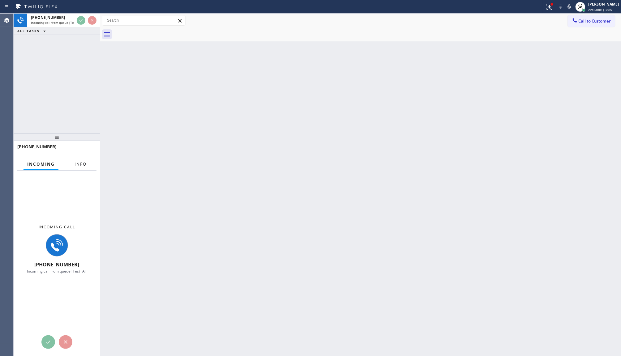
click at [79, 162] on span "Info" at bounding box center [81, 164] width 12 height 6
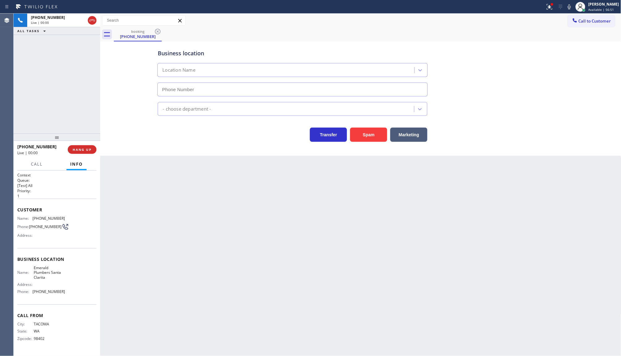
type input "(661) 878-9340"
click at [370, 137] on button "Spam" at bounding box center [368, 135] width 37 height 14
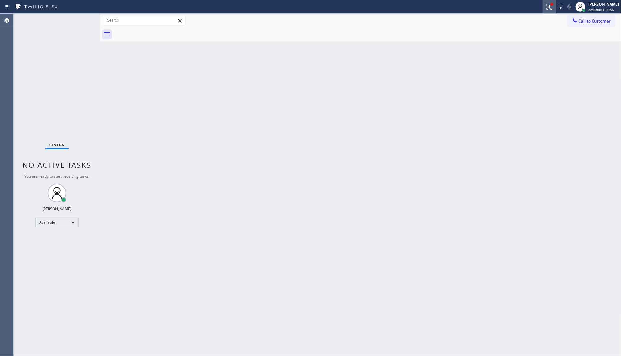
drag, startPoint x: 554, startPoint y: 6, endPoint x: 552, endPoint y: 11, distance: 4.6
click at [552, 11] on button at bounding box center [550, 7] width 14 height 14
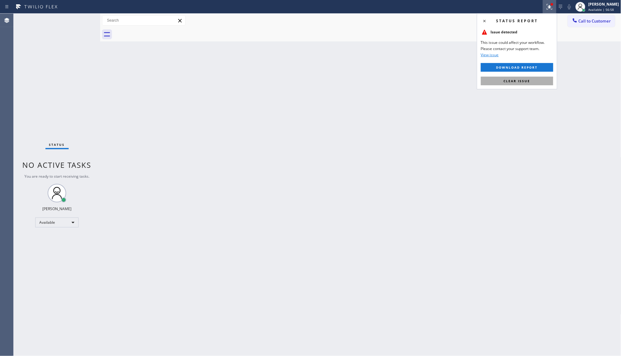
click at [536, 80] on button "Clear issue" at bounding box center [517, 81] width 72 height 9
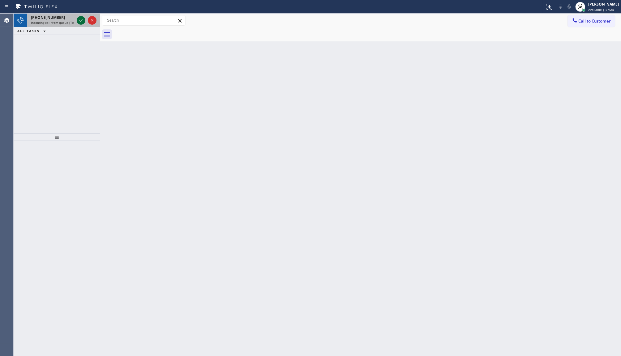
click at [81, 20] on icon at bounding box center [80, 20] width 7 height 7
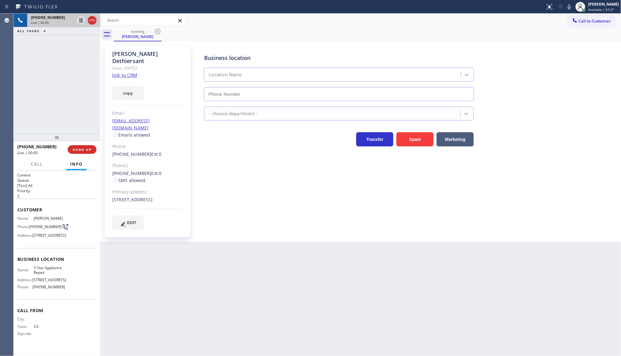
type input "[PHONE_NUMBER]"
click at [125, 72] on link "link to CRM" at bounding box center [124, 75] width 25 height 6
click at [81, 143] on div "+12132792717 Live | 00:10 HANG UP" at bounding box center [56, 150] width 79 height 16
click at [80, 151] on span "COMPLETE" at bounding box center [80, 149] width 21 height 4
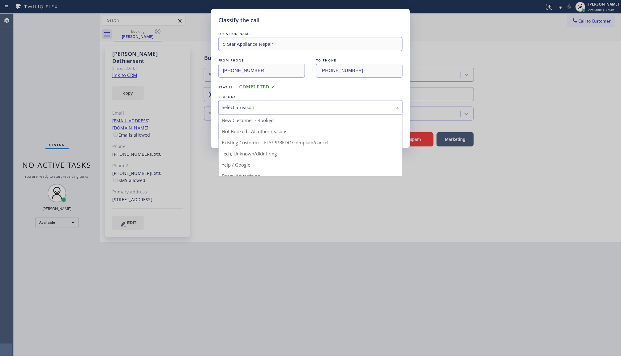
click at [234, 106] on div "Select a reason" at bounding box center [310, 107] width 177 height 7
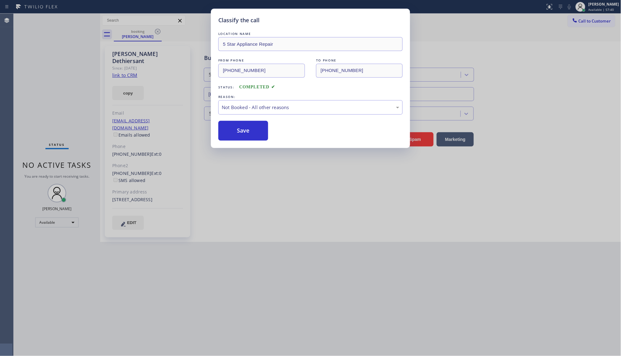
click at [228, 133] on button "Save" at bounding box center [243, 131] width 50 height 20
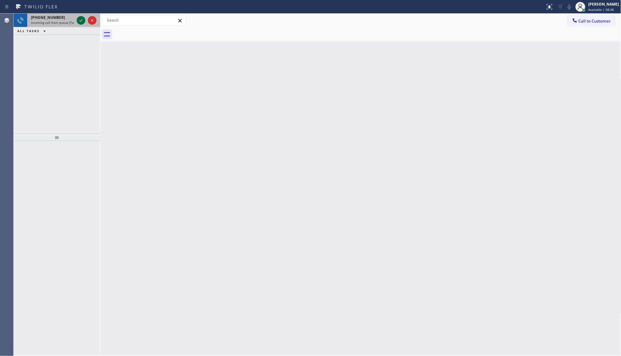
drag, startPoint x: 67, startPoint y: 30, endPoint x: 78, endPoint y: 20, distance: 14.9
click at [73, 28] on div "ALL TASKS ALL TASKS ACTIVE TASKS TASKS IN WRAP UP" at bounding box center [57, 31] width 87 height 8
click at [79, 19] on icon at bounding box center [80, 20] width 7 height 7
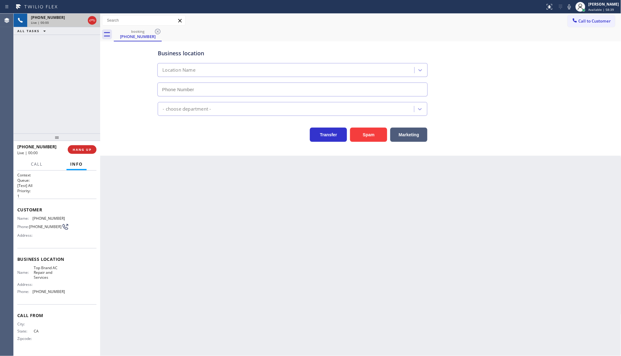
type input "(626) 921-5772"
click at [86, 150] on span "HANG UP" at bounding box center [82, 149] width 19 height 4
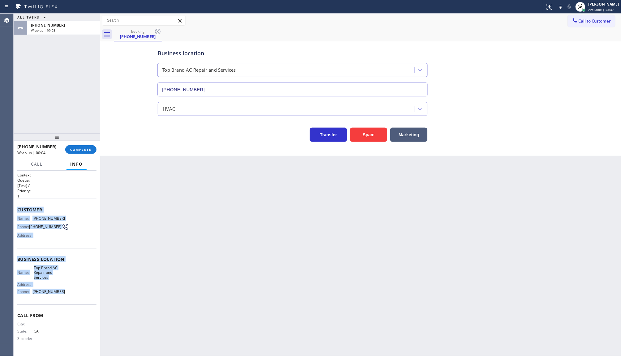
drag, startPoint x: 16, startPoint y: 205, endPoint x: 81, endPoint y: 294, distance: 110.3
click at [81, 294] on div "Context Queue: [Test] All Priority: 1 Customer Name: (562) 362-3923 Phone: (562…" at bounding box center [57, 264] width 87 height 186
copy div "Customer Name: (562) 362-3923 Phone: (562) 362-3923 Address: Business location …"
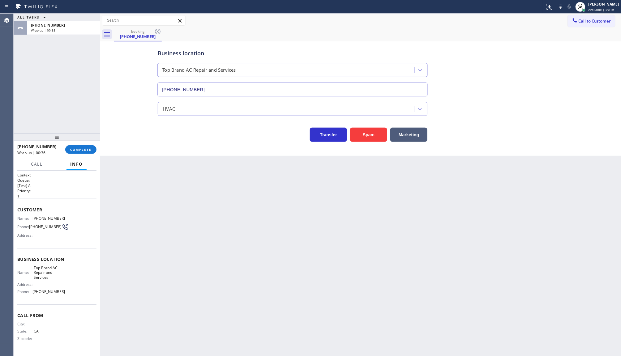
drag, startPoint x: 47, startPoint y: 102, endPoint x: 59, endPoint y: 129, distance: 29.2
click at [47, 104] on div "ALL TASKS ALL TASKS ACTIVE TASKS TASKS IN WRAP UP +15623623923 Wrap up | 00:35" at bounding box center [57, 74] width 87 height 120
click at [80, 141] on div at bounding box center [57, 137] width 87 height 7
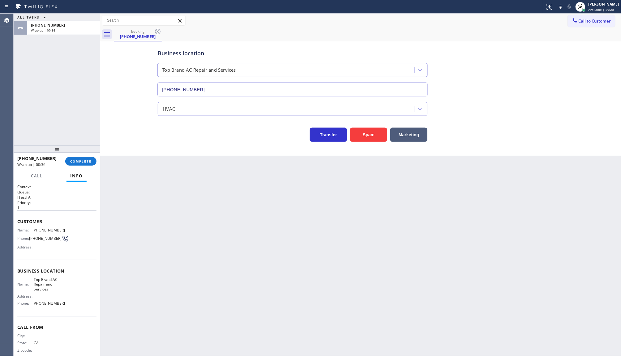
click at [81, 153] on div at bounding box center [57, 148] width 87 height 7
click at [81, 163] on span "COMPLETE" at bounding box center [80, 161] width 21 height 4
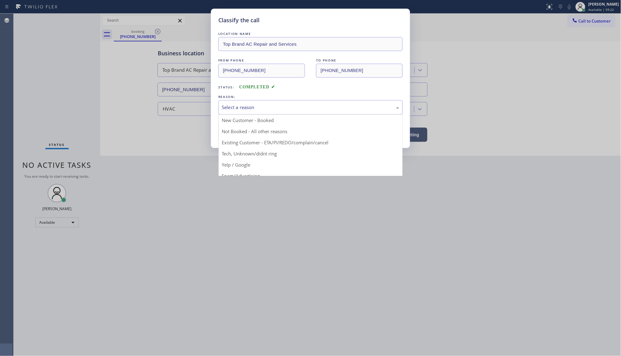
click at [237, 110] on div "Select a reason" at bounding box center [310, 107] width 177 height 7
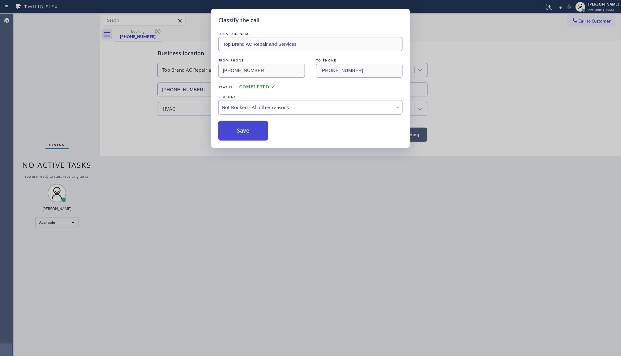
click at [237, 135] on button "Save" at bounding box center [243, 131] width 50 height 20
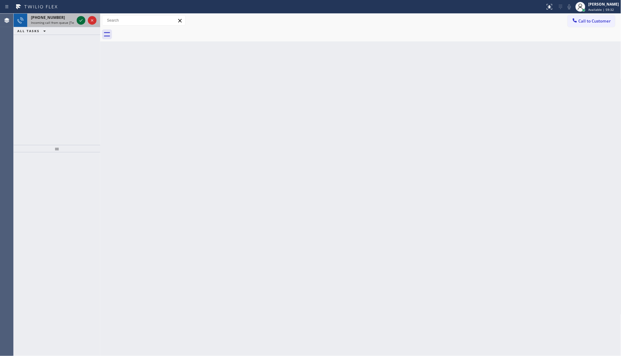
click at [81, 17] on icon at bounding box center [80, 20] width 7 height 7
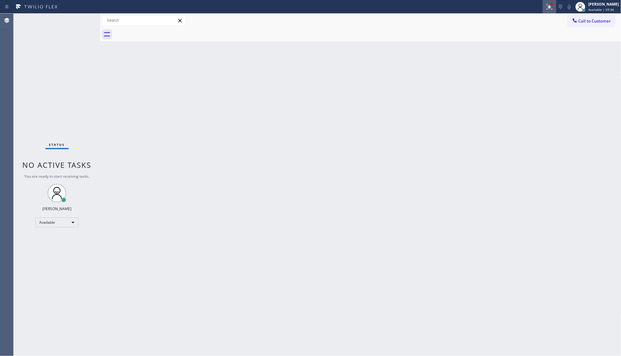
click at [549, 9] on icon at bounding box center [549, 6] width 7 height 7
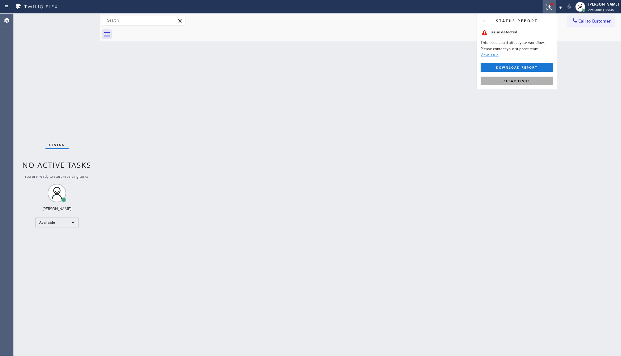
click at [534, 78] on button "Clear issue" at bounding box center [517, 81] width 72 height 9
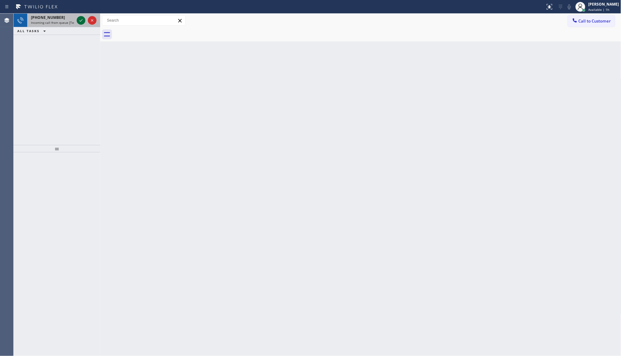
click at [79, 18] on icon at bounding box center [80, 20] width 7 height 7
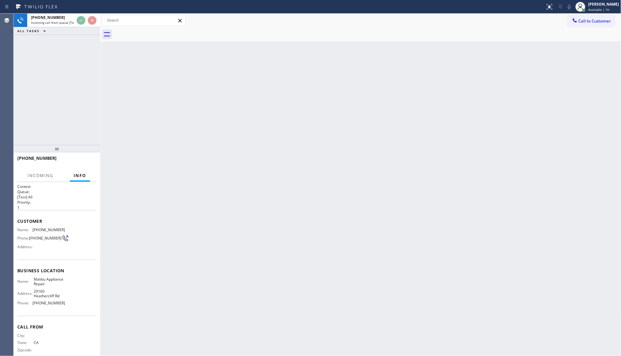
click at [74, 28] on div "ALL TASKS ALL TASKS ACTIVE TASKS TASKS IN WRAP UP" at bounding box center [57, 31] width 87 height 8
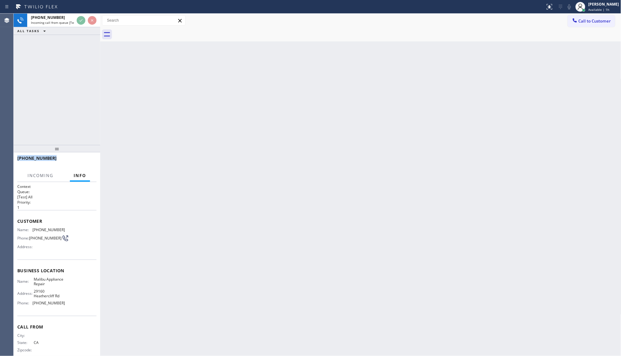
click at [74, 28] on div "ALL TASKS ALL TASKS ACTIVE TASKS TASKS IN WRAP UP" at bounding box center [57, 31] width 87 height 8
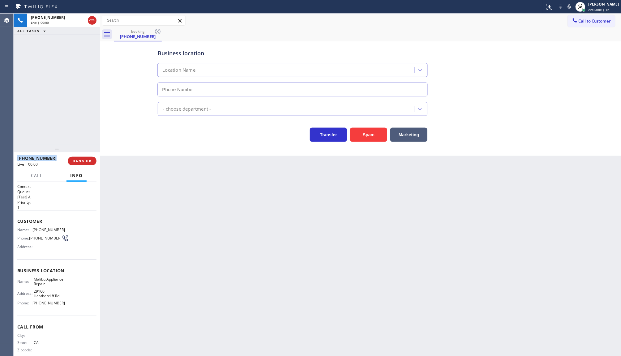
type input "(310) 740-9737"
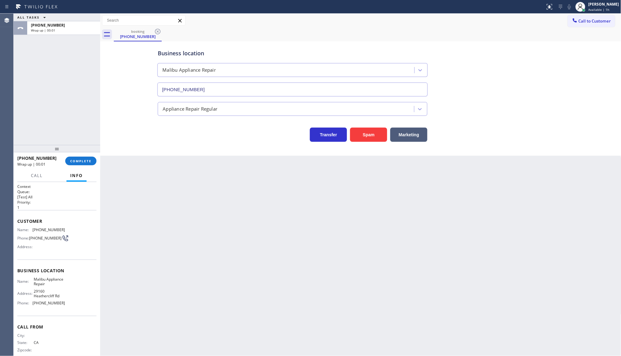
click at [81, 130] on div "ALL TASKS ALL TASKS ACTIVE TASKS TASKS IN WRAP UP +12137860055 Wrap up | 00:01" at bounding box center [57, 79] width 87 height 131
drag, startPoint x: 79, startPoint y: 163, endPoint x: 267, endPoint y: 130, distance: 190.8
click at [86, 162] on span "COMPLETE" at bounding box center [80, 161] width 21 height 4
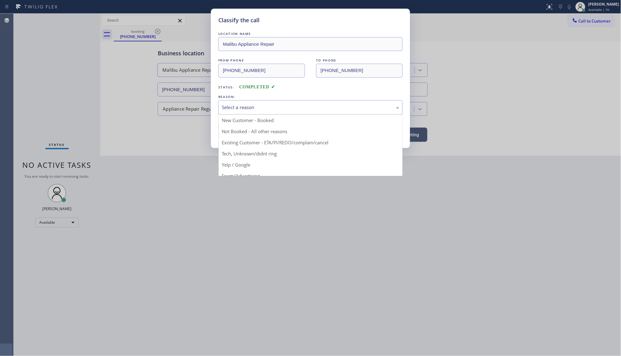
click at [236, 112] on div "Select a reason" at bounding box center [310, 107] width 184 height 15
drag, startPoint x: 245, startPoint y: 153, endPoint x: 245, endPoint y: 142, distance: 11.4
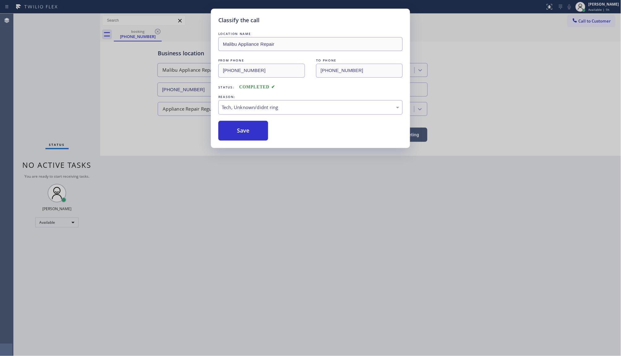
click at [245, 142] on div "Classify the call LOCATION NAME Malibu Appliance Repair FROM PHONE (213) 786-00…" at bounding box center [310, 78] width 199 height 139
click at [246, 135] on button "Save" at bounding box center [243, 131] width 50 height 20
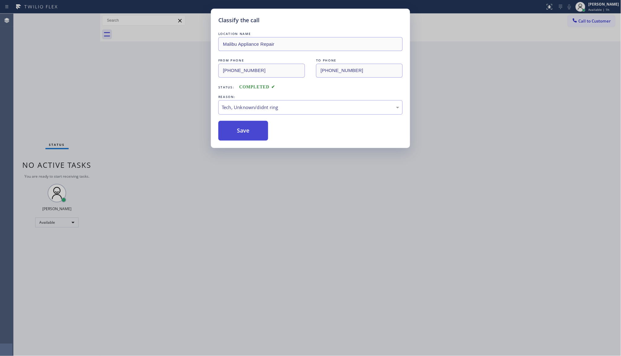
click at [246, 135] on button "Save" at bounding box center [243, 131] width 50 height 20
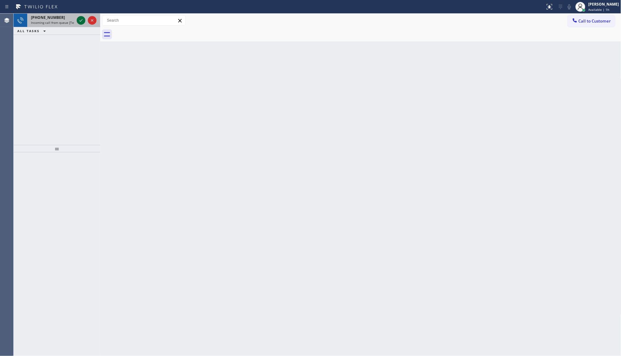
drag, startPoint x: 81, startPoint y: 16, endPoint x: 81, endPoint y: 20, distance: 4.1
click at [81, 17] on icon at bounding box center [80, 20] width 7 height 7
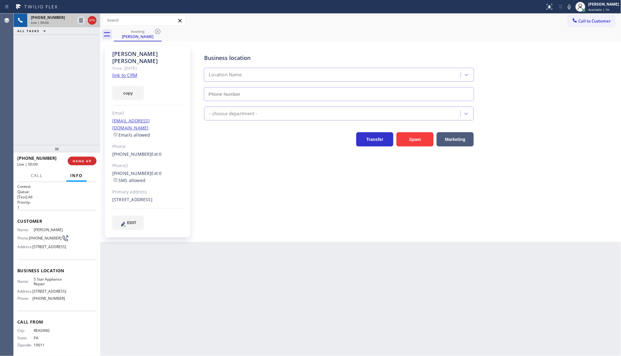
type input "[PHONE_NUMBER]"
click at [130, 72] on link "link to CRM" at bounding box center [124, 75] width 25 height 6
click at [570, 8] on icon at bounding box center [569, 6] width 3 height 5
click at [81, 21] on icon at bounding box center [80, 20] width 7 height 7
drag, startPoint x: 52, startPoint y: 43, endPoint x: 61, endPoint y: 36, distance: 10.8
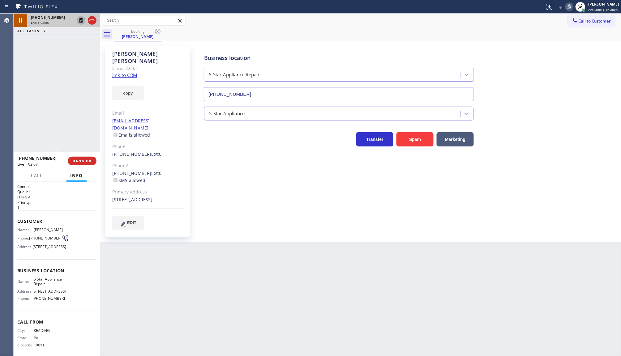
click at [53, 42] on div "+16109141964 Live | 02:06 ALL TASKS ALL TASKS ACTIVE TASKS TASKS IN WRAP UP" at bounding box center [57, 79] width 87 height 131
click at [79, 19] on icon at bounding box center [80, 20] width 7 height 7
click at [572, 5] on icon at bounding box center [568, 6] width 7 height 7
click at [73, 161] on span "COMPLETE" at bounding box center [80, 161] width 21 height 4
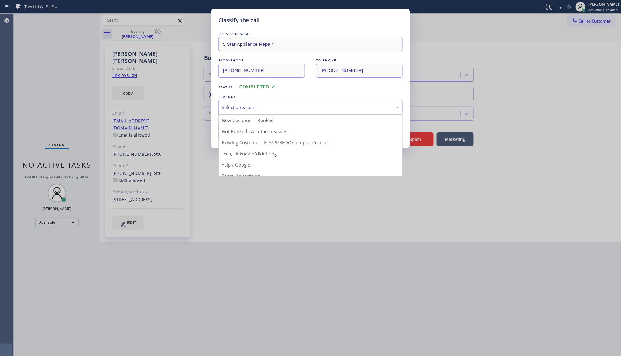
click at [240, 109] on div "Select a reason" at bounding box center [310, 107] width 177 height 7
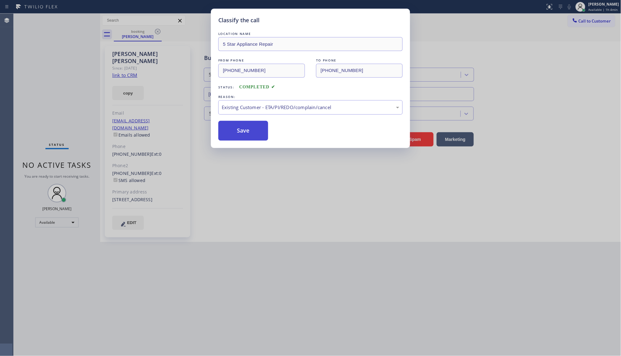
click at [239, 137] on button "Save" at bounding box center [243, 131] width 50 height 20
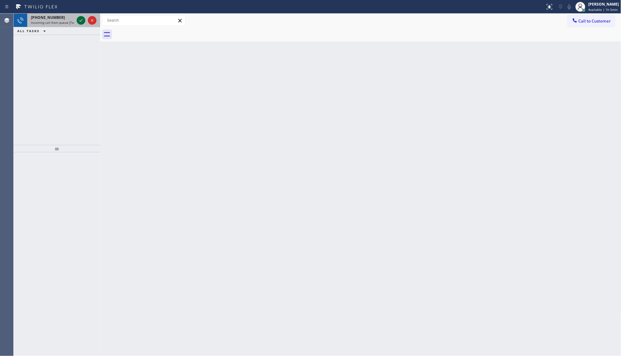
click at [78, 19] on icon at bounding box center [80, 20] width 7 height 7
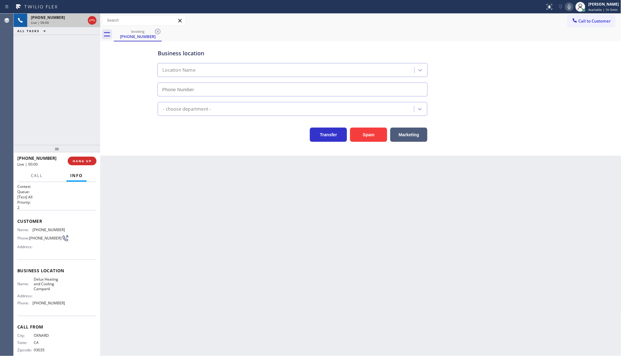
type input "[PHONE_NUMBER]"
click at [367, 142] on button "Spam" at bounding box center [368, 135] width 37 height 14
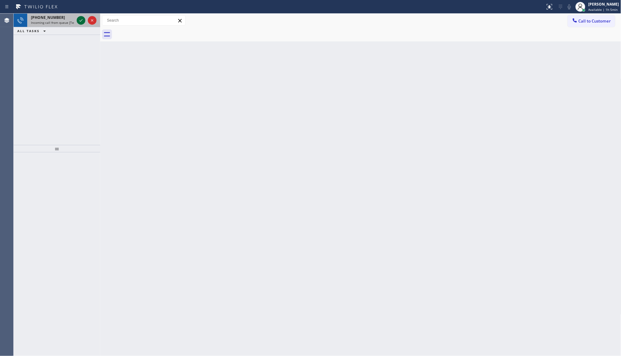
click at [79, 21] on icon at bounding box center [80, 20] width 7 height 7
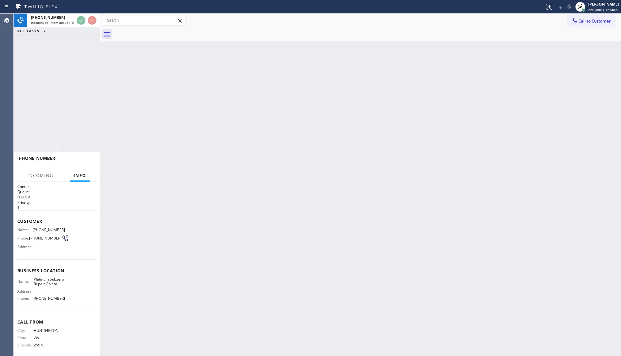
click at [73, 6] on div at bounding box center [272, 7] width 540 height 10
click at [84, 16] on div at bounding box center [86, 21] width 22 height 14
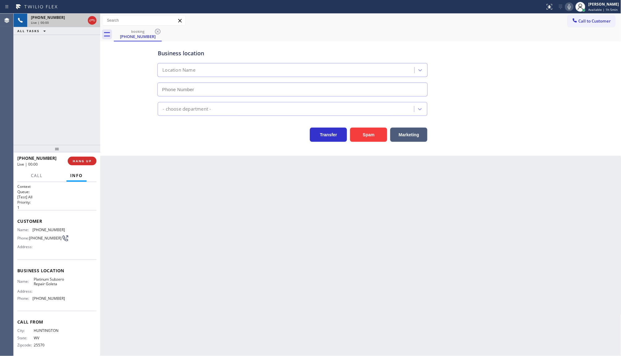
type input "(805) 819-5811"
click at [407, 139] on button "Marketing" at bounding box center [408, 135] width 37 height 14
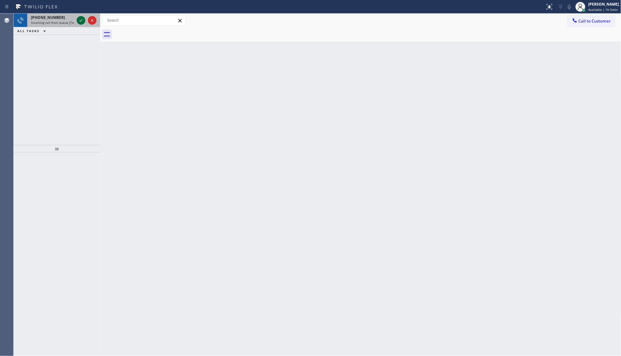
click at [82, 21] on icon at bounding box center [80, 20] width 7 height 7
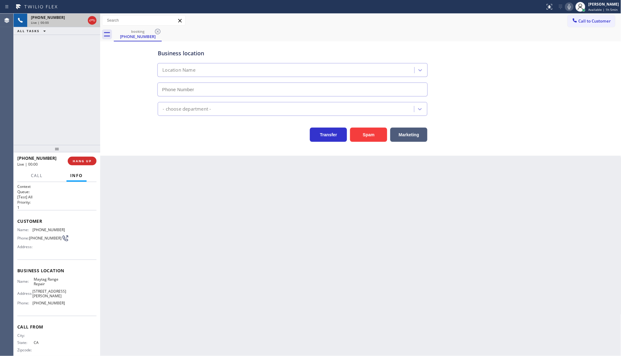
type input "(714) 716-2496"
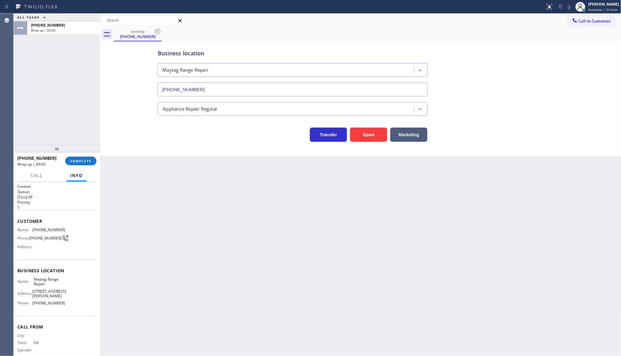
click at [81, 109] on div "ALL TASKS ALL TASKS ACTIVE TASKS TASKS IN WRAP UP +16576635073 Wrap up | 00:00" at bounding box center [57, 79] width 87 height 131
click at [87, 163] on span "COMPLETE" at bounding box center [80, 161] width 21 height 4
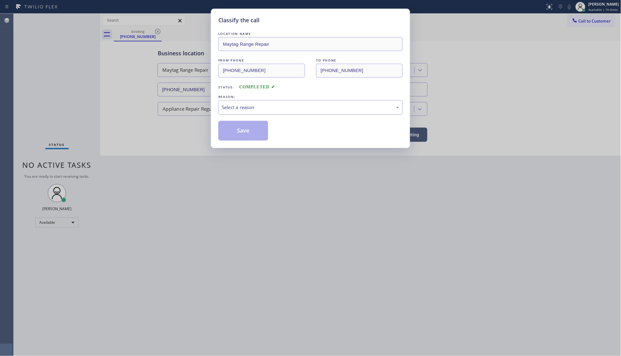
drag, startPoint x: 232, startPoint y: 109, endPoint x: 236, endPoint y: 112, distance: 4.8
click at [236, 112] on div "Select a reason" at bounding box center [310, 107] width 184 height 15
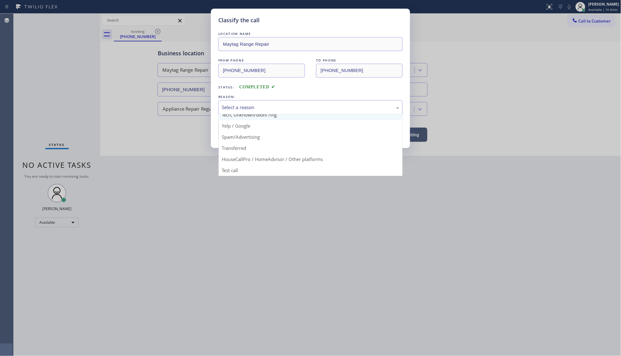
scroll to position [42, 0]
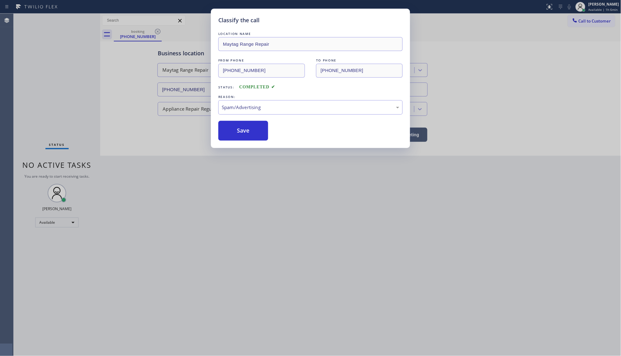
click at [237, 135] on button "Save" at bounding box center [243, 131] width 50 height 20
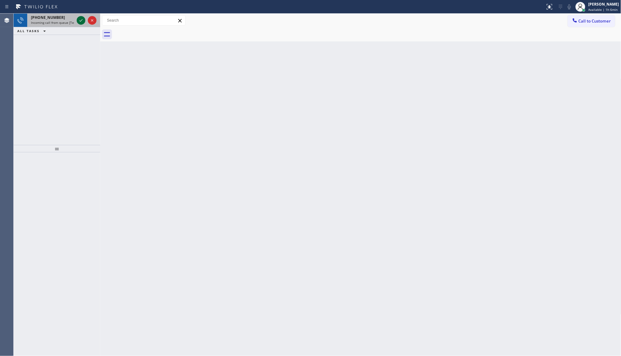
drag, startPoint x: 77, startPoint y: 16, endPoint x: 79, endPoint y: 19, distance: 3.7
click at [78, 18] on div at bounding box center [86, 21] width 22 height 14
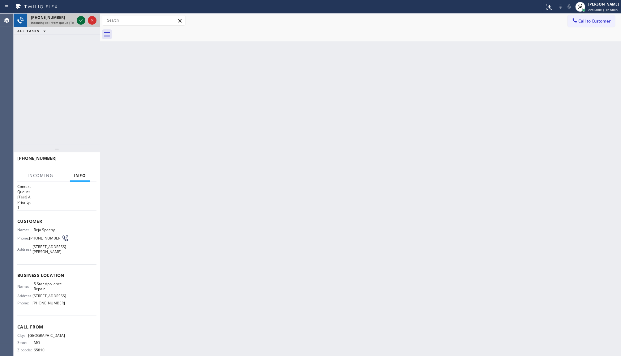
click at [79, 19] on icon at bounding box center [80, 20] width 7 height 7
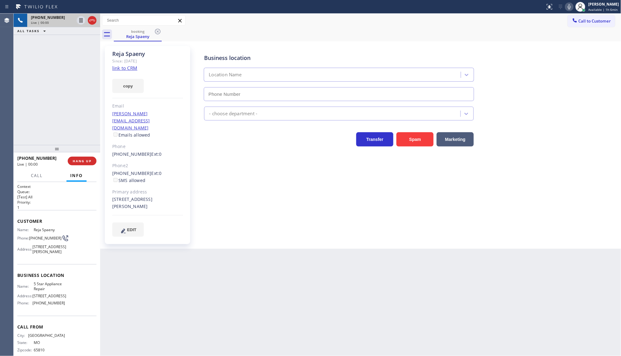
type input "[PHONE_NUMBER]"
click at [125, 70] on link "link to CRM" at bounding box center [124, 68] width 25 height 6
click at [90, 158] on button "COMPLETE" at bounding box center [80, 161] width 31 height 9
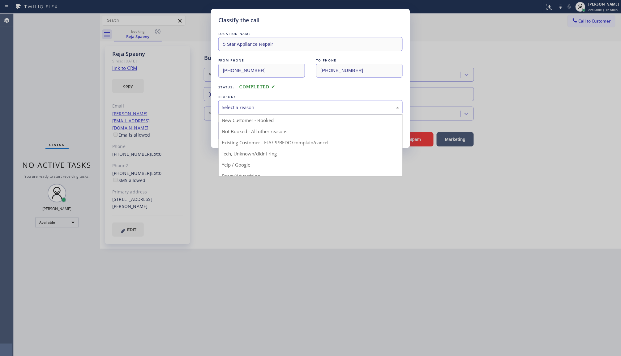
click at [227, 108] on div "Select a reason" at bounding box center [310, 107] width 177 height 7
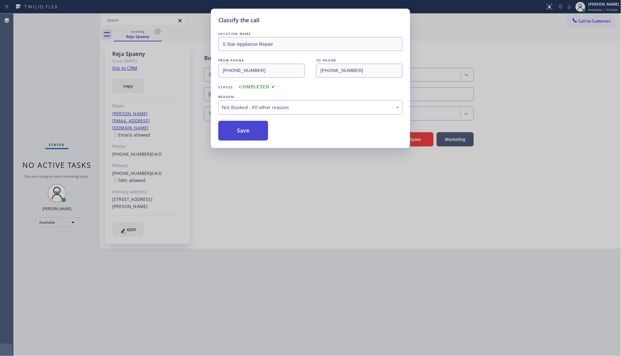
click at [232, 132] on button "Save" at bounding box center [243, 131] width 50 height 20
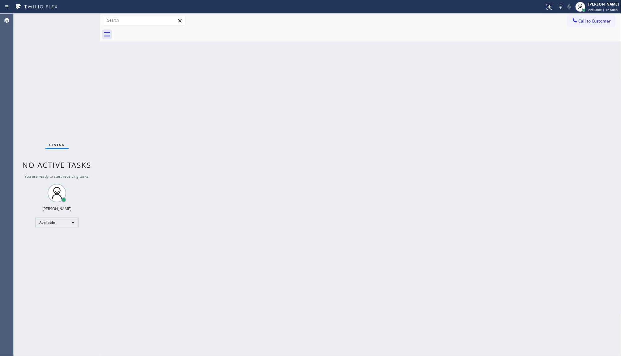
click at [88, 21] on div "Status No active tasks You are ready to start receiving tasks. JENIZA ALCAYDE A…" at bounding box center [57, 185] width 87 height 343
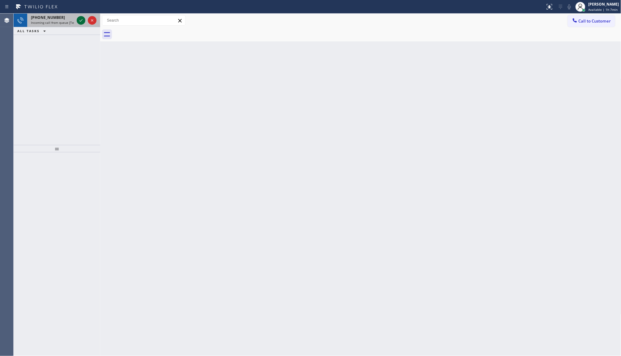
click at [82, 19] on icon at bounding box center [80, 20] width 3 height 2
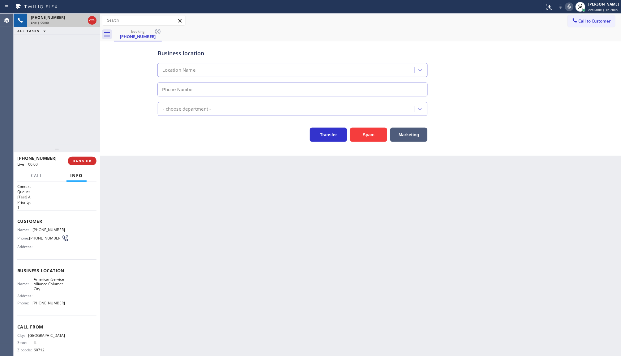
type input "(708) 554-7898"
click at [37, 114] on div "+17734071793 Live | 00:07 ALL TASKS ALL TASKS ACTIVE TASKS TASKS IN WRAP UP" at bounding box center [57, 79] width 87 height 131
drag, startPoint x: 32, startPoint y: 228, endPoint x: 68, endPoint y: 230, distance: 36.2
click at [68, 230] on div "Name: (773) 407-1793 Phone: (773) 407-1793 Address:" at bounding box center [56, 240] width 79 height 24
copy div "(773) 407-1793"
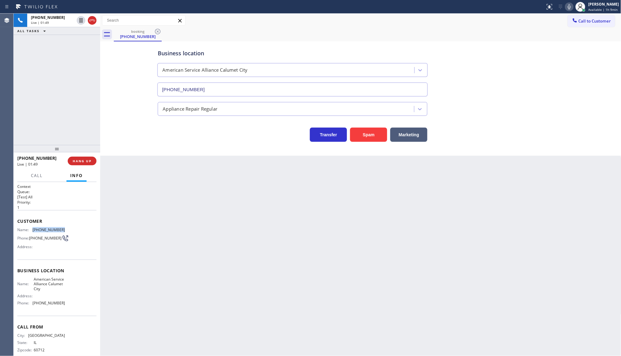
click at [571, 6] on icon at bounding box center [569, 6] width 3 height 5
click at [570, 6] on rect at bounding box center [569, 6] width 4 height 4
click at [78, 157] on button "COMPLETE" at bounding box center [80, 161] width 31 height 9
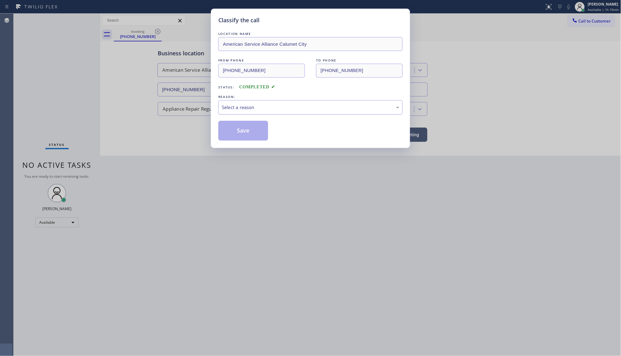
click at [243, 106] on div "Select a reason" at bounding box center [310, 107] width 177 height 7
click at [229, 134] on button "Save" at bounding box center [243, 131] width 50 height 20
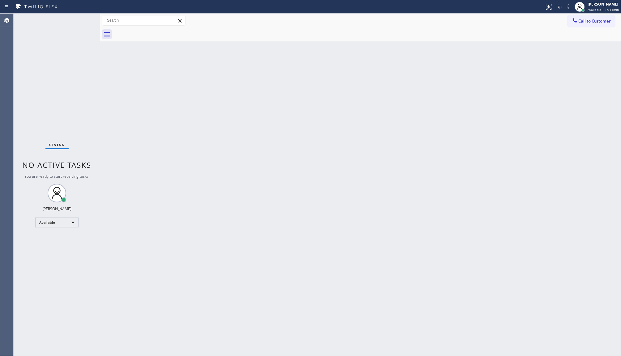
click at [116, 232] on div "Back to Dashboard Change Sender ID Customers Technicians Select a contact Outbo…" at bounding box center [360, 185] width 521 height 343
click at [69, 31] on div "Status No active tasks You are ready to start receiving tasks. JENIZA ALCAYDE A…" at bounding box center [57, 185] width 87 height 343
click at [169, 110] on div "Back to Dashboard Change Sender ID Customers Technicians Select a contact Outbo…" at bounding box center [360, 185] width 521 height 343
click at [75, 80] on div "Status No active tasks You are ready to start receiving tasks. JENIZA ALCAYDE A…" at bounding box center [57, 185] width 87 height 343
drag, startPoint x: 79, startPoint y: 68, endPoint x: 80, endPoint y: 55, distance: 13.3
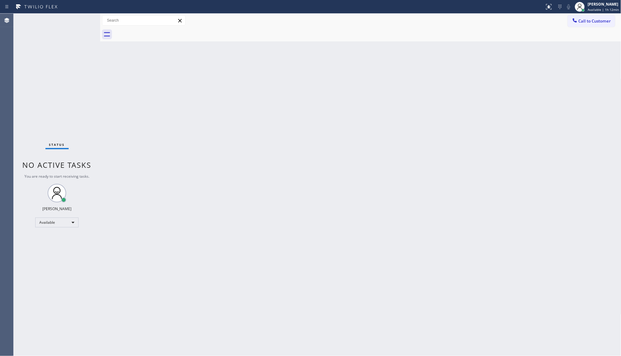
click at [79, 61] on div "Status No active tasks You are ready to start receiving tasks. JENIZA ALCAYDE A…" at bounding box center [57, 185] width 87 height 343
drag, startPoint x: 81, startPoint y: 52, endPoint x: 82, endPoint y: 29, distance: 22.6
click at [81, 52] on div "Status No active tasks You are ready to start receiving tasks. JENIZA ALCAYDE A…" at bounding box center [57, 185] width 87 height 343
click at [82, 29] on div "Status No active tasks You are ready to start receiving tasks. JENIZA ALCAYDE A…" at bounding box center [57, 185] width 87 height 343
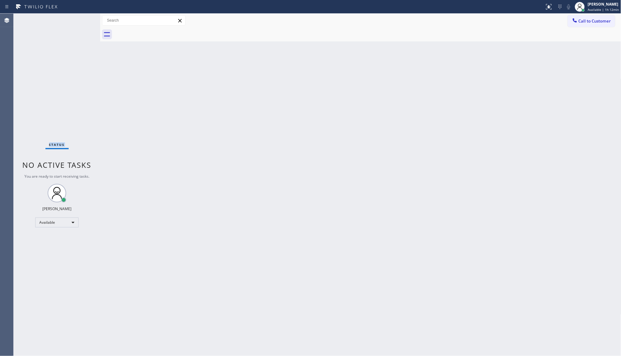
click at [82, 29] on div "Status No active tasks You are ready to start receiving tasks. JENIZA ALCAYDE A…" at bounding box center [57, 185] width 87 height 343
click at [71, 41] on div "Status No active tasks You are ready to start receiving tasks. JENIZA ALCAYDE A…" at bounding box center [57, 185] width 87 height 343
click at [70, 41] on div "Status No active tasks You are ready to start receiving tasks. JENIZA ALCAYDE A…" at bounding box center [57, 185] width 87 height 343
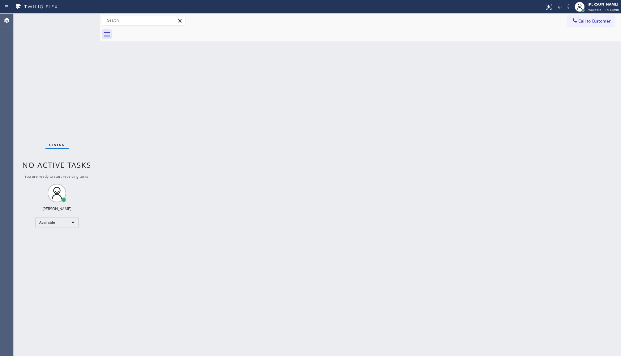
drag, startPoint x: 86, startPoint y: 80, endPoint x: 88, endPoint y: 75, distance: 5.3
click at [87, 77] on div "Status No active tasks You are ready to start receiving tasks. JENIZA ALCAYDE A…" at bounding box center [57, 185] width 87 height 343
drag, startPoint x: 100, startPoint y: 55, endPoint x: 90, endPoint y: 58, distance: 10.1
click at [100, 55] on div at bounding box center [100, 185] width 0 height 343
click at [90, 58] on div "Status No active tasks You are ready to start receiving tasks. JENIZA ALCAYDE A…" at bounding box center [57, 185] width 86 height 343
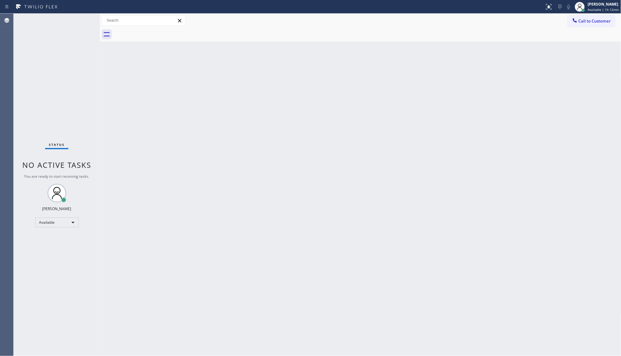
click at [90, 58] on div "Status No active tasks You are ready to start receiving tasks. JENIZA ALCAYDE A…" at bounding box center [57, 185] width 86 height 343
click at [75, 36] on div "Status No active tasks You are ready to start receiving tasks. JENIZA ALCAYDE A…" at bounding box center [57, 185] width 86 height 343
click at [58, 48] on div "Status No active tasks You are ready to start receiving tasks. JENIZA ALCAYDE A…" at bounding box center [57, 185] width 86 height 343
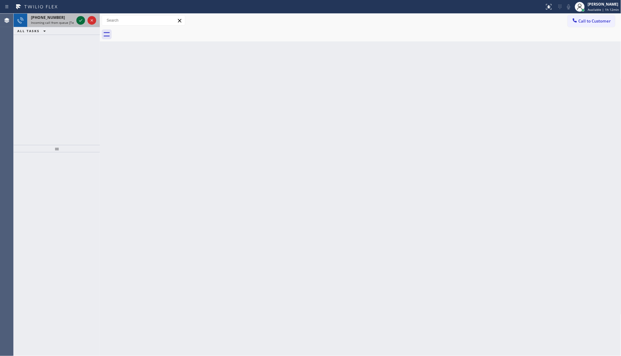
click at [81, 19] on icon at bounding box center [80, 20] width 7 height 7
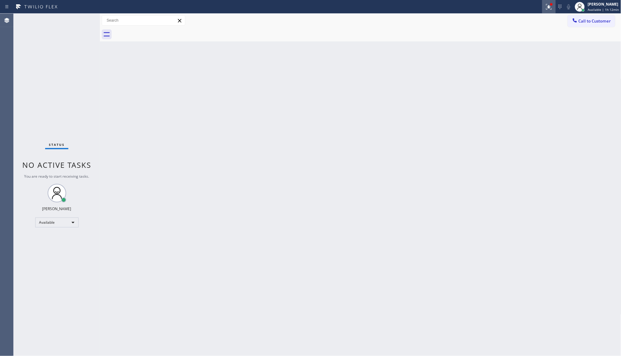
click at [552, 6] on icon at bounding box center [548, 6] width 7 height 7
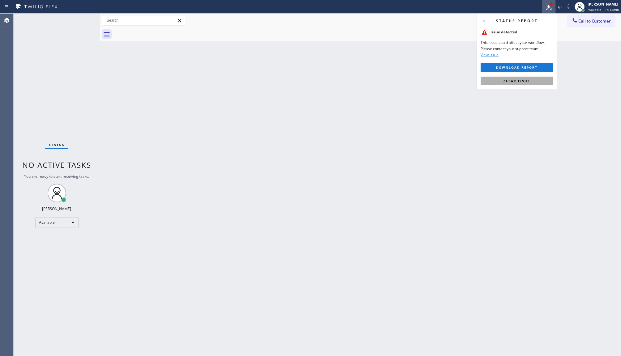
click at [537, 79] on button "Clear issue" at bounding box center [517, 81] width 72 height 9
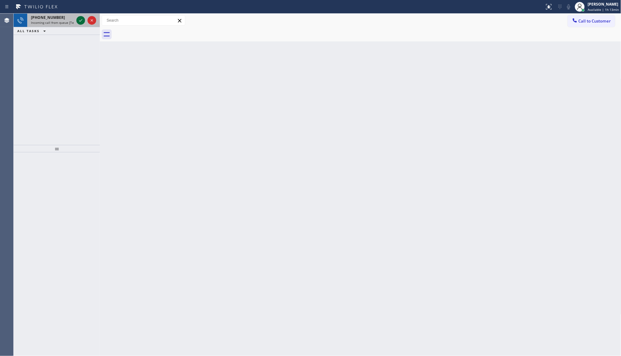
click at [80, 21] on icon at bounding box center [80, 20] width 7 height 7
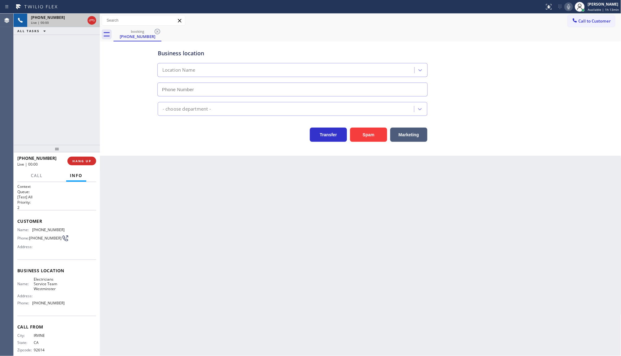
type input "(714) 410-6922"
click at [417, 134] on button "Marketing" at bounding box center [408, 135] width 37 height 14
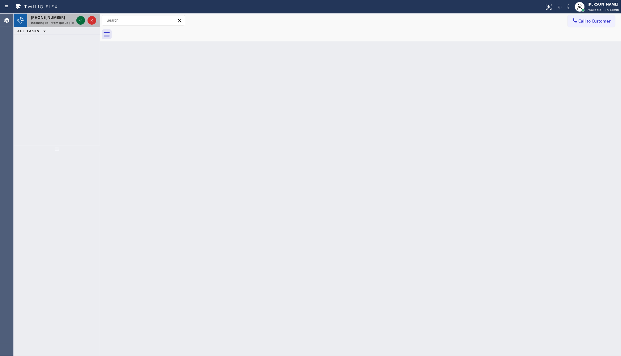
click at [79, 19] on icon at bounding box center [80, 20] width 7 height 7
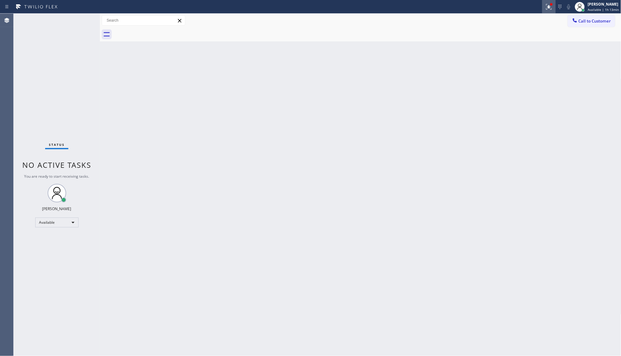
click at [546, 10] on button at bounding box center [549, 7] width 14 height 14
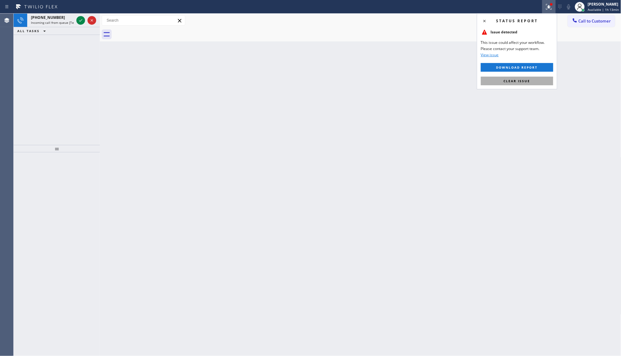
click at [545, 77] on button "Clear issue" at bounding box center [517, 81] width 72 height 9
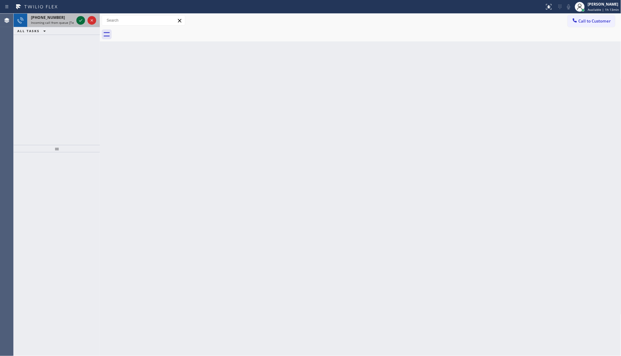
click at [80, 18] on icon at bounding box center [80, 20] width 7 height 7
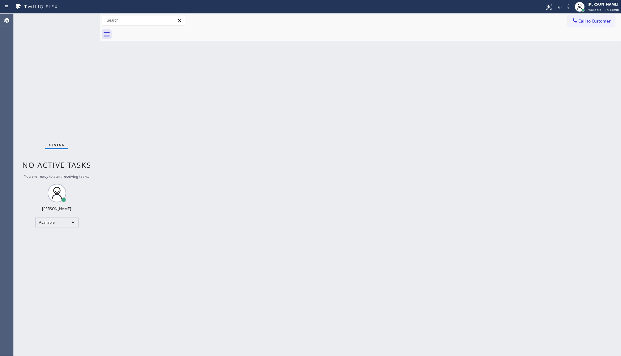
drag, startPoint x: 80, startPoint y: 18, endPoint x: 81, endPoint y: 23, distance: 5.2
click at [81, 23] on div "Status No active tasks You are ready to start receiving tasks. JENIZA ALCAYDE A…" at bounding box center [57, 185] width 86 height 343
click at [81, 23] on icon at bounding box center [80, 20] width 7 height 7
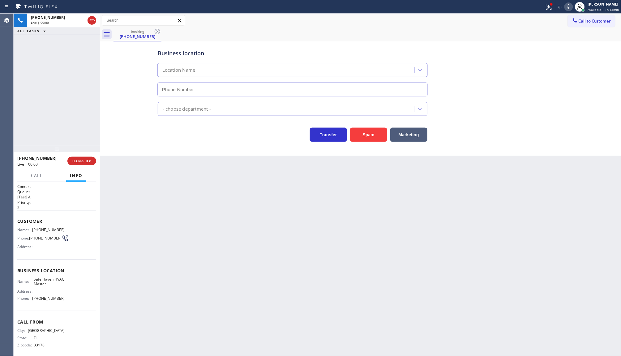
type input "(786) 917-2923"
click at [550, 5] on icon at bounding box center [548, 6] width 7 height 7
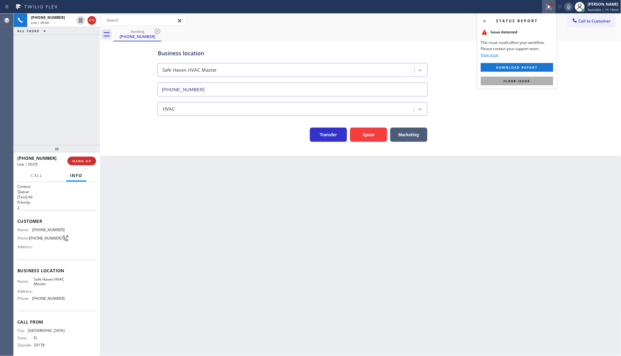
click at [536, 83] on button "Clear issue" at bounding box center [517, 81] width 72 height 9
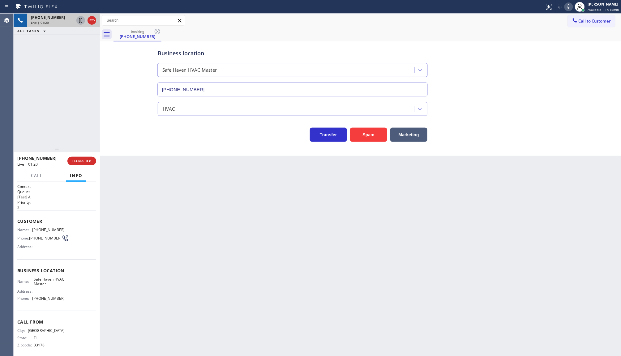
click at [81, 19] on icon at bounding box center [80, 20] width 3 height 4
click at [568, 5] on icon at bounding box center [568, 6] width 7 height 7
drag, startPoint x: 31, startPoint y: 228, endPoint x: 63, endPoint y: 228, distance: 31.8
click at [63, 228] on div "Name: (786) 709-8145 Phone: (786) 709-8145 Address:" at bounding box center [56, 240] width 79 height 24
copy div "(786) 709-8145"
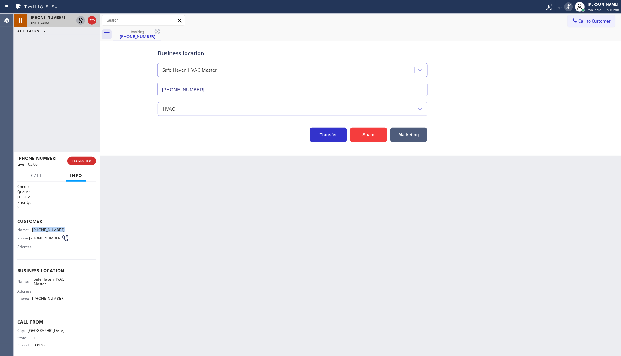
click at [79, 22] on icon at bounding box center [80, 20] width 7 height 7
click at [569, 6] on icon at bounding box center [568, 6] width 3 height 5
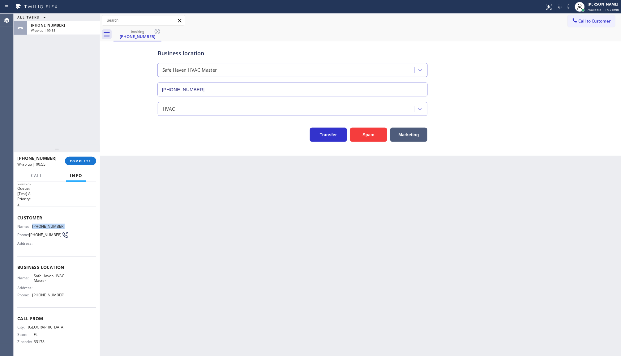
scroll to position [5, 0]
drag, startPoint x: 34, startPoint y: 294, endPoint x: 70, endPoint y: 294, distance: 36.2
click at [70, 294] on div "Name: Safe Haven HVAC Master Address: Phone: (786) 917-2923" at bounding box center [56, 287] width 79 height 27
copy span "786) 917-2923"
click at [79, 156] on div "+17867098145 Wrap up | 05:11 COMPLETE" at bounding box center [56, 161] width 79 height 16
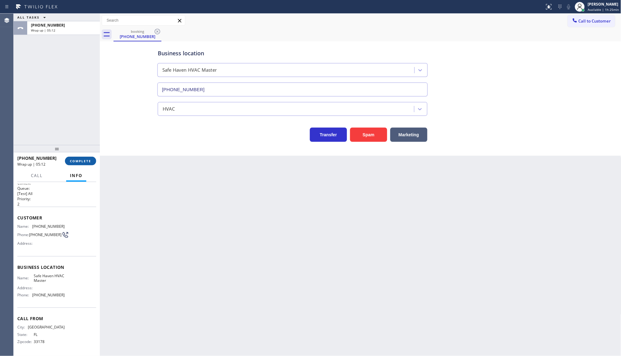
click at [83, 161] on span "COMPLETE" at bounding box center [80, 161] width 21 height 4
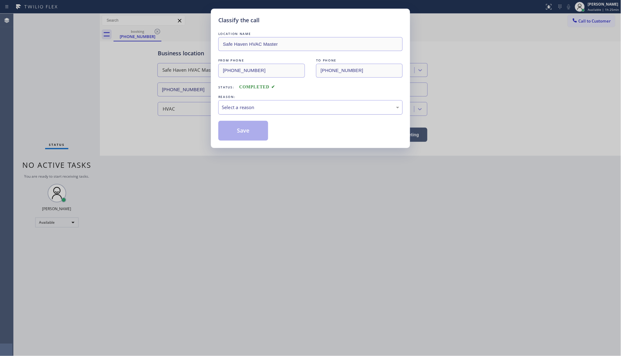
click at [231, 104] on div "Select a reason" at bounding box center [310, 107] width 177 height 7
click at [231, 132] on button "Save" at bounding box center [243, 131] width 50 height 20
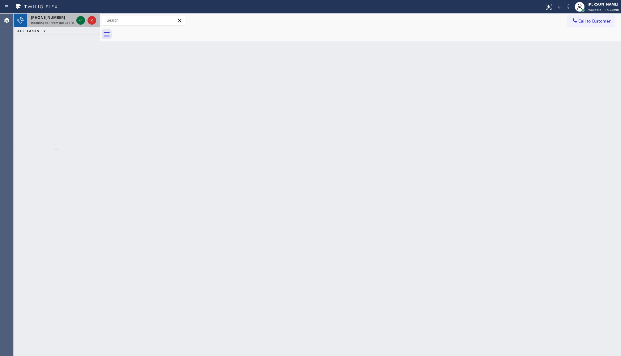
click at [79, 19] on icon at bounding box center [80, 20] width 7 height 7
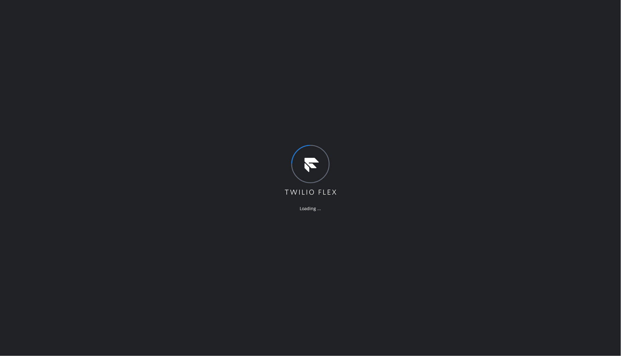
click at [247, 219] on div "Loading ..." at bounding box center [310, 178] width 621 height 356
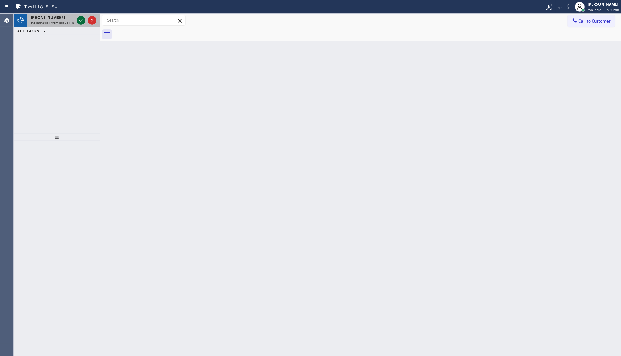
click at [77, 20] on icon at bounding box center [80, 20] width 7 height 7
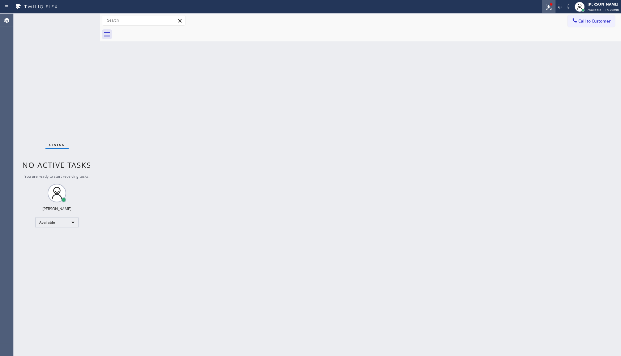
click at [550, 8] on icon at bounding box center [548, 6] width 7 height 7
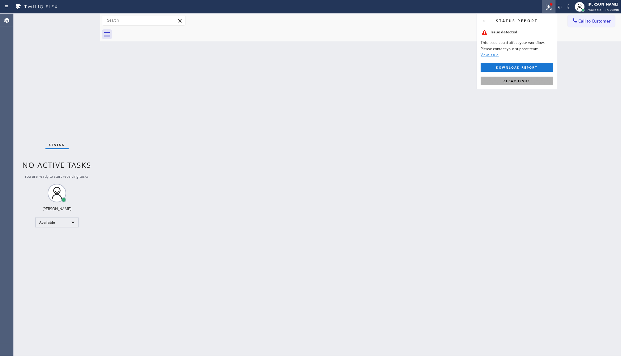
click at [531, 81] on button "Clear issue" at bounding box center [517, 81] width 72 height 9
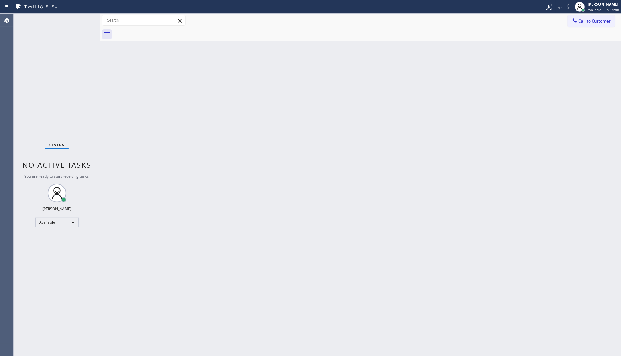
click at [57, 77] on div "Status No active tasks You are ready to start receiving tasks. JENIZA ALCAYDE A…" at bounding box center [57, 185] width 87 height 343
click at [84, 138] on div "Status No active tasks You are ready to start receiving tasks. JENIZA ALCAYDE A…" at bounding box center [57, 185] width 87 height 343
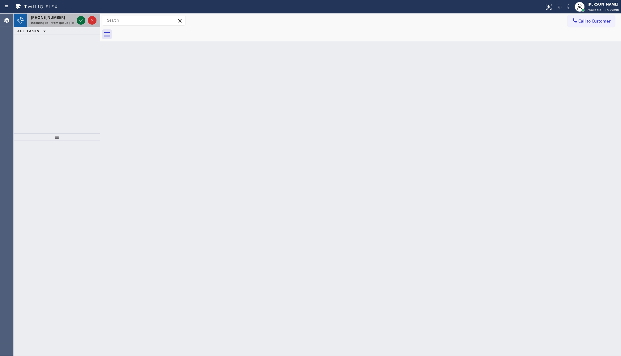
click at [83, 17] on div at bounding box center [86, 21] width 22 height 14
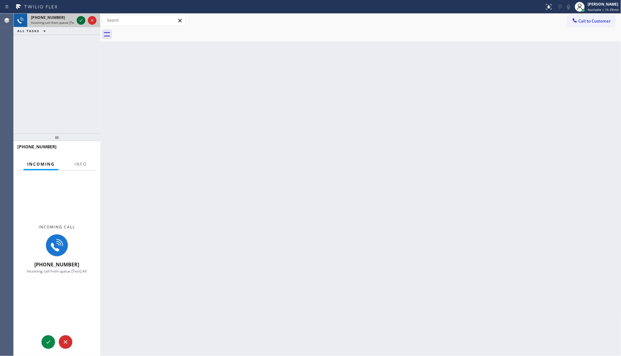
click at [83, 18] on icon at bounding box center [80, 20] width 7 height 7
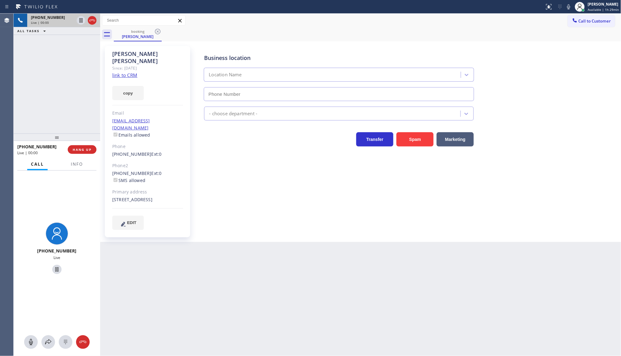
type input "[PHONE_NUMBER]"
click at [117, 72] on link "link to CRM" at bounding box center [124, 75] width 25 height 6
click at [77, 19] on icon at bounding box center [80, 20] width 7 height 7
click at [569, 6] on icon at bounding box center [568, 6] width 7 height 7
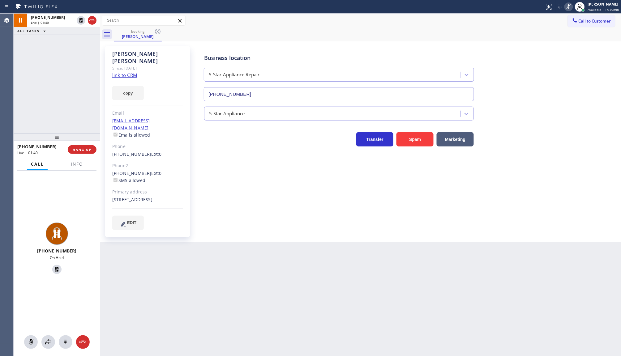
click at [52, 95] on div "[PHONE_NUMBER] Live | 01:40 ALL TASKS ALL TASKS ACTIVE TASKS TASKS IN WRAP UP" at bounding box center [57, 74] width 87 height 120
click at [127, 88] on button "copy" at bounding box center [128, 93] width 32 height 14
click at [50, 99] on div "[PHONE_NUMBER] Live | 03:25 ALL TASKS ALL TASKS ACTIVE TASKS TASKS IN WRAP UP" at bounding box center [57, 74] width 87 height 120
click at [82, 21] on icon at bounding box center [81, 20] width 4 height 4
click at [570, 5] on icon at bounding box center [568, 6] width 3 height 5
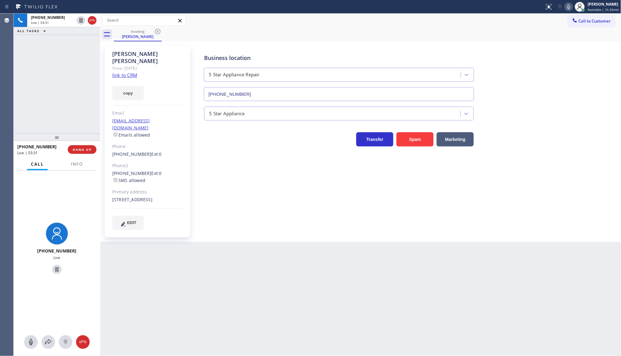
click at [40, 95] on div "[PHONE_NUMBER] Live | 03:31 ALL TASKS ALL TASKS ACTIVE TASKS TASKS IN WRAP UP" at bounding box center [57, 74] width 87 height 120
drag, startPoint x: 110, startPoint y: 158, endPoint x: 144, endPoint y: 159, distance: 33.7
click at [144, 159] on div "[PERSON_NAME] Since: [DATE] link to CRM copy Email [EMAIL_ADDRESS][DOMAIN_NAME]…" at bounding box center [147, 141] width 85 height 191
copy div "[PHONE_NUMBER]"
click at [385, 215] on div "Business location 5 Star Appliance Repair [PHONE_NUMBER] 5 Star Appliance Trans…" at bounding box center [406, 138] width 425 height 181
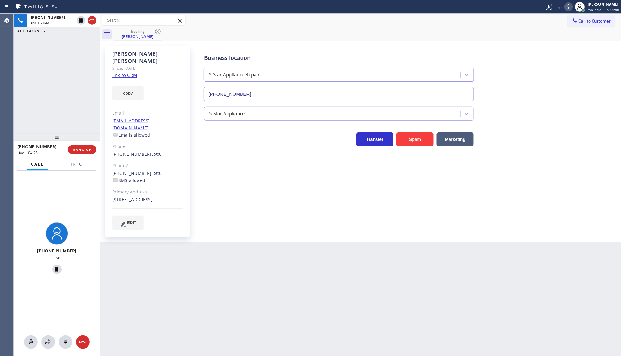
click at [58, 85] on div "[PHONE_NUMBER] Live | 04:23 ALL TASKS ALL TASKS ACTIVE TASKS TASKS IN WRAP UP" at bounding box center [57, 74] width 87 height 120
click at [81, 151] on span "HANG UP" at bounding box center [82, 149] width 19 height 4
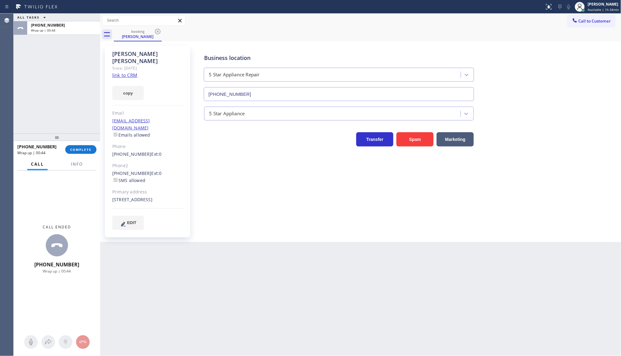
click at [78, 154] on div "[PHONE_NUMBER] Wrap up | 00:44 COMPLETE" at bounding box center [56, 150] width 79 height 16
click at [81, 144] on div "[PHONE_NUMBER] Wrap up | 00:44 COMPLETE" at bounding box center [56, 150] width 79 height 16
click at [80, 149] on span "COMPLETE" at bounding box center [80, 149] width 21 height 4
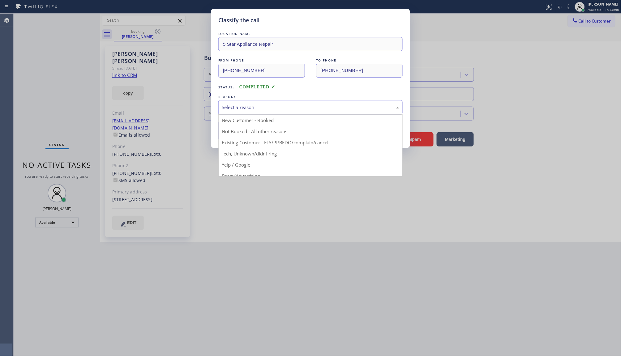
click at [242, 111] on div "Select a reason" at bounding box center [310, 107] width 184 height 15
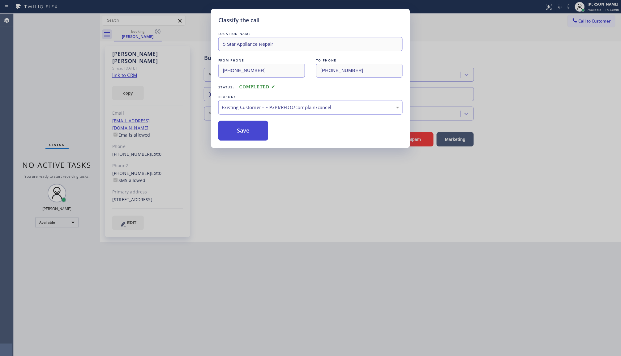
click at [232, 134] on button "Save" at bounding box center [243, 131] width 50 height 20
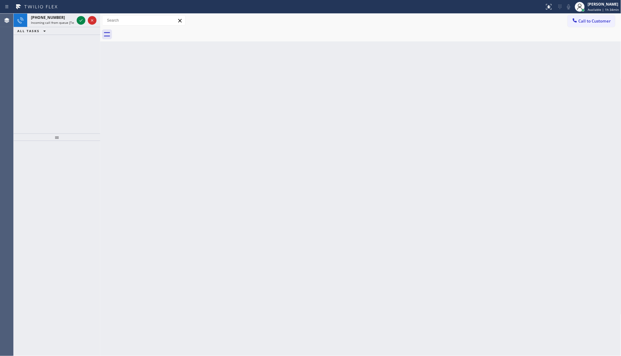
click at [394, 165] on div "Back to Dashboard Change Sender ID Customers Technicians Select a contact Outbo…" at bounding box center [360, 185] width 521 height 343
click at [84, 17] on icon at bounding box center [80, 20] width 7 height 7
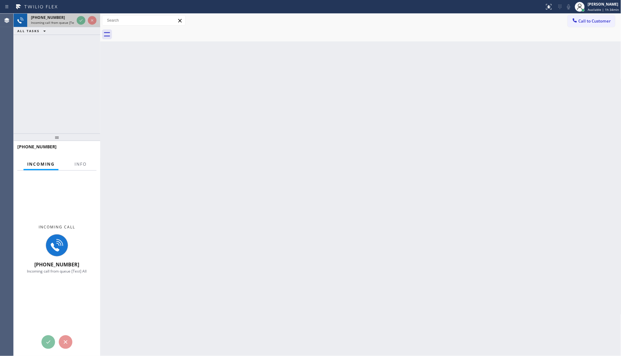
click at [74, 22] on span "Incoming call from queue [Test] All" at bounding box center [56, 22] width 51 height 4
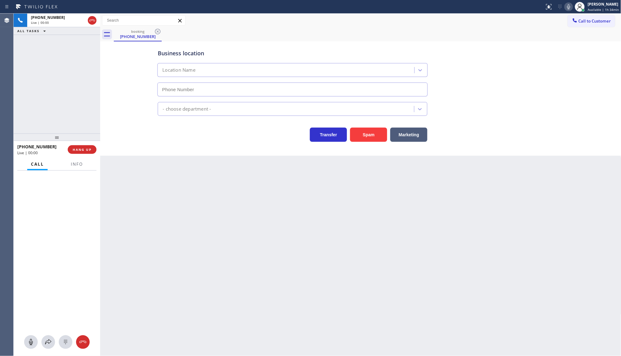
type input "[PHONE_NUMBER]"
click at [404, 135] on button "Marketing" at bounding box center [408, 135] width 37 height 14
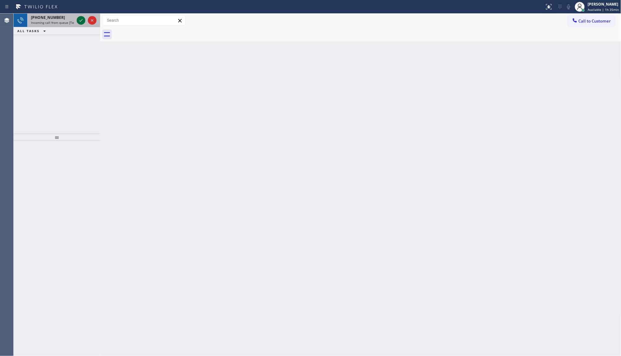
click at [80, 19] on icon at bounding box center [80, 20] width 7 height 7
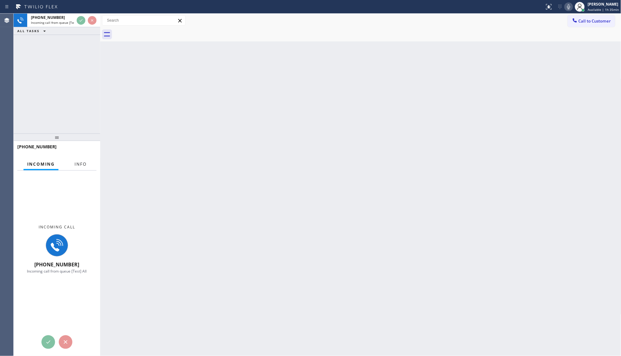
click at [79, 165] on button "Info" at bounding box center [80, 164] width 19 height 12
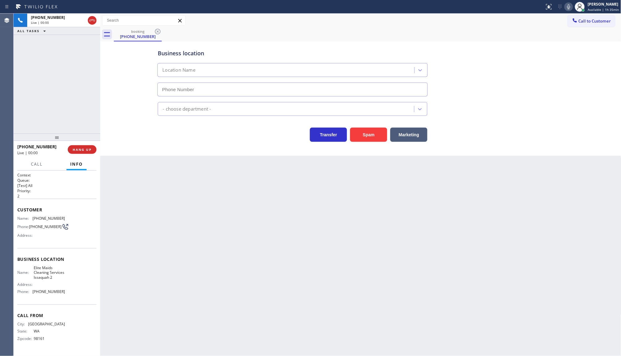
type input "[PHONE_NUMBER]"
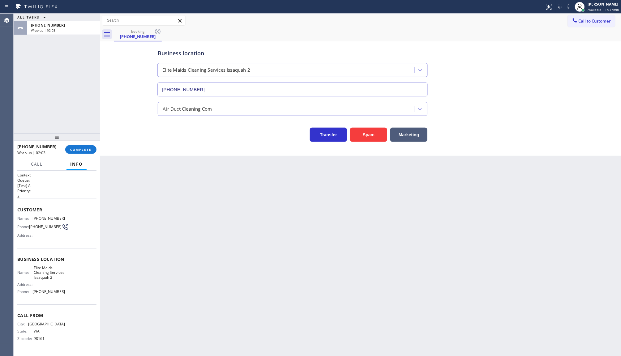
click at [85, 107] on div "ALL TASKS ALL TASKS ACTIVE TASKS TASKS IN WRAP UP [PHONE_NUMBER] Wrap up | 02:03" at bounding box center [57, 74] width 87 height 120
click at [76, 144] on div "[PHONE_NUMBER] Wrap up | 02:38 COMPLETE" at bounding box center [56, 150] width 79 height 16
click at [77, 149] on span "COMPLETE" at bounding box center [80, 149] width 21 height 4
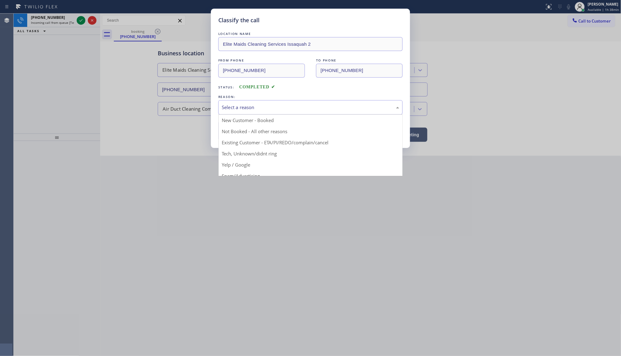
click at [241, 105] on div "Select a reason" at bounding box center [310, 107] width 177 height 7
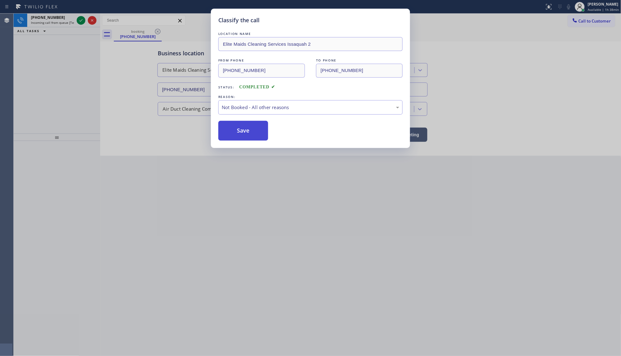
drag, startPoint x: 243, startPoint y: 129, endPoint x: 243, endPoint y: 133, distance: 4.0
click at [243, 133] on button "Save" at bounding box center [243, 131] width 50 height 20
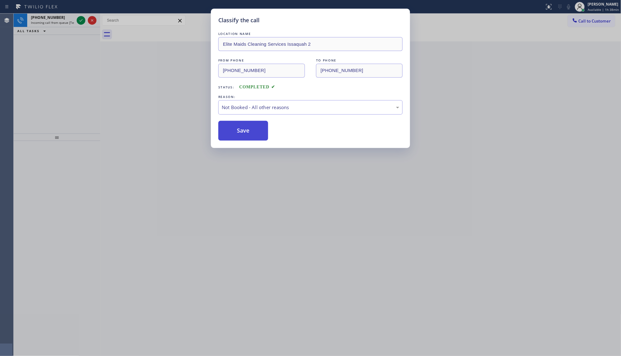
click at [243, 130] on button "Save" at bounding box center [243, 131] width 50 height 20
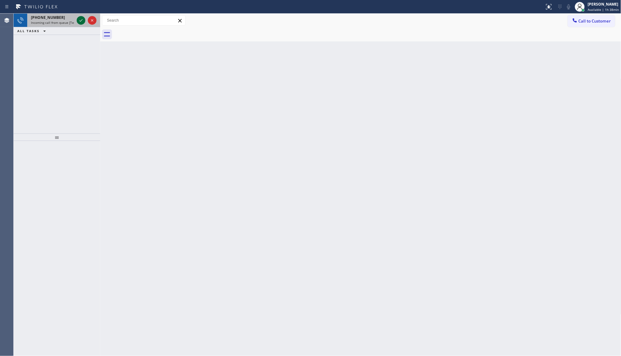
click at [81, 23] on icon at bounding box center [80, 20] width 7 height 7
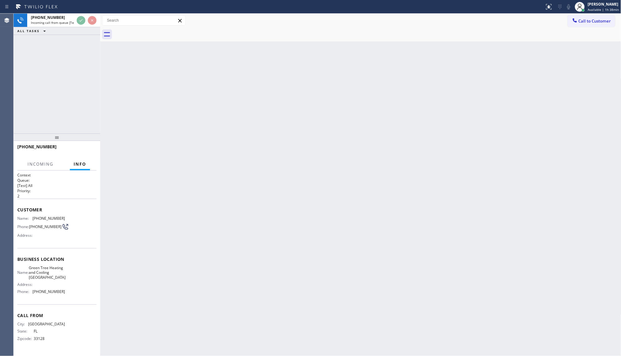
click at [86, 10] on div at bounding box center [271, 7] width 539 height 10
drag, startPoint x: 86, startPoint y: 10, endPoint x: 78, endPoint y: 31, distance: 22.8
click at [85, 14] on div "Status report No issues detected If you experience an issue, please download th…" at bounding box center [310, 178] width 621 height 356
click at [78, 31] on div "ALL TASKS ALL TASKS ACTIVE TASKS TASKS IN WRAP UP" at bounding box center [57, 31] width 87 height 8
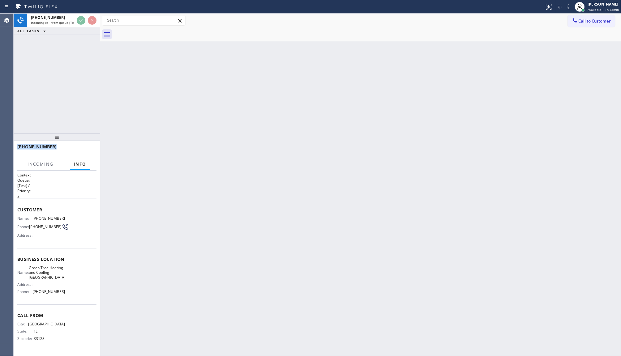
click at [78, 31] on div "ALL TASKS ALL TASKS ACTIVE TASKS TASKS IN WRAP UP" at bounding box center [57, 31] width 87 height 8
click at [75, 40] on div "[PHONE_NUMBER] Incoming call from queue [Test] All ALL TASKS ALL TASKS ACTIVE T…" at bounding box center [57, 74] width 87 height 120
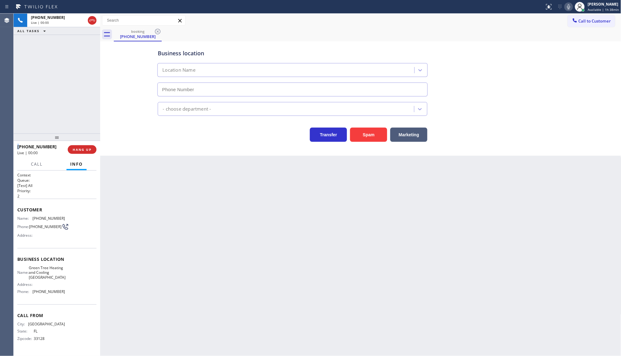
type input "[PHONE_NUMBER]"
click at [79, 148] on span "HANG UP" at bounding box center [82, 149] width 19 height 4
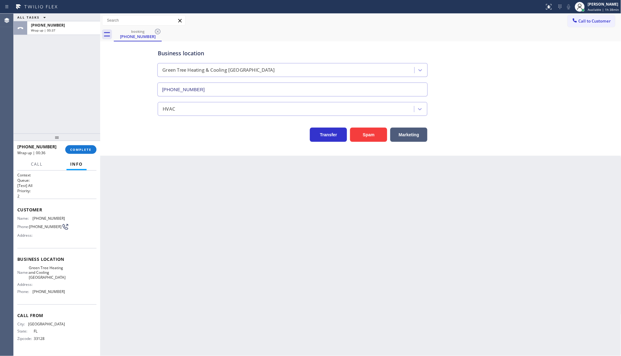
click at [96, 95] on div "ALL TASKS ALL TASKS ACTIVE TASKS TASKS IN WRAP UP [PHONE_NUMBER] Wrap up | 00:37" at bounding box center [57, 74] width 87 height 120
click at [83, 147] on span "COMPLETE" at bounding box center [80, 149] width 21 height 4
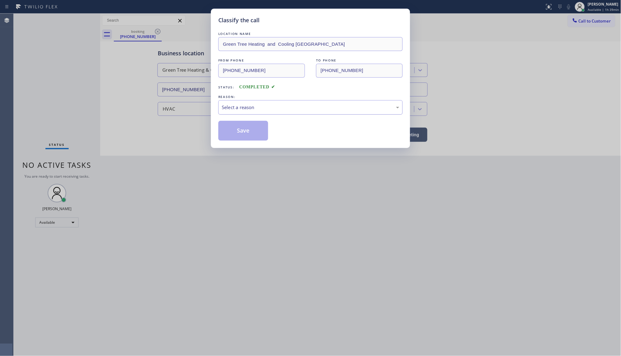
click at [245, 111] on div "Select a reason" at bounding box center [310, 107] width 177 height 7
click at [247, 128] on button "Save" at bounding box center [243, 131] width 50 height 20
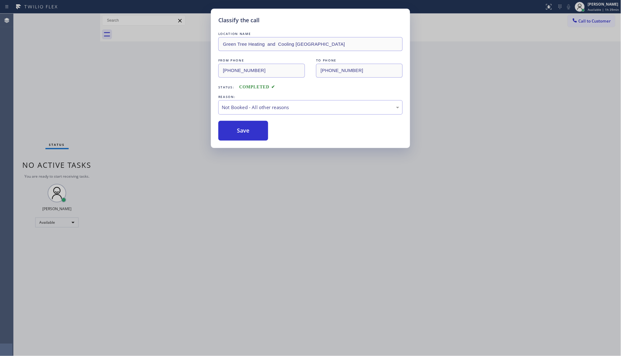
click at [247, 128] on button "Save" at bounding box center [243, 131] width 50 height 20
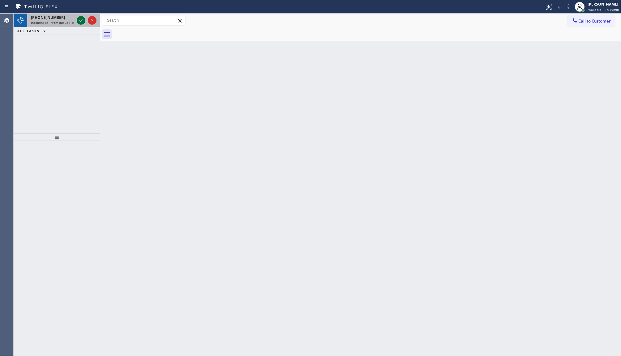
drag, startPoint x: 83, startPoint y: 25, endPoint x: 79, endPoint y: 21, distance: 5.6
click at [83, 25] on div at bounding box center [86, 21] width 22 height 14
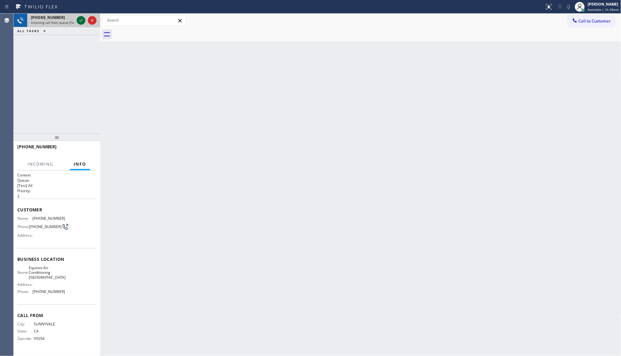
click at [79, 19] on icon at bounding box center [80, 20] width 7 height 7
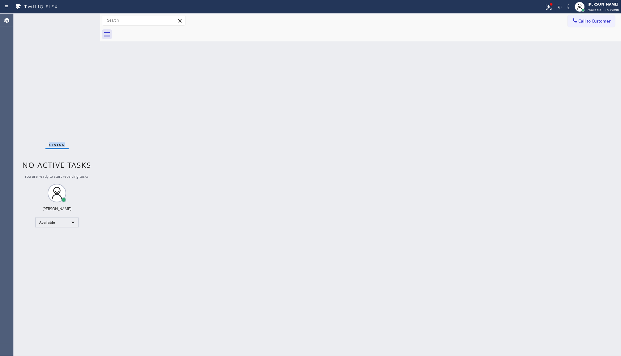
click at [78, 19] on div "Status No active tasks You are ready to start receiving tasks. JENIZA ALCAYDE A…" at bounding box center [57, 185] width 87 height 343
click at [551, 5] on div at bounding box center [551, 4] width 4 height 4
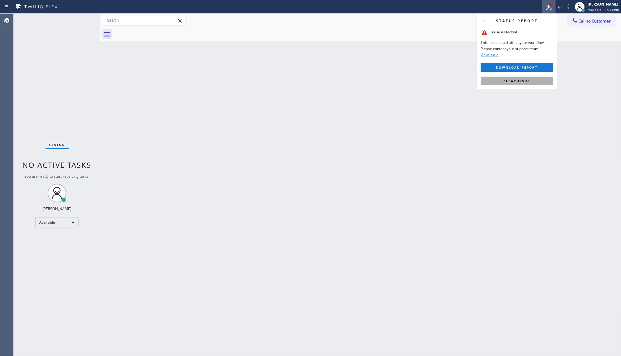
click at [543, 80] on button "Clear issue" at bounding box center [517, 81] width 72 height 9
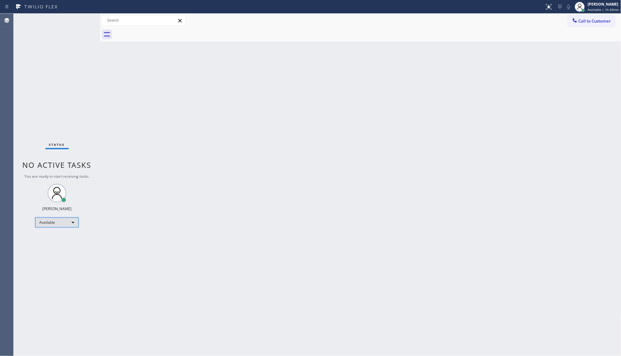
click at [51, 223] on div "Available" at bounding box center [56, 223] width 43 height 10
click at [59, 257] on li "Break" at bounding box center [57, 253] width 42 height 7
